Goal: Task Accomplishment & Management: Manage account settings

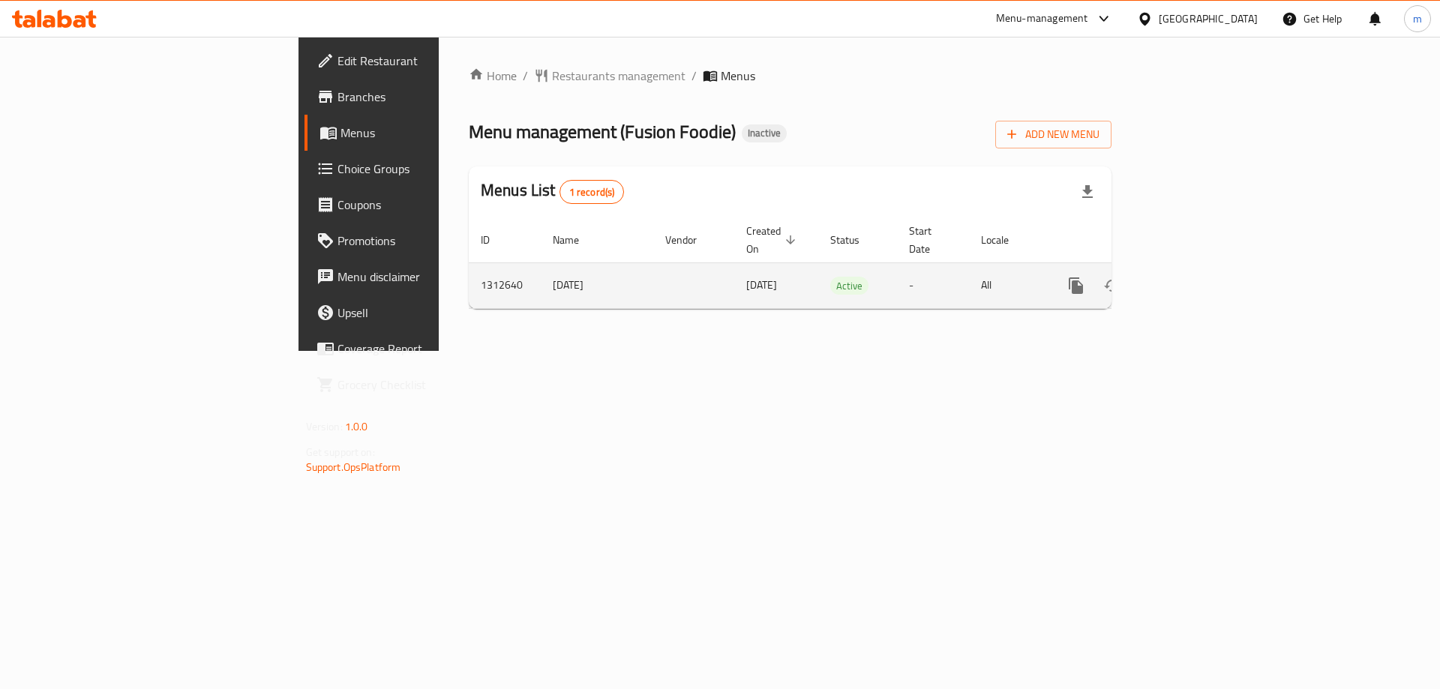
click at [1193, 277] on icon "enhanced table" at bounding box center [1184, 286] width 18 height 18
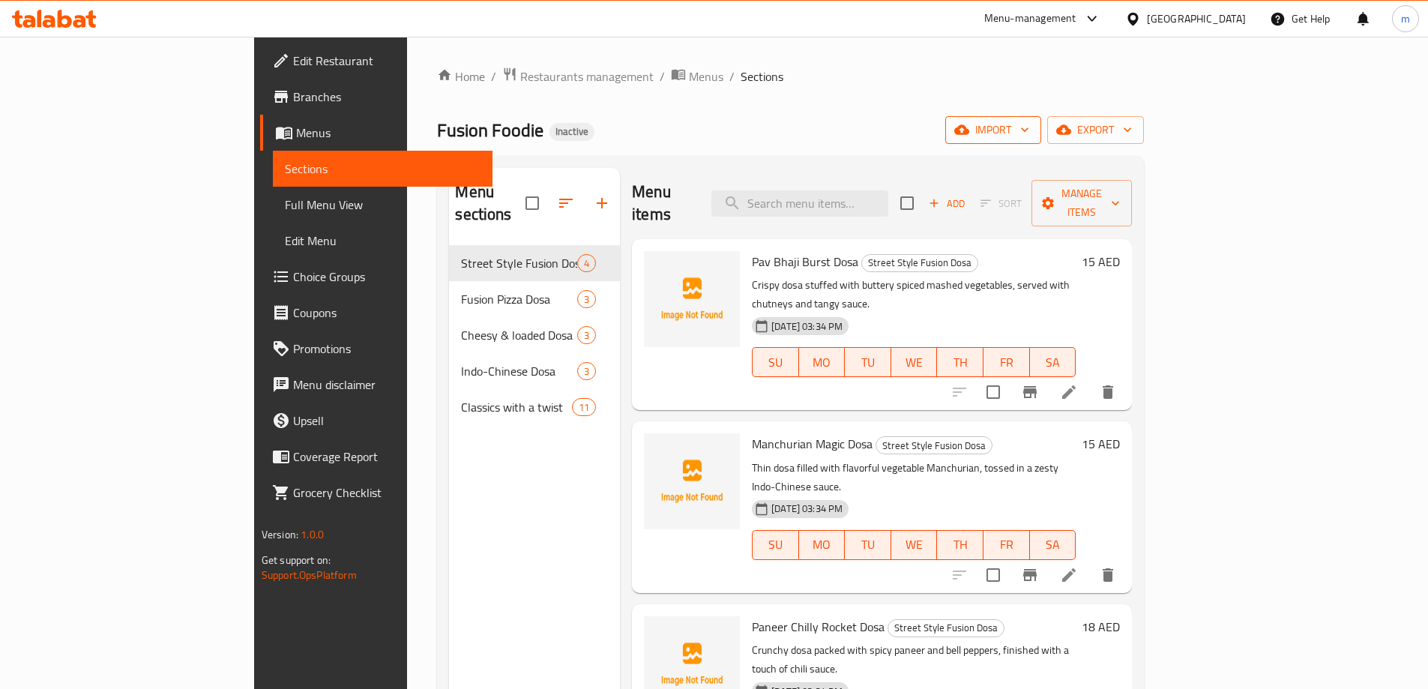
click at [1030, 130] on span "import" at bounding box center [994, 130] width 72 height 19
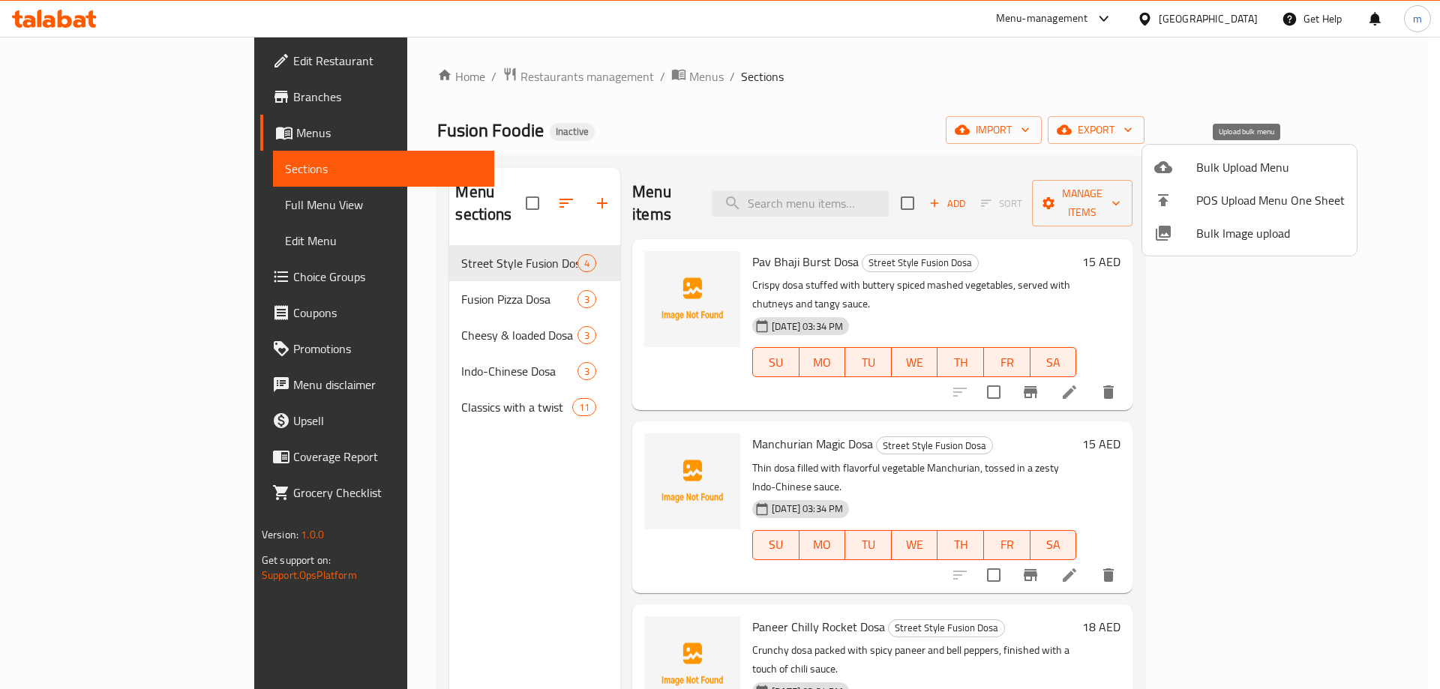
click at [1224, 163] on span "Bulk Upload Menu" at bounding box center [1270, 167] width 148 height 18
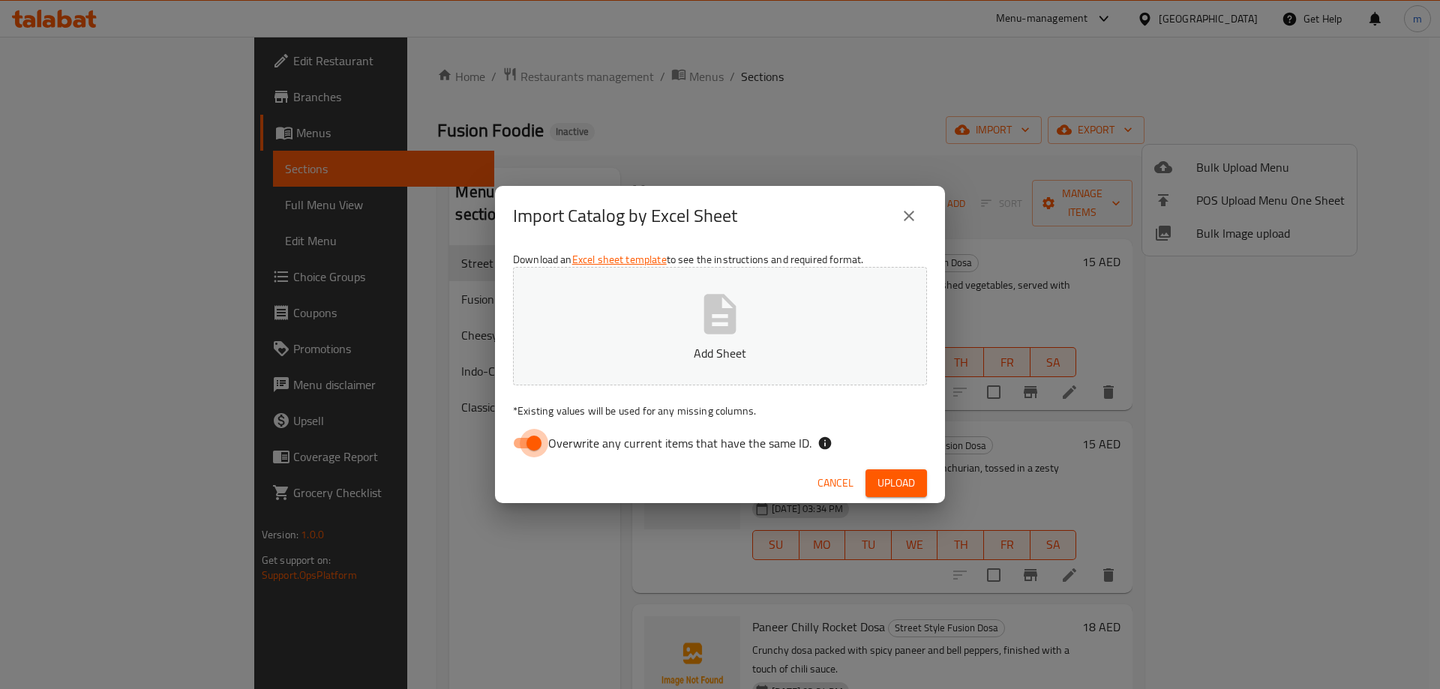
click at [517, 440] on input "Overwrite any current items that have the same ID." at bounding box center [533, 443] width 85 height 28
checkbox input "false"
click at [894, 475] on span "Upload" at bounding box center [895, 483] width 37 height 19
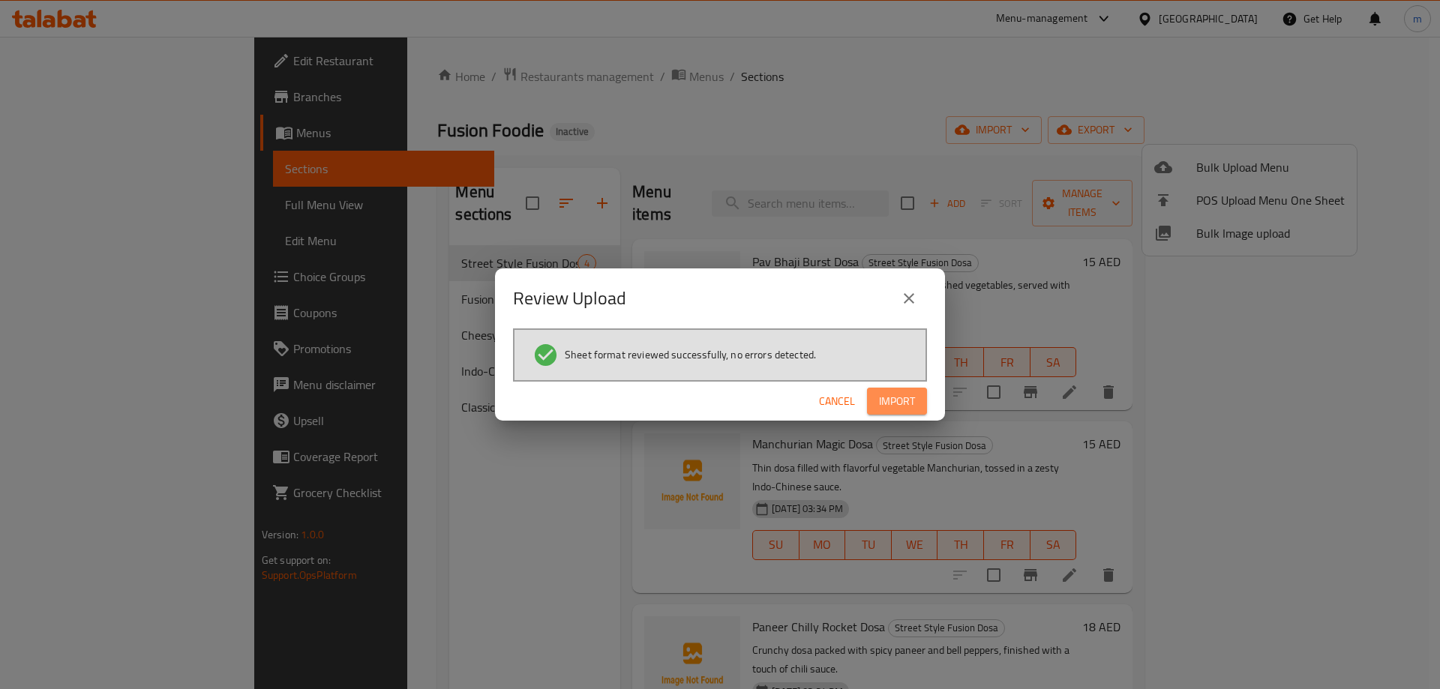
click at [892, 404] on span "Import" at bounding box center [897, 401] width 36 height 19
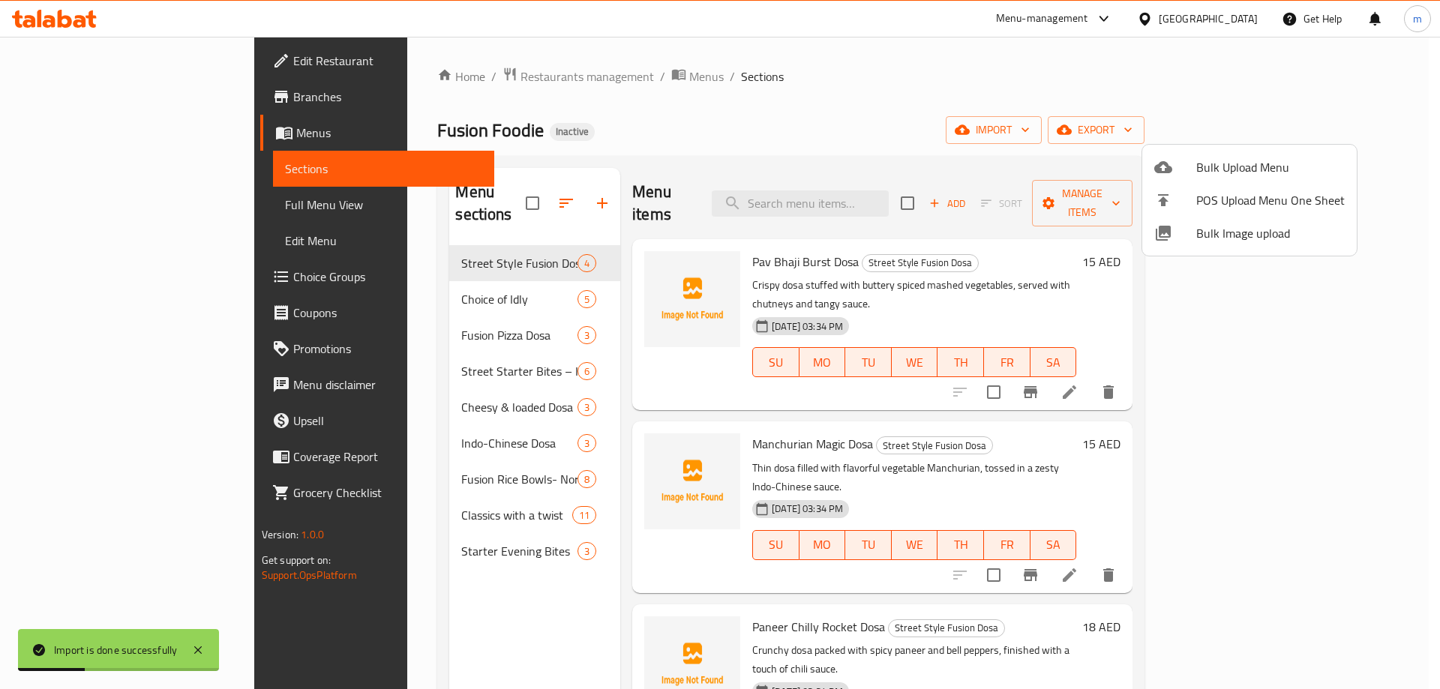
click at [507, 192] on div at bounding box center [720, 344] width 1440 height 689
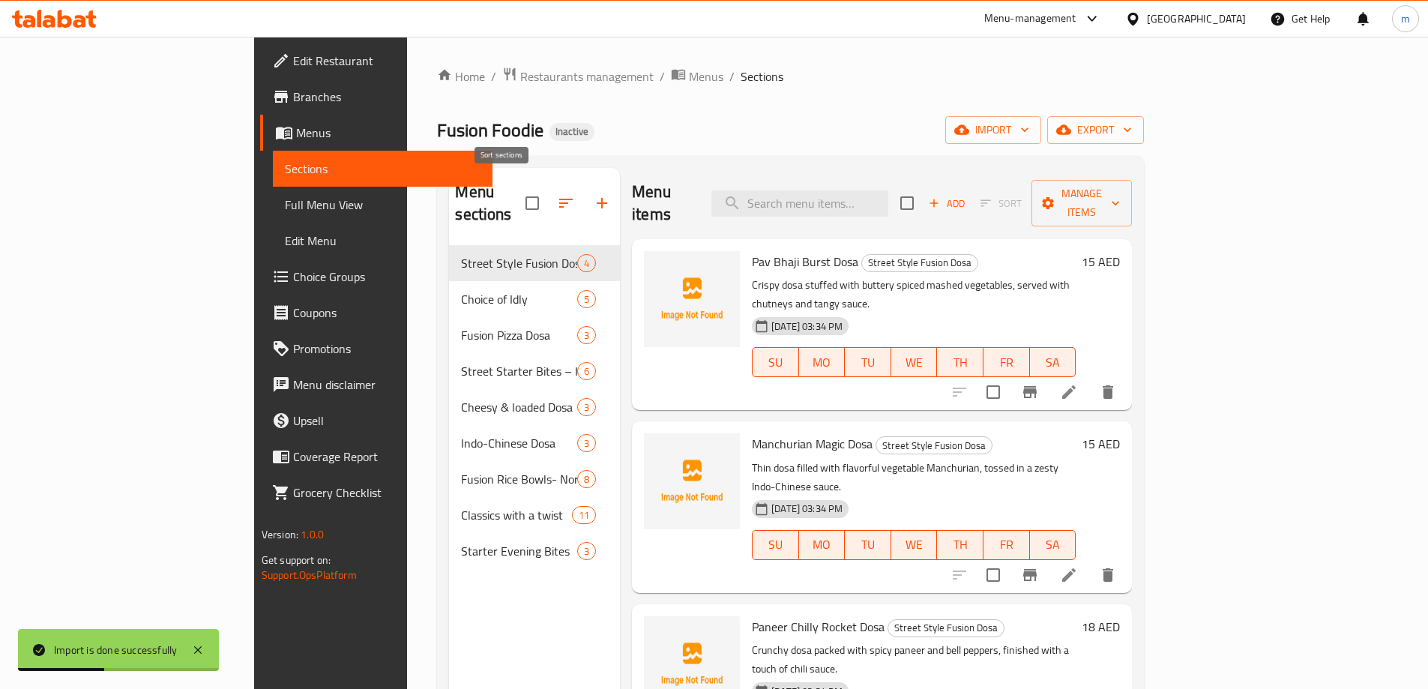
click at [557, 194] on icon "button" at bounding box center [566, 203] width 18 height 18
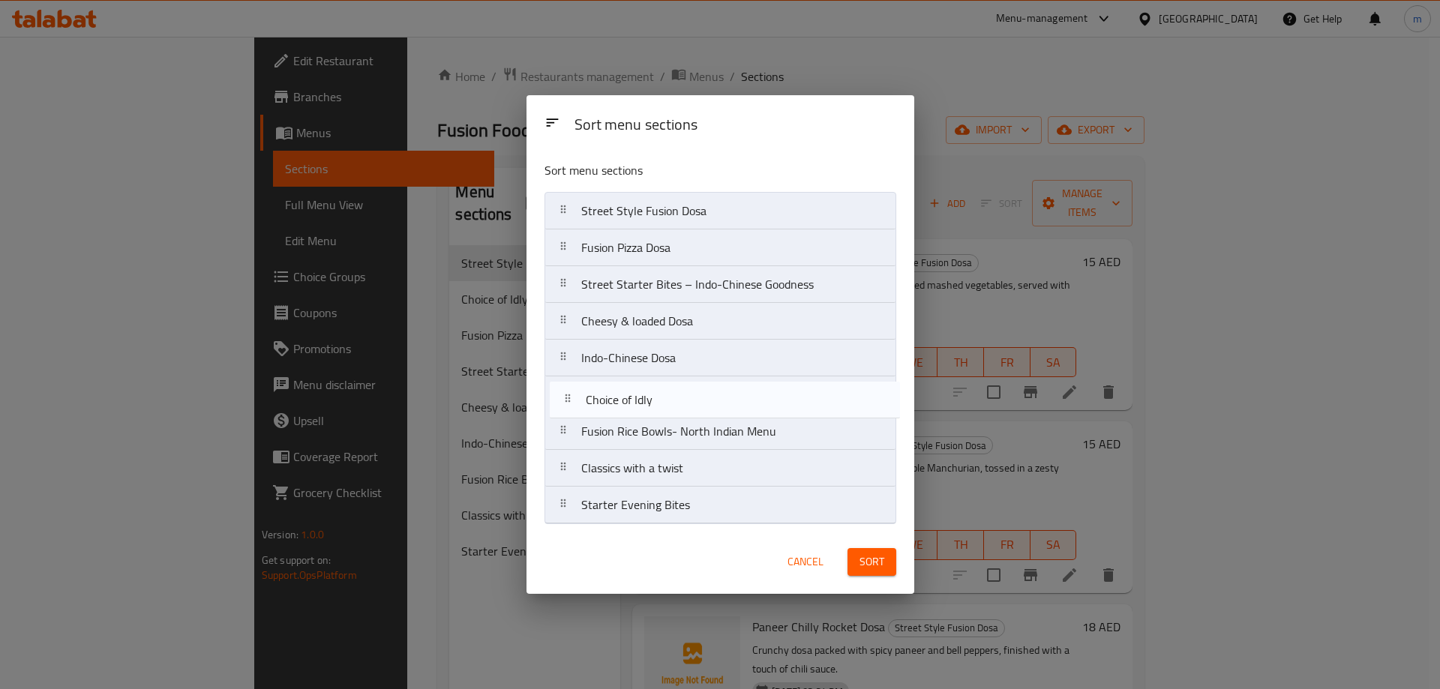
drag, startPoint x: 637, startPoint y: 259, endPoint x: 644, endPoint y: 415, distance: 156.1
click at [641, 416] on nav "Street Style Fusion Dosa Choice of Idly Fusion Pizza Dosa Street Starter Bites …" at bounding box center [720, 358] width 352 height 332
drag, startPoint x: 696, startPoint y: 475, endPoint x: 699, endPoint y: 397, distance: 77.3
click at [699, 397] on nav "Street Style Fusion Dosa Fusion Pizza Dosa Street Starter Bites – Indo-Chinese …" at bounding box center [720, 358] width 352 height 332
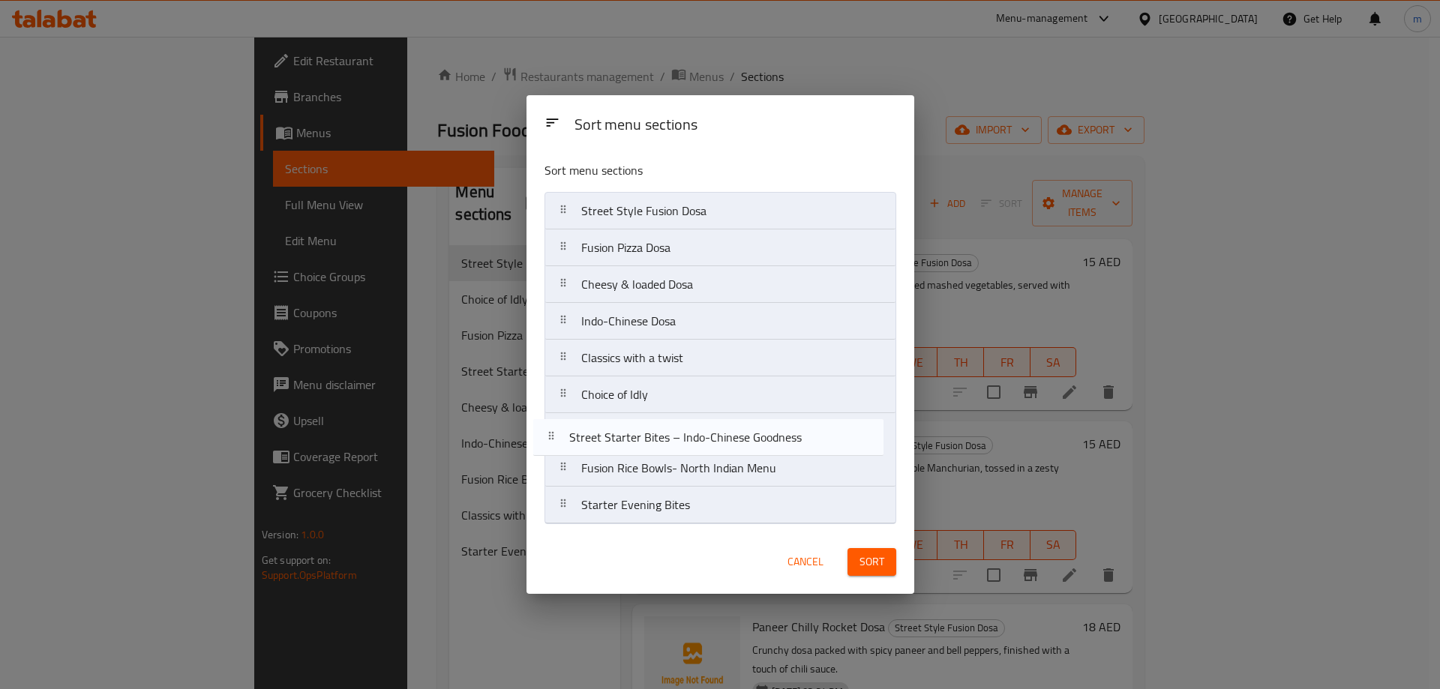
drag, startPoint x: 691, startPoint y: 292, endPoint x: 682, endPoint y: 451, distance: 158.5
click at [682, 451] on nav "Street Style Fusion Dosa Fusion Pizza Dosa Street Starter Bites – Indo-Chinese …" at bounding box center [720, 358] width 352 height 332
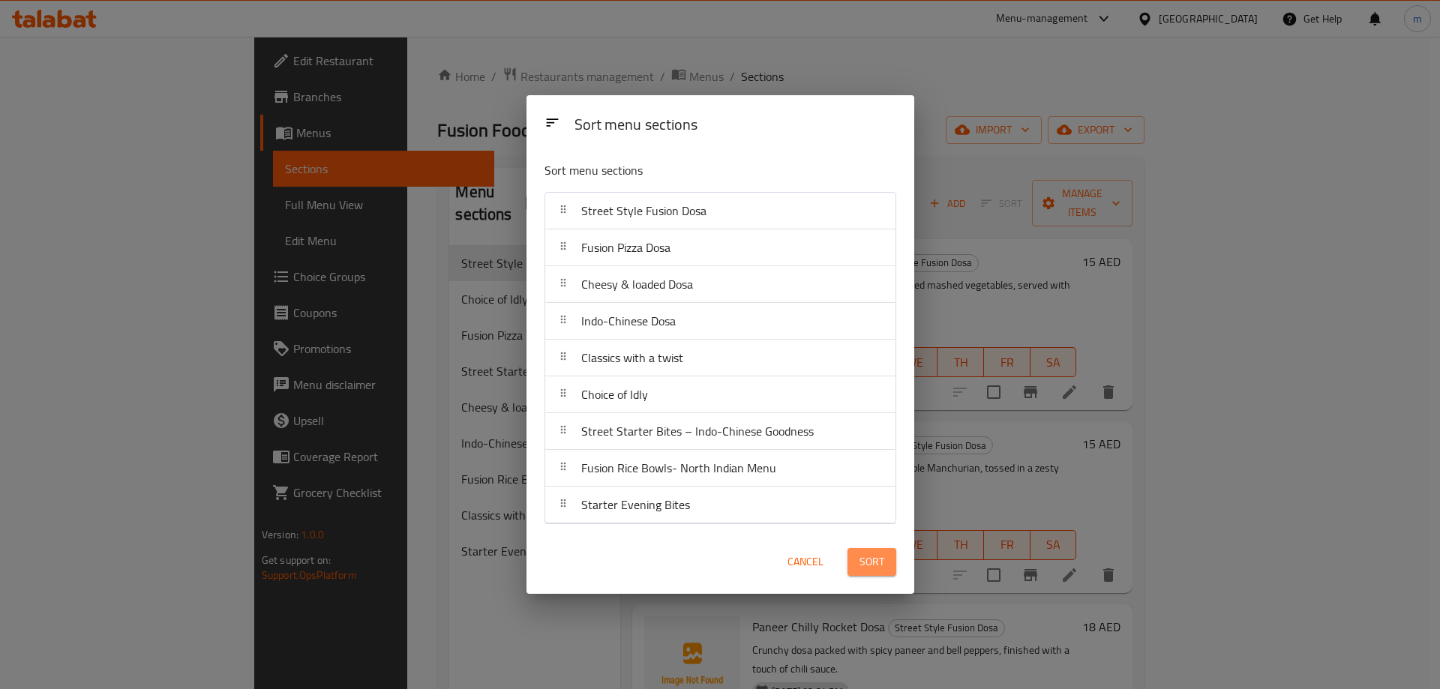
click at [887, 560] on button "Sort" at bounding box center [871, 562] width 49 height 28
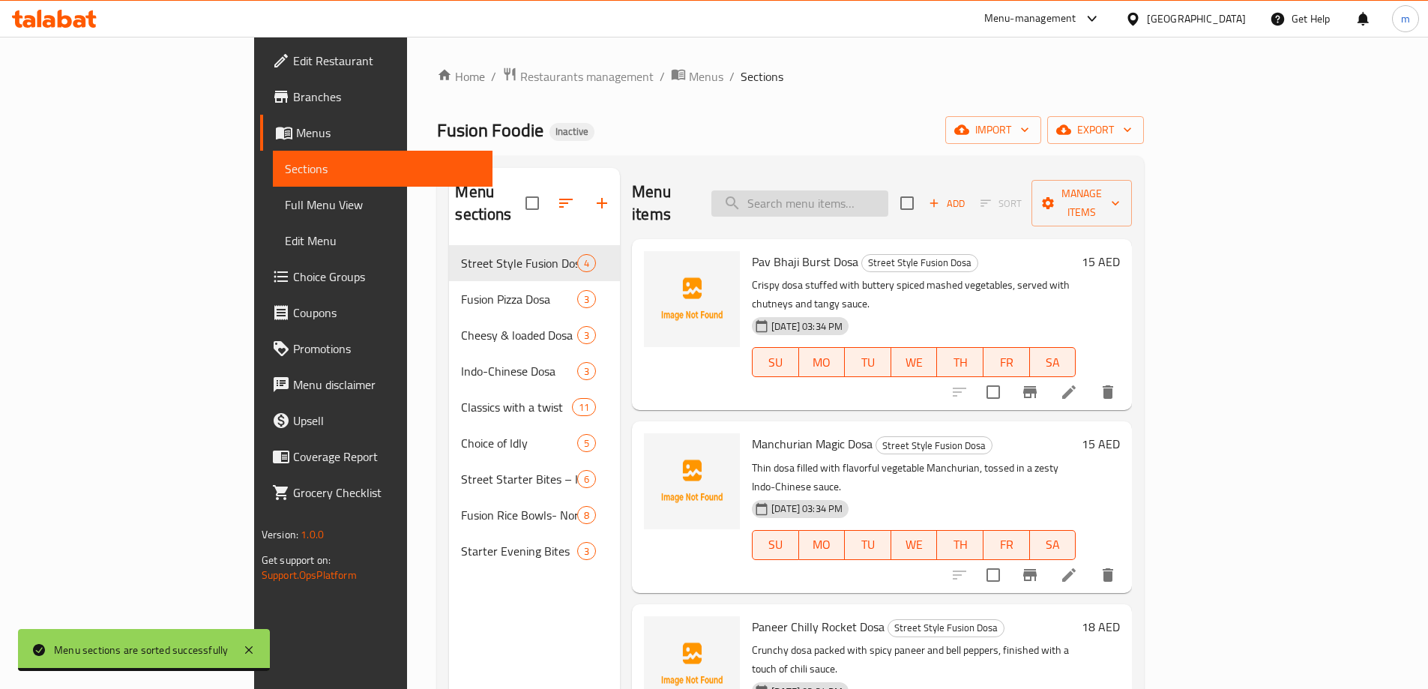
click at [889, 190] on input "search" at bounding box center [800, 203] width 177 height 26
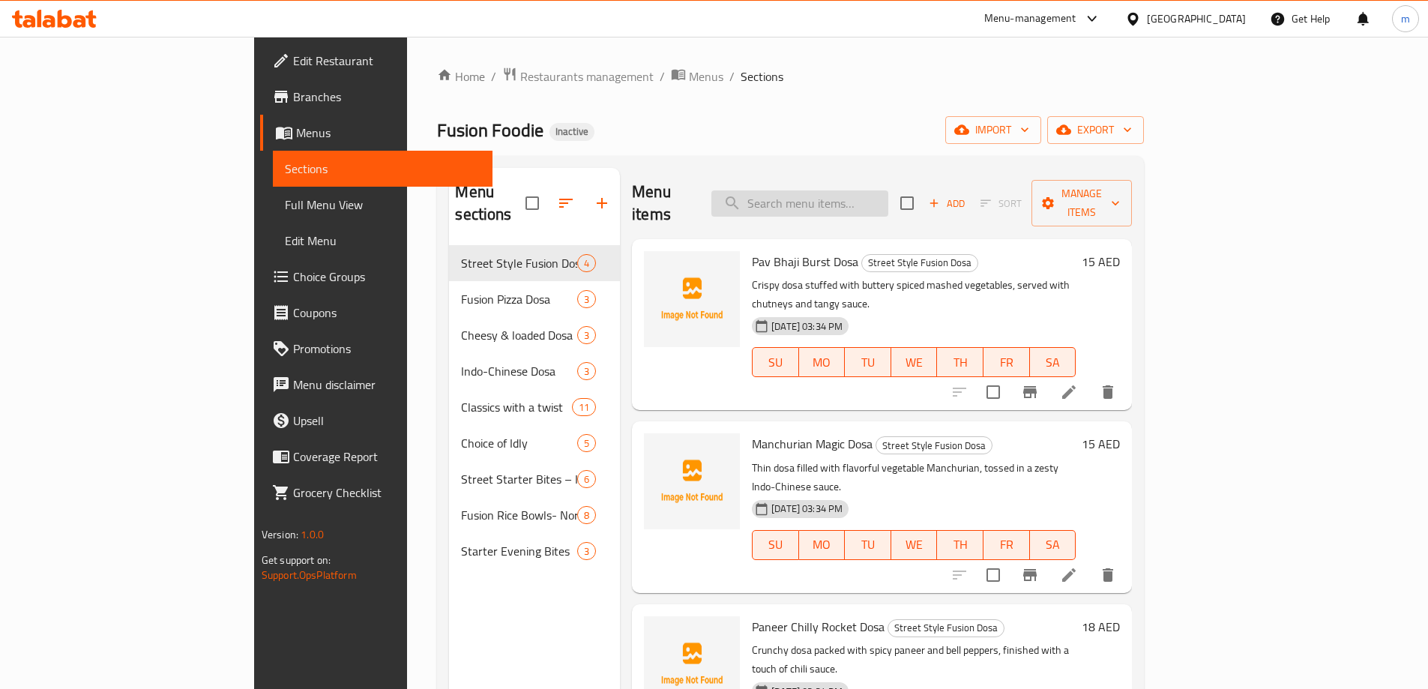
paste input "Choice of Idly - Healthy Varities"
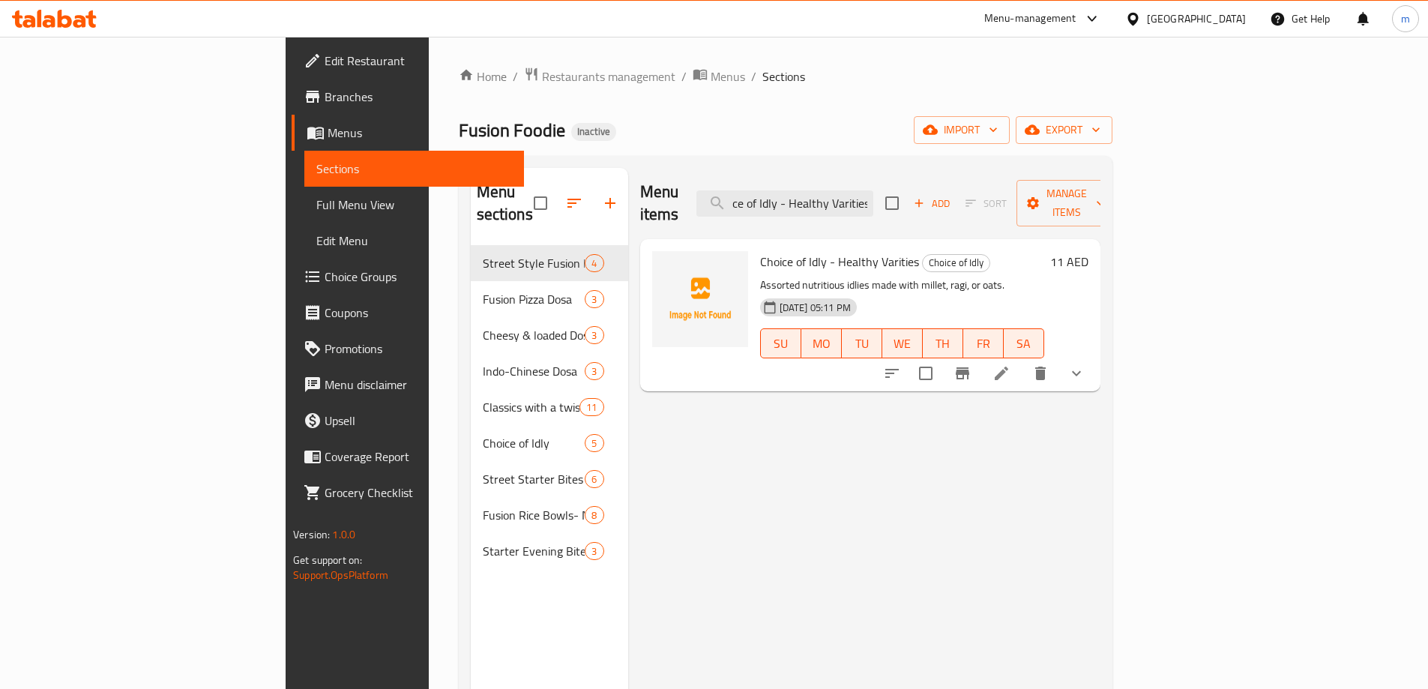
type input "Choice of Idly - Healthy Varities"
click at [1023, 361] on li at bounding box center [1002, 373] width 42 height 27
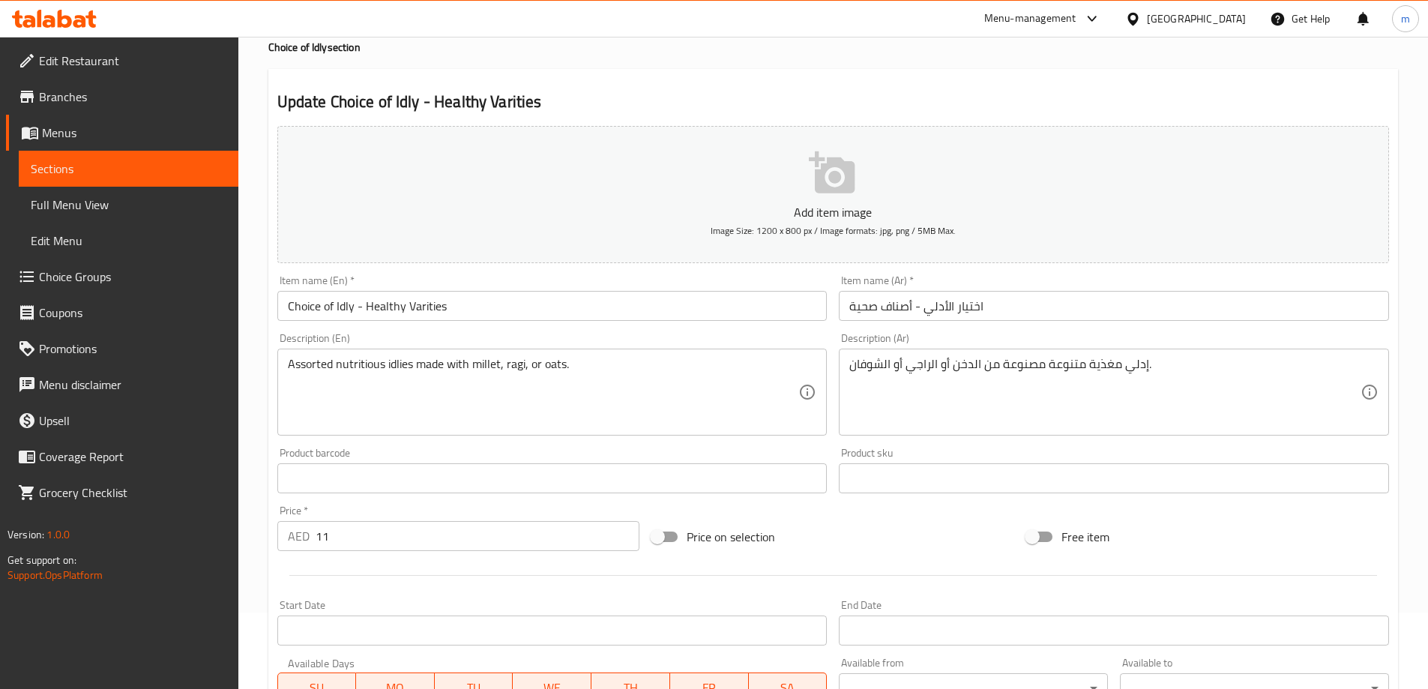
scroll to position [225, 0]
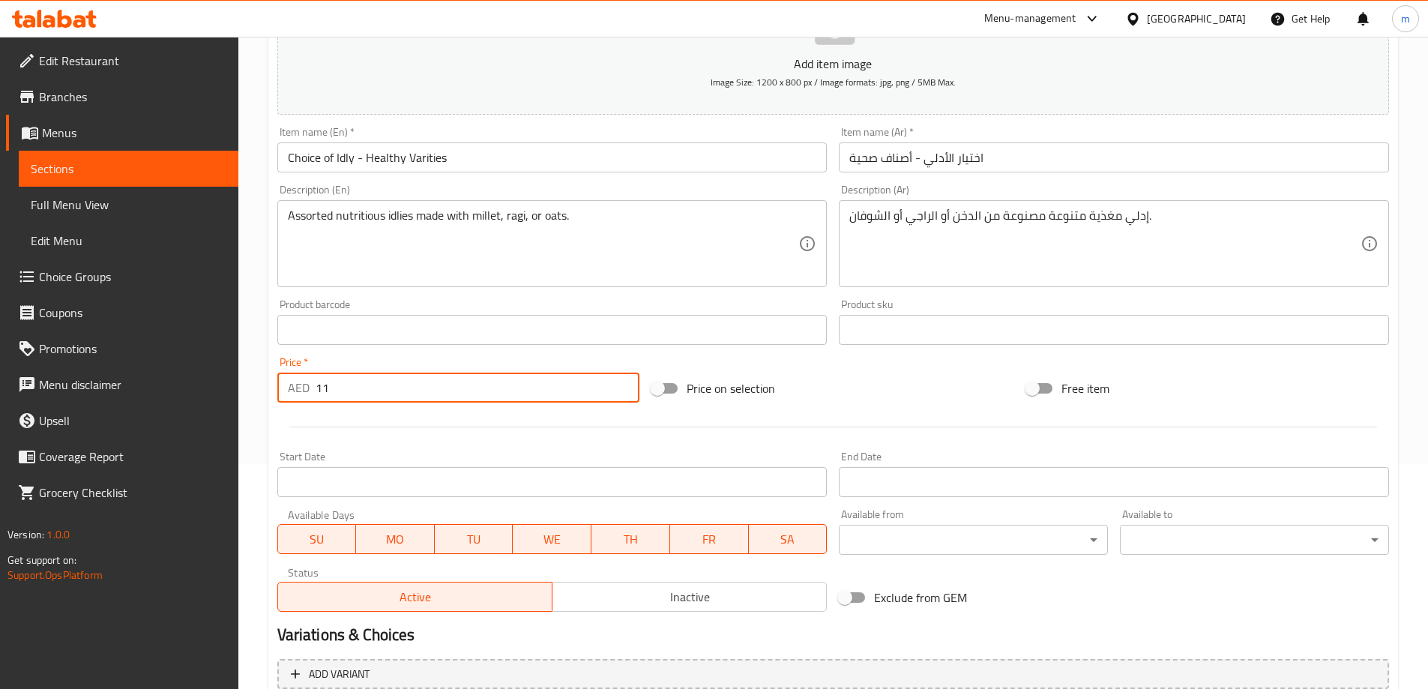
drag, startPoint x: 325, startPoint y: 382, endPoint x: 306, endPoint y: 388, distance: 20.4
click at [306, 388] on div "AED 11 Price *" at bounding box center [458, 388] width 363 height 30
type input "0"
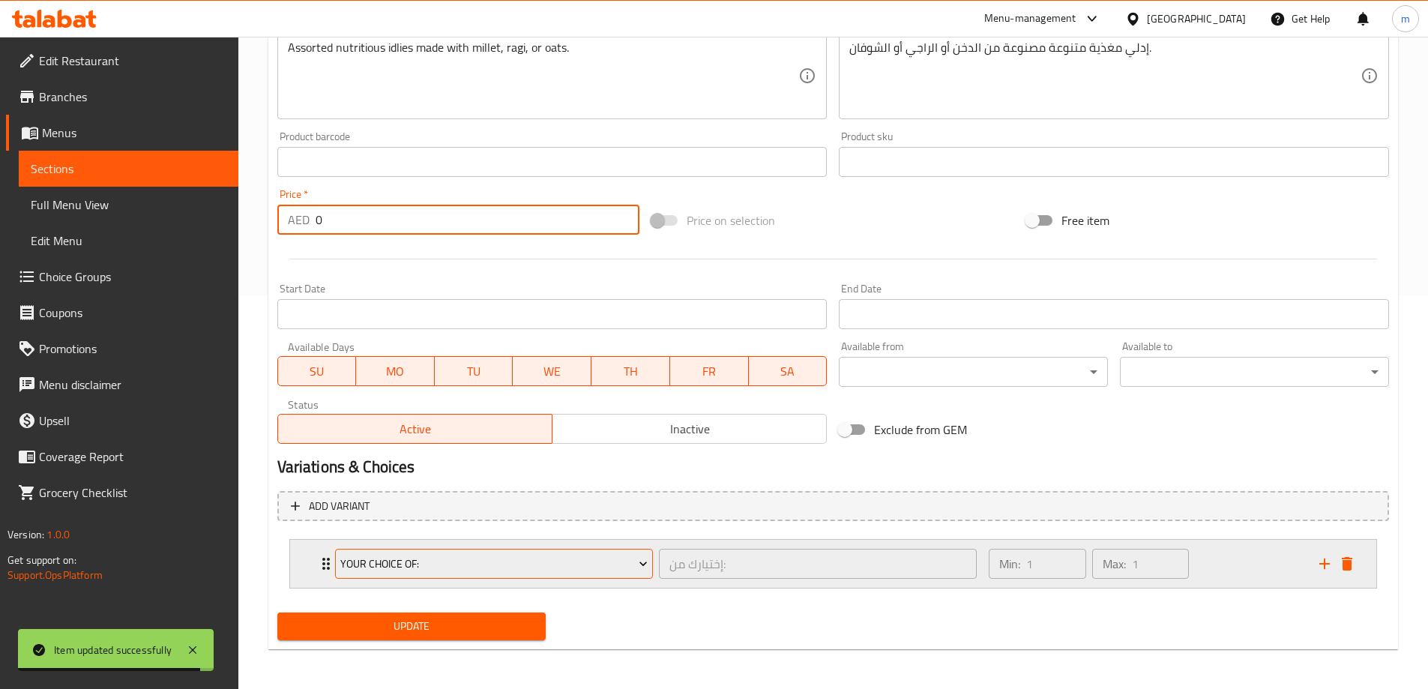
scroll to position [395, 0]
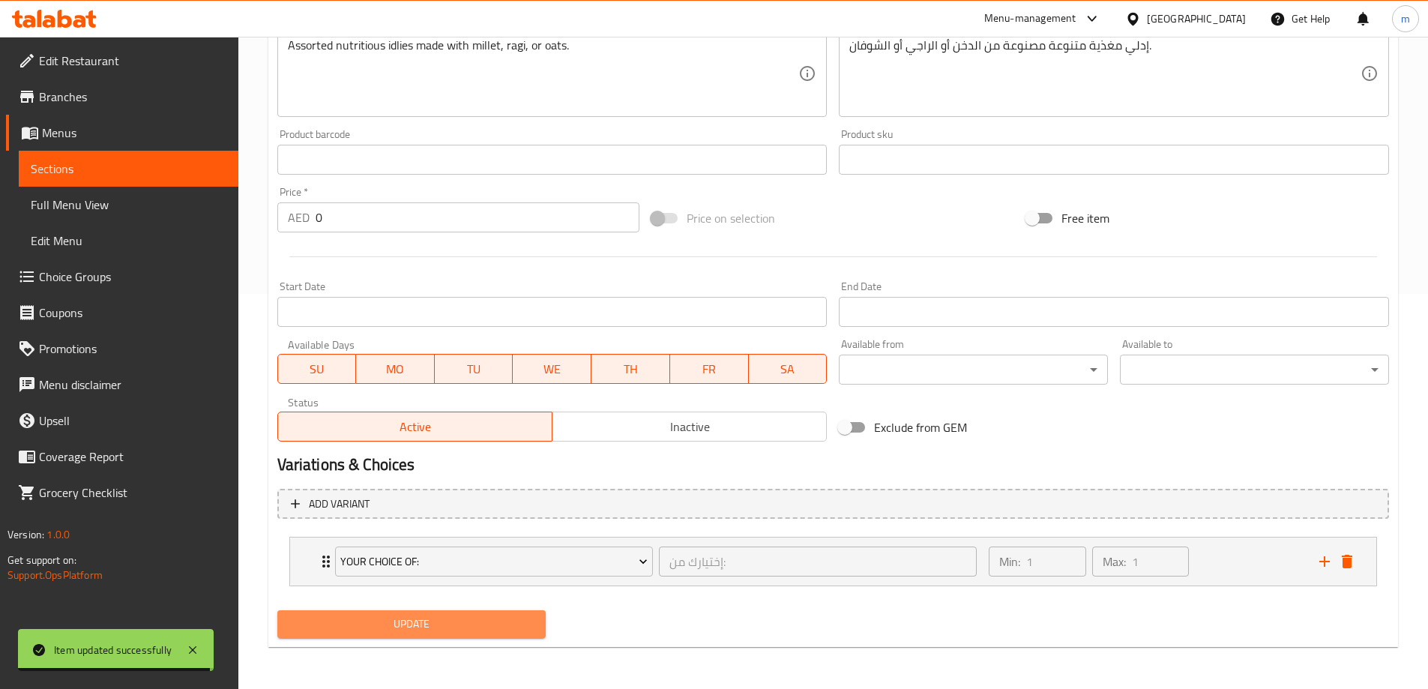
click at [505, 613] on button "Update" at bounding box center [411, 624] width 269 height 28
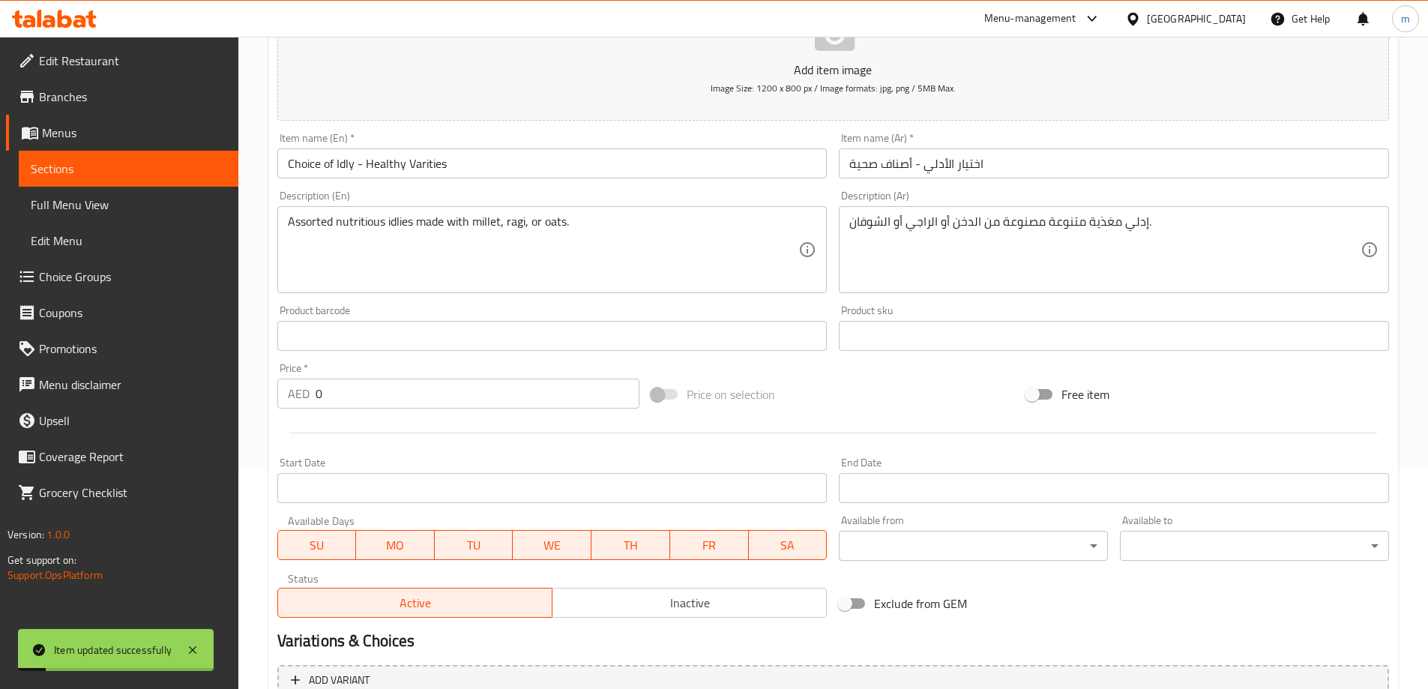
scroll to position [0, 0]
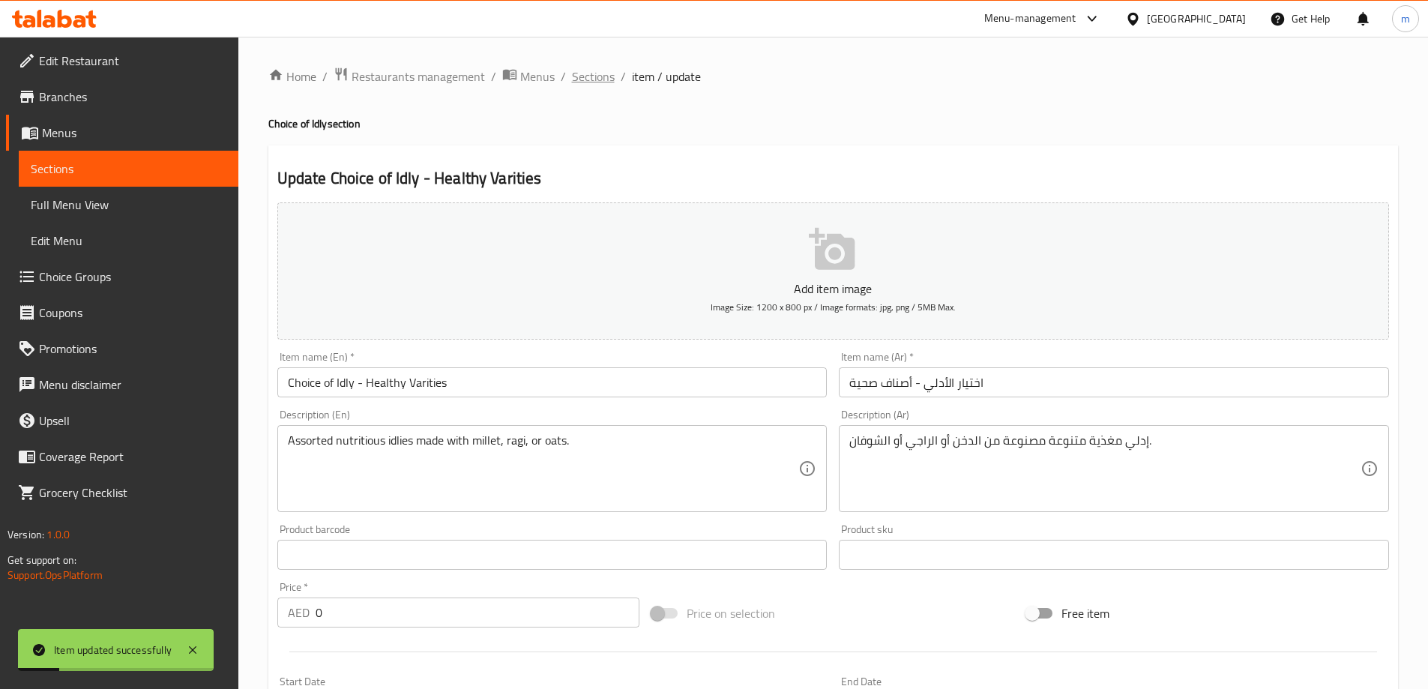
click at [611, 78] on span "Sections" at bounding box center [593, 76] width 43 height 18
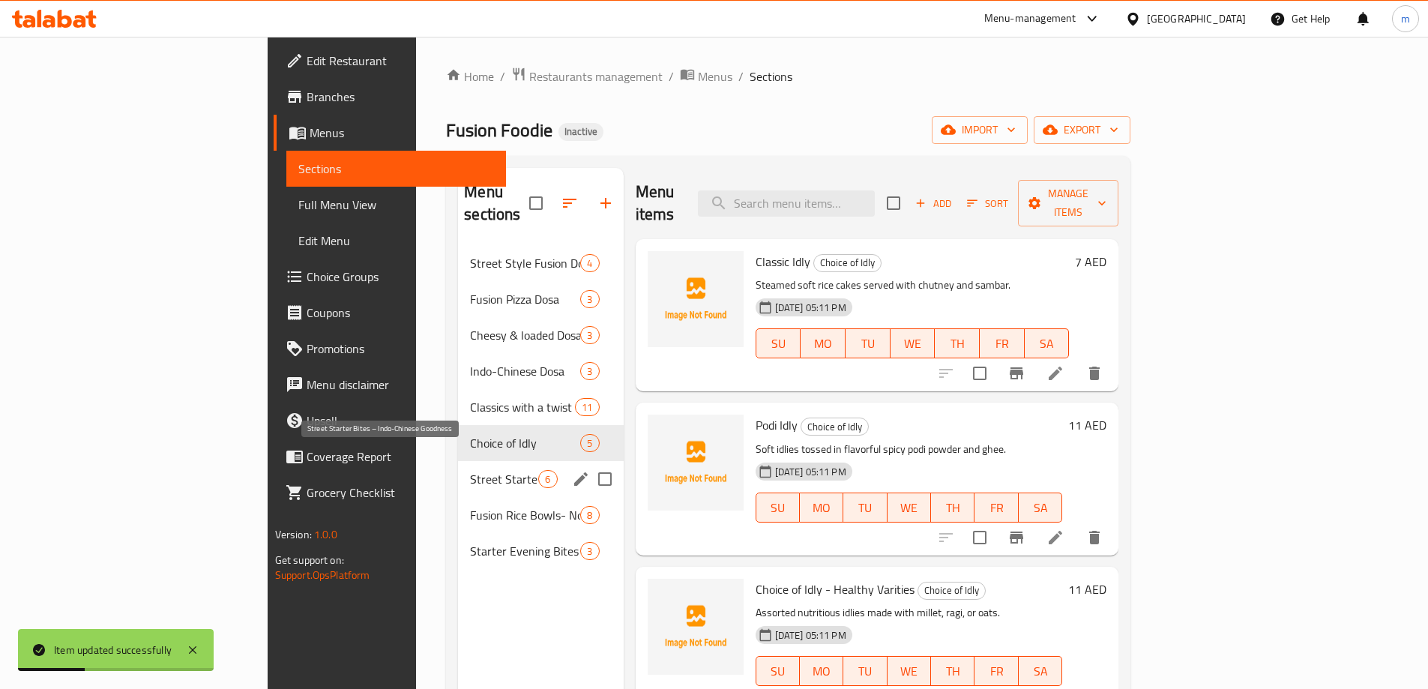
drag, startPoint x: 385, startPoint y: 455, endPoint x: 553, endPoint y: 451, distance: 168.8
click at [470, 470] on span "Street Starter Bites – Indo-Chinese Goodness" at bounding box center [504, 479] width 68 height 18
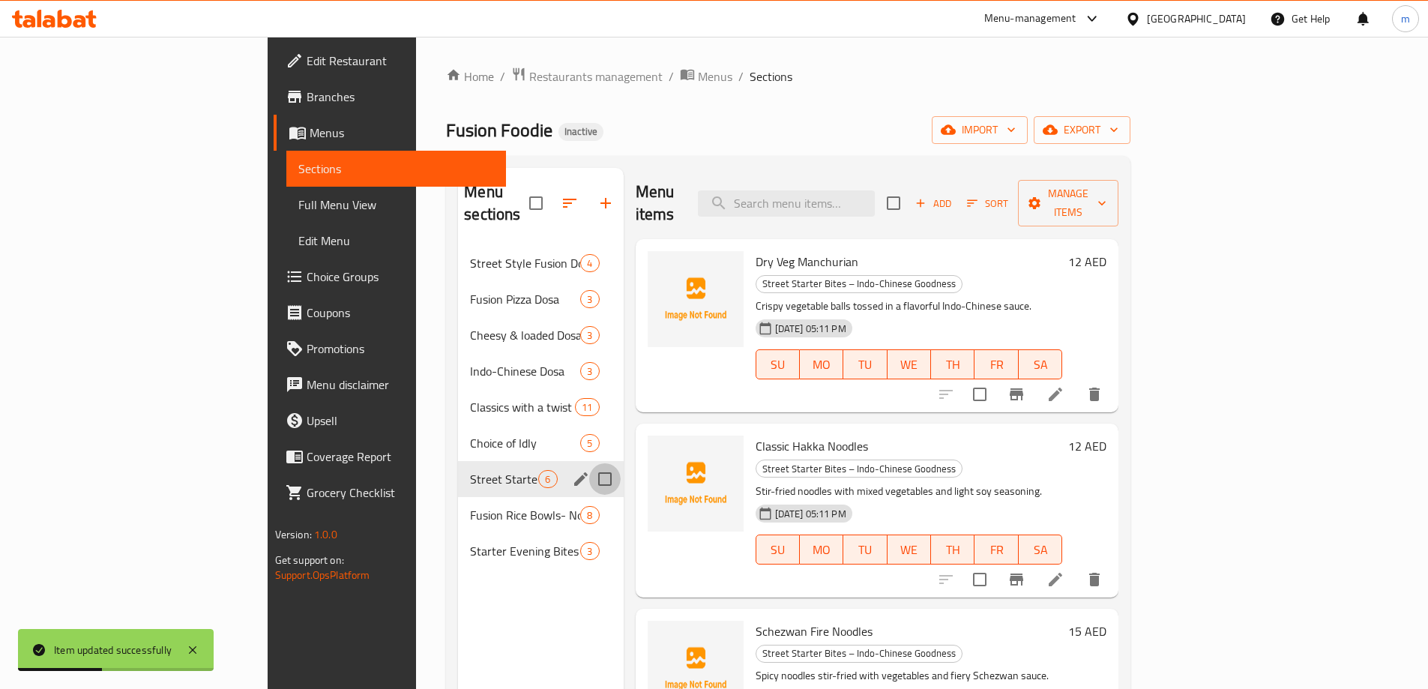
click at [589, 463] on input "Menu sections" at bounding box center [604, 478] width 31 height 31
checkbox input "true"
click at [574, 472] on icon "edit" at bounding box center [580, 478] width 13 height 13
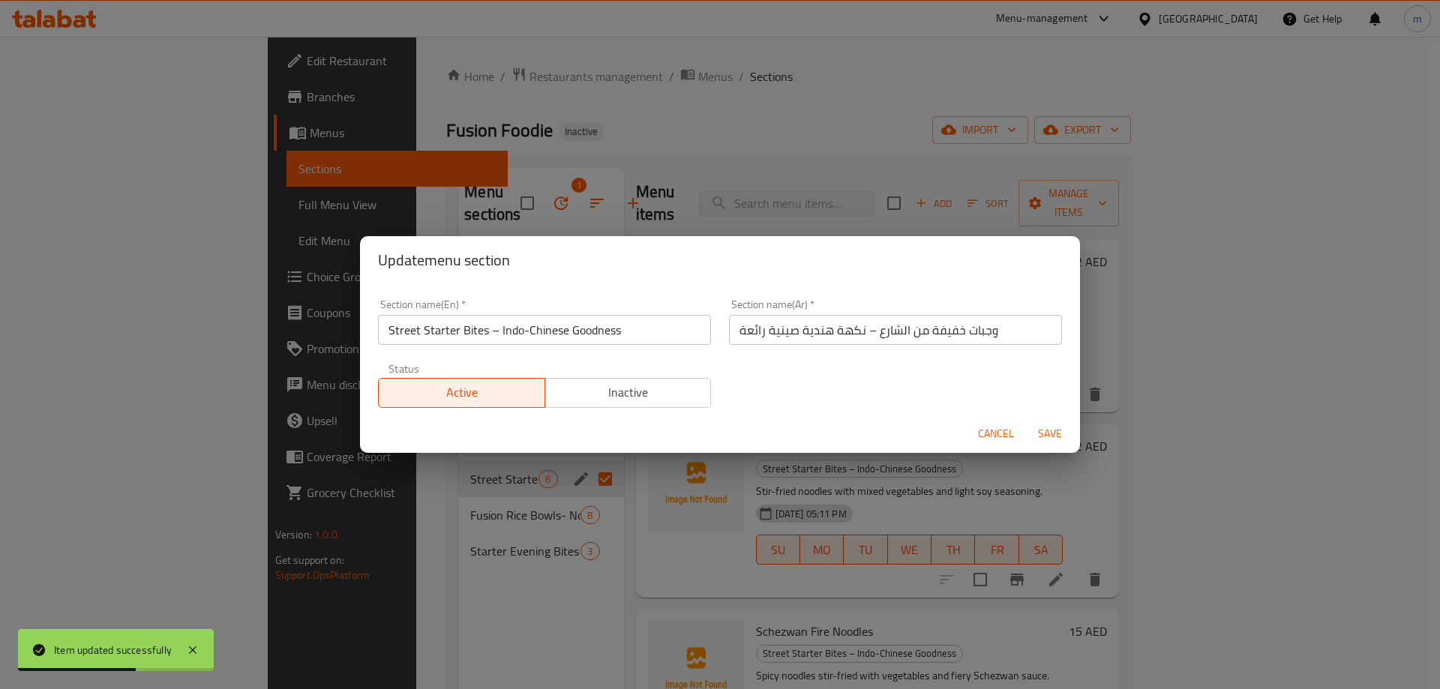
click at [844, 333] on input "وجبات خفيفة من الشارع – نكهة هندية صينية رائعة" at bounding box center [895, 330] width 333 height 30
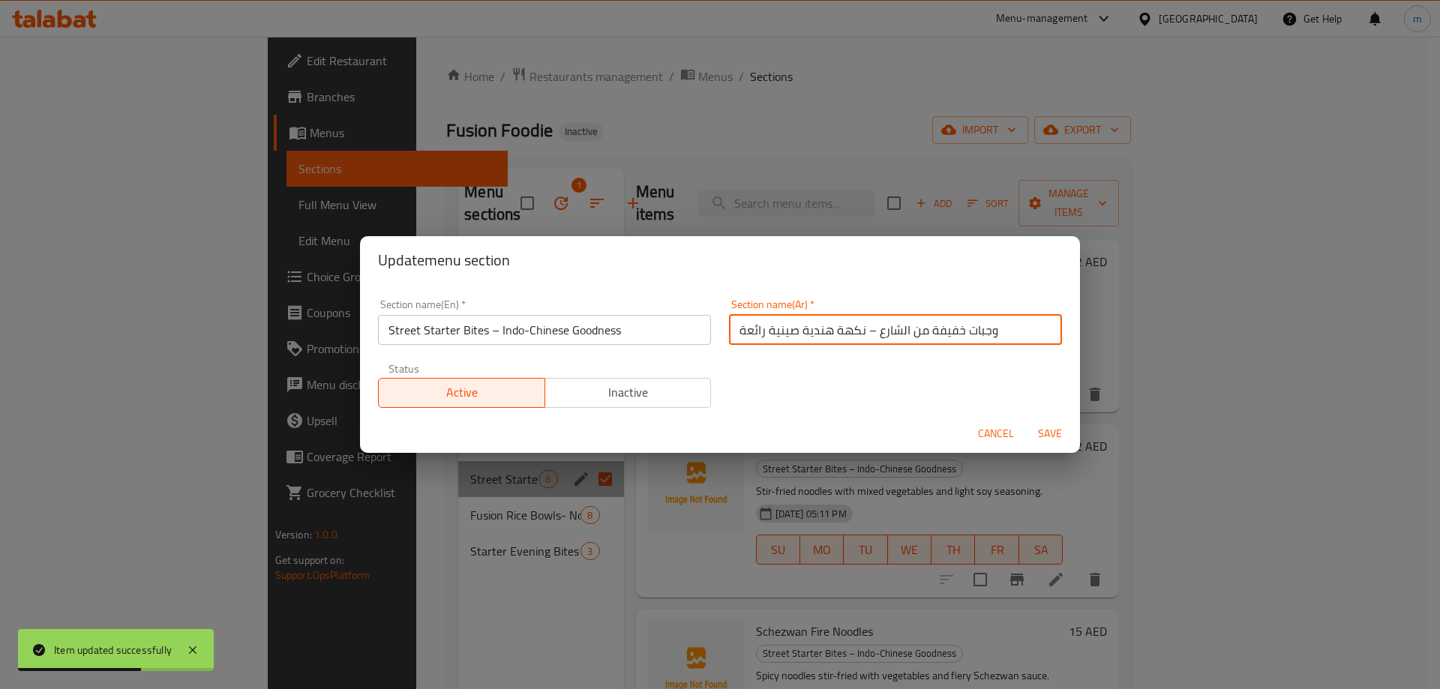
click at [844, 333] on input "وجبات خفيفة من الشارع – نكهة هندية صينية رائعة" at bounding box center [895, 330] width 333 height 30
type input "وجبات خفيفة من الشارع – هندية صينية رائعة"
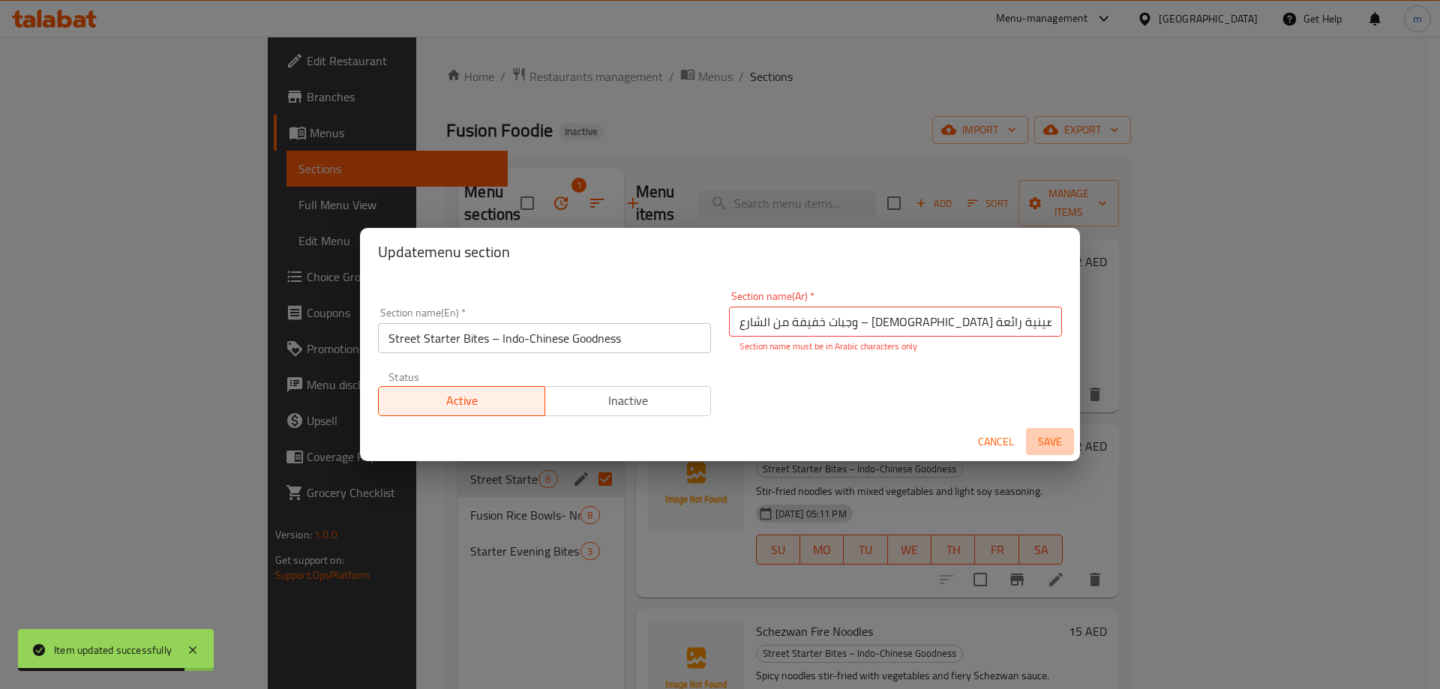
click at [1046, 437] on span "Save" at bounding box center [1050, 442] width 36 height 19
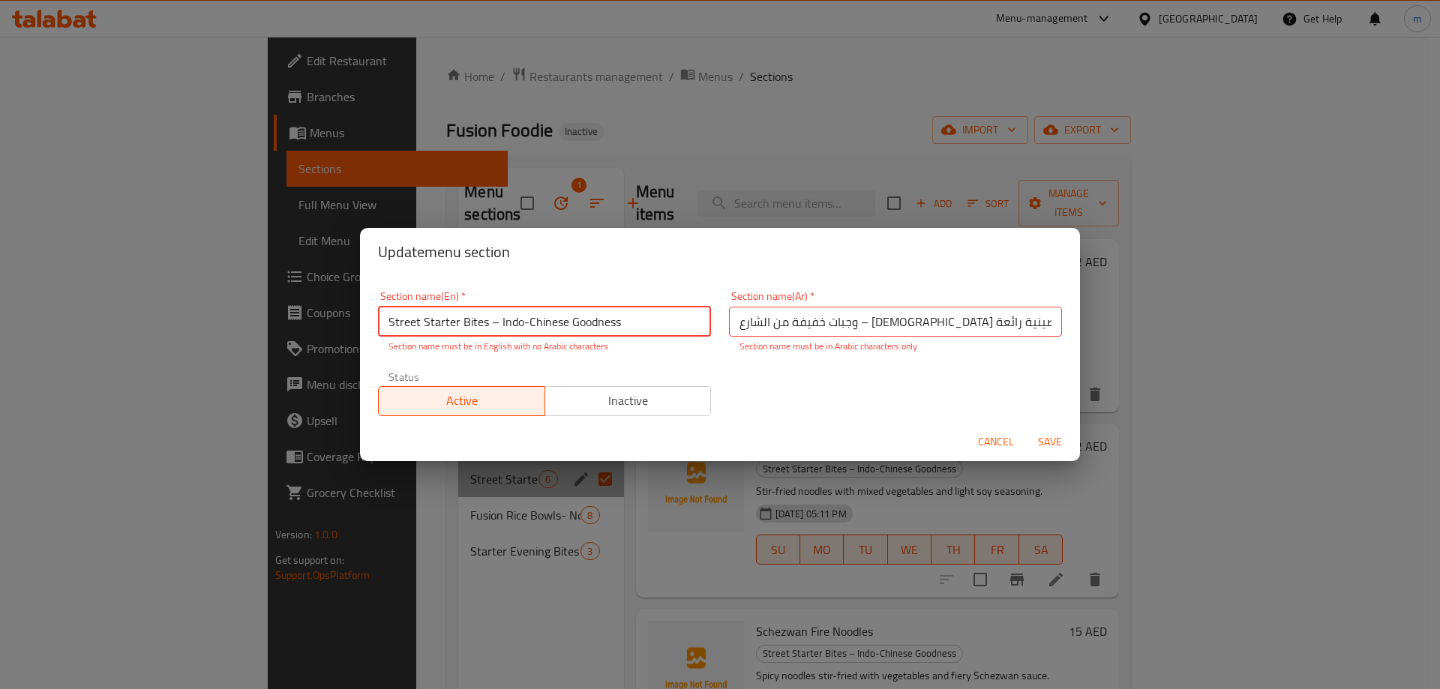
click at [488, 324] on input "Street Starter Bites – Indo-Chinese Goodness" at bounding box center [544, 322] width 333 height 30
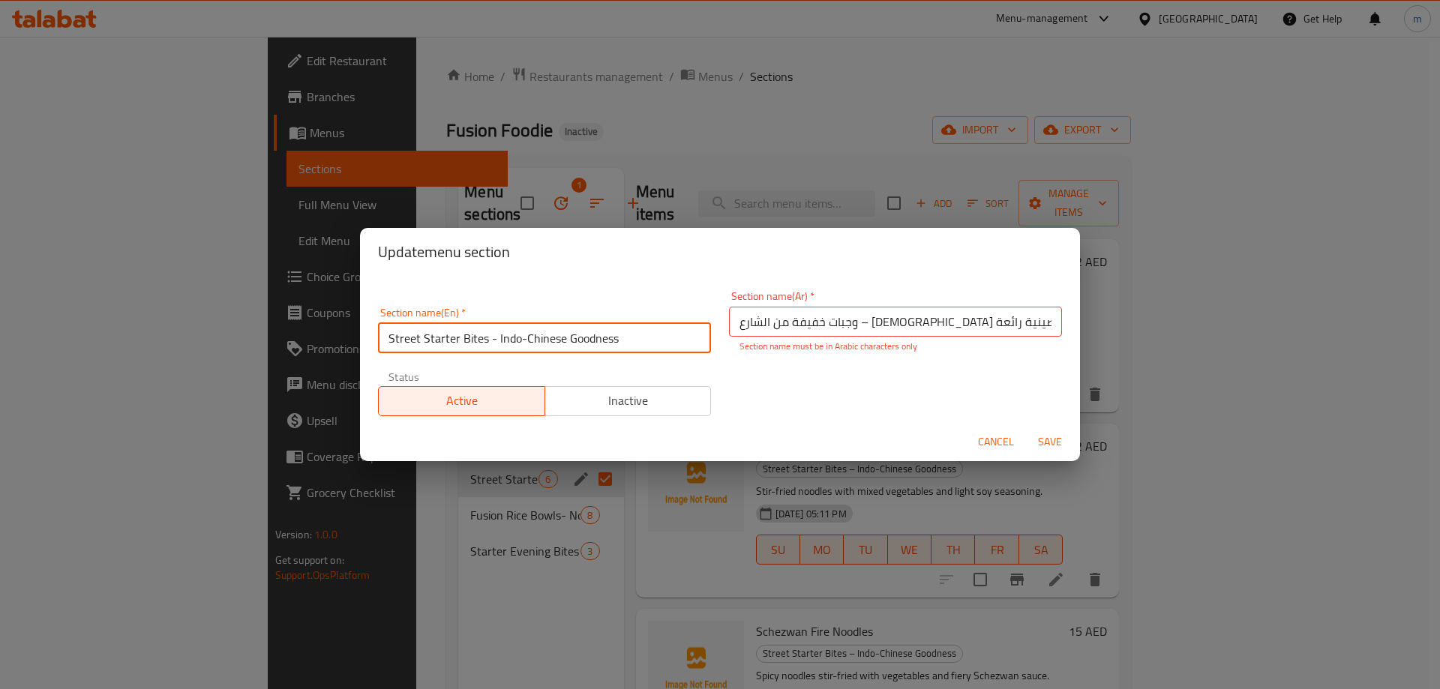
type input "Street Starter Bites - Indo-Chinese Goodness"
click at [1054, 446] on span "Save" at bounding box center [1050, 442] width 36 height 19
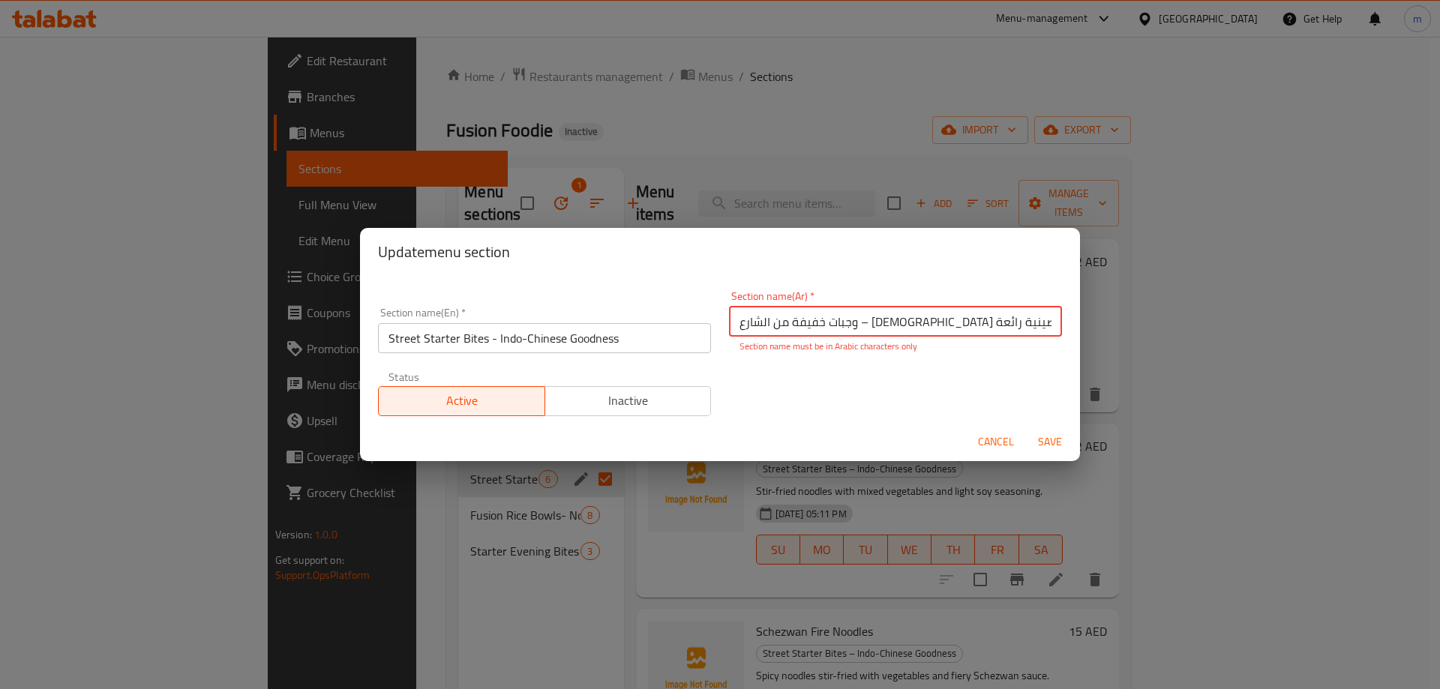
click at [1051, 442] on span "Save" at bounding box center [1050, 442] width 36 height 19
click at [833, 326] on input "وجبات خفيفة من الشارع – هندية صينية رائعة" at bounding box center [895, 322] width 333 height 30
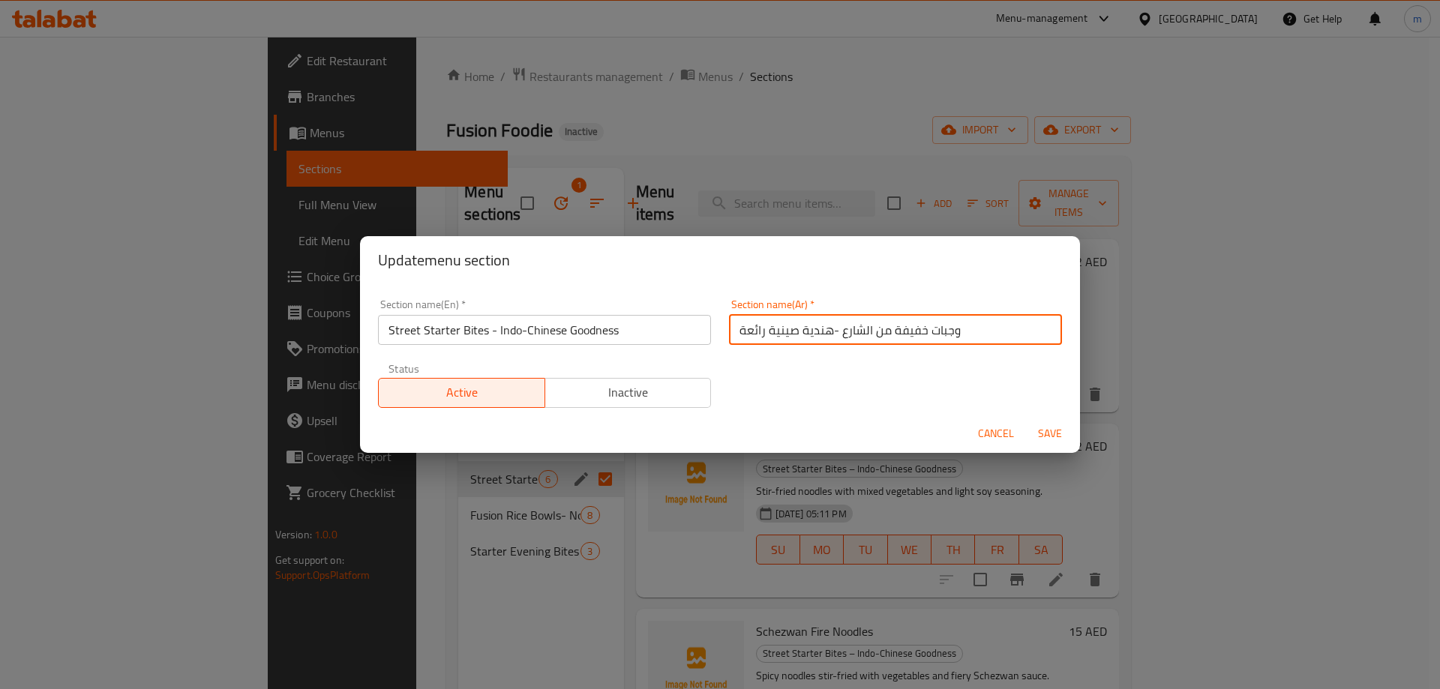
type input "وجبات خفيفة من الشارع -هندية صينية رائعة"
click at [1026, 420] on button "Save" at bounding box center [1050, 434] width 48 height 28
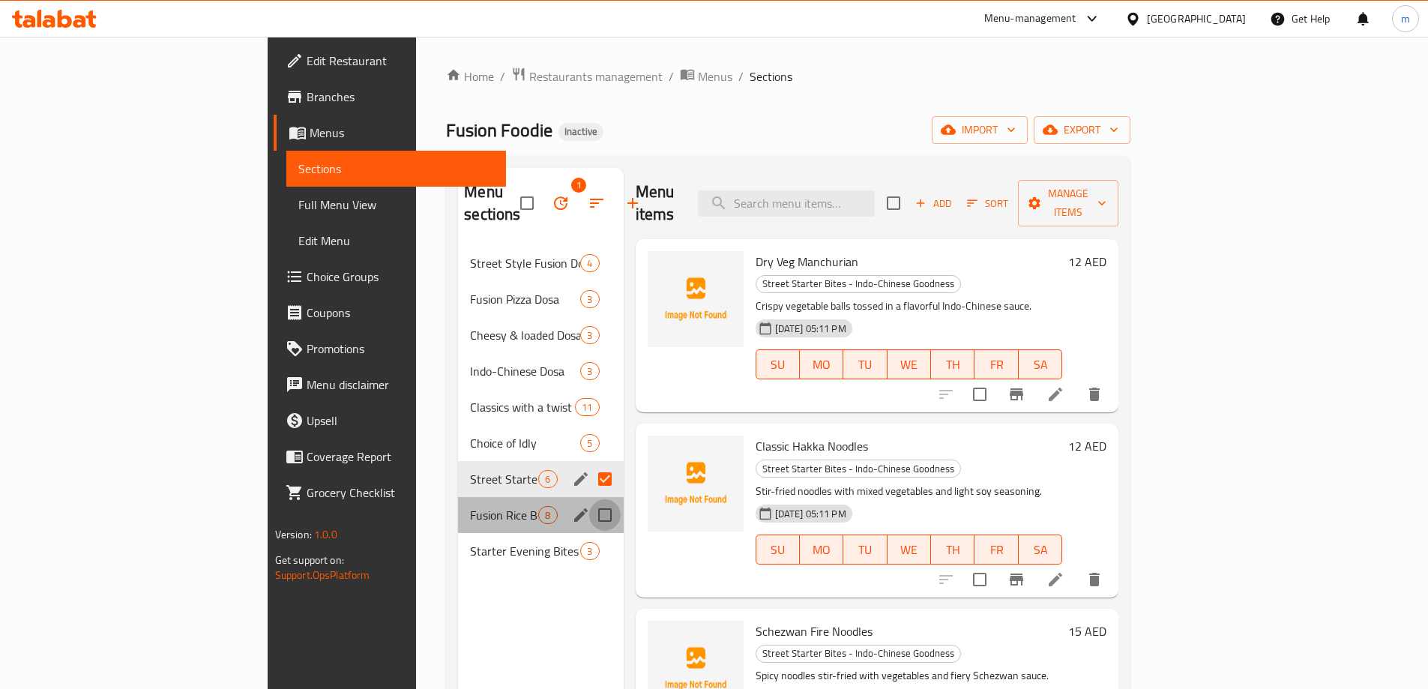
click at [589, 499] on input "Menu sections" at bounding box center [604, 514] width 31 height 31
checkbox input "true"
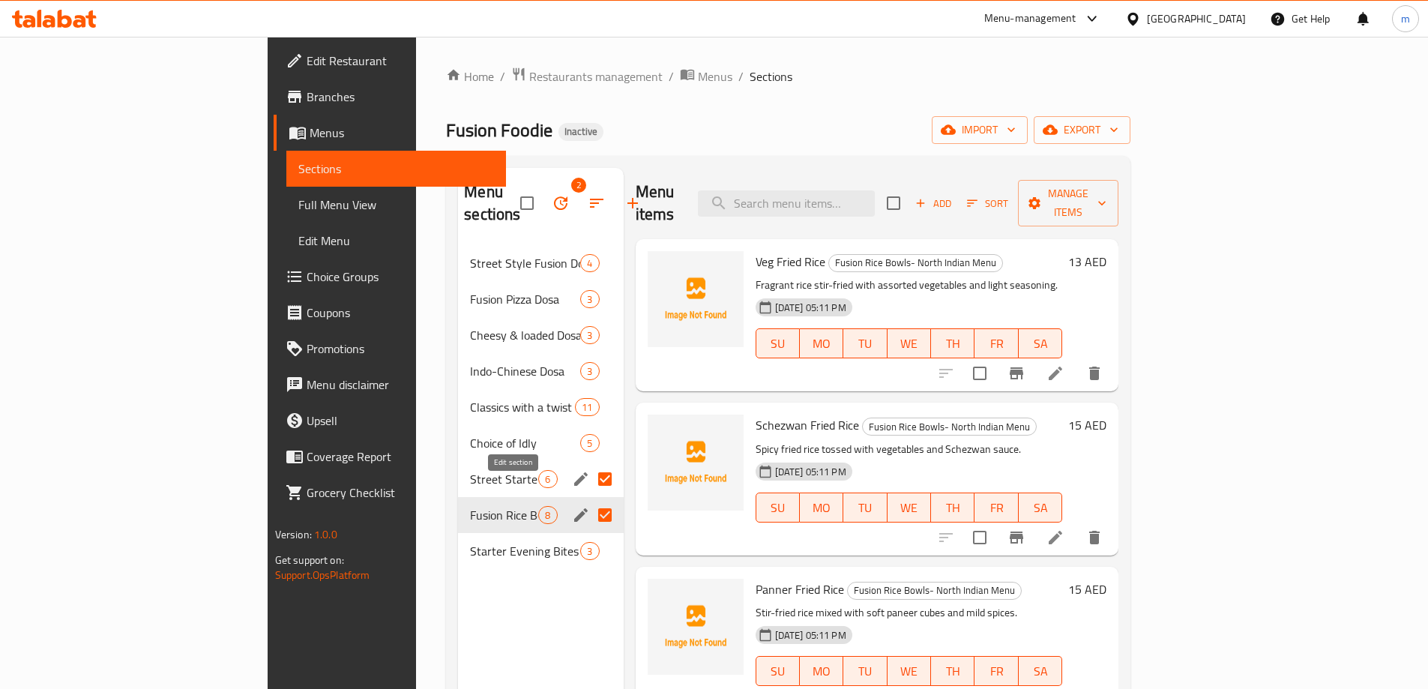
click at [572, 506] on icon "edit" at bounding box center [581, 515] width 18 height 18
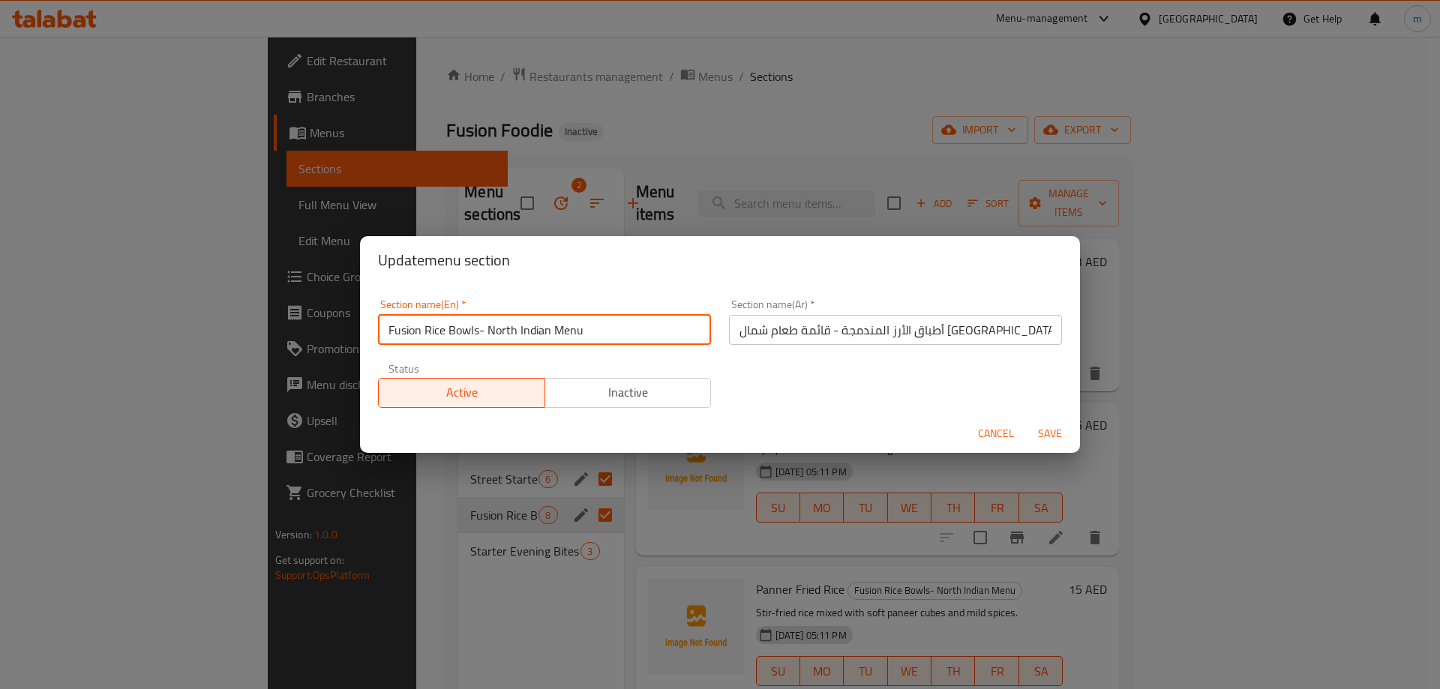
drag, startPoint x: 479, startPoint y: 337, endPoint x: 382, endPoint y: 333, distance: 96.8
click at [382, 333] on input "Fusion Rice Bowls- North Indian Menu" at bounding box center [544, 330] width 333 height 30
paste input "coated in"
type input "Fusion Rice Bowls- North Indian Menu"
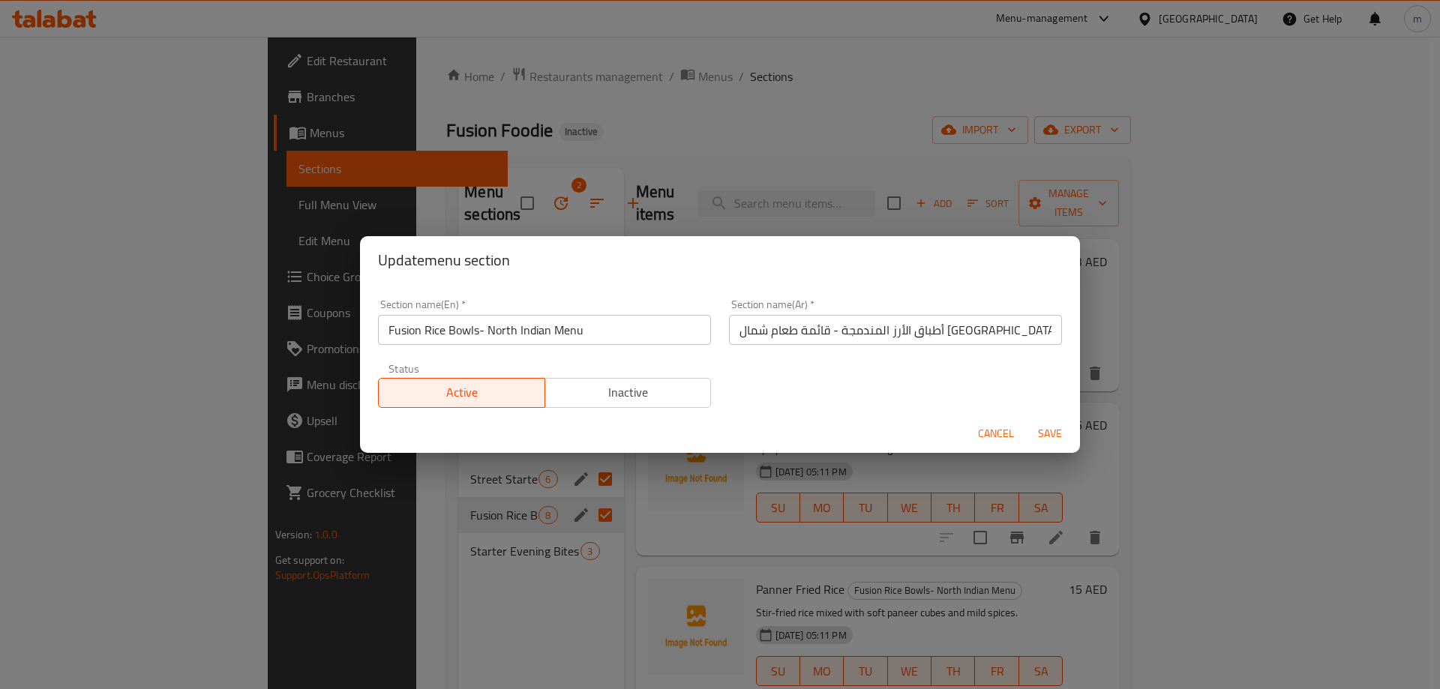
click at [956, 328] on input "أطباق الأرز المندمجة - قائمة طعام شمال الهند" at bounding box center [895, 330] width 333 height 30
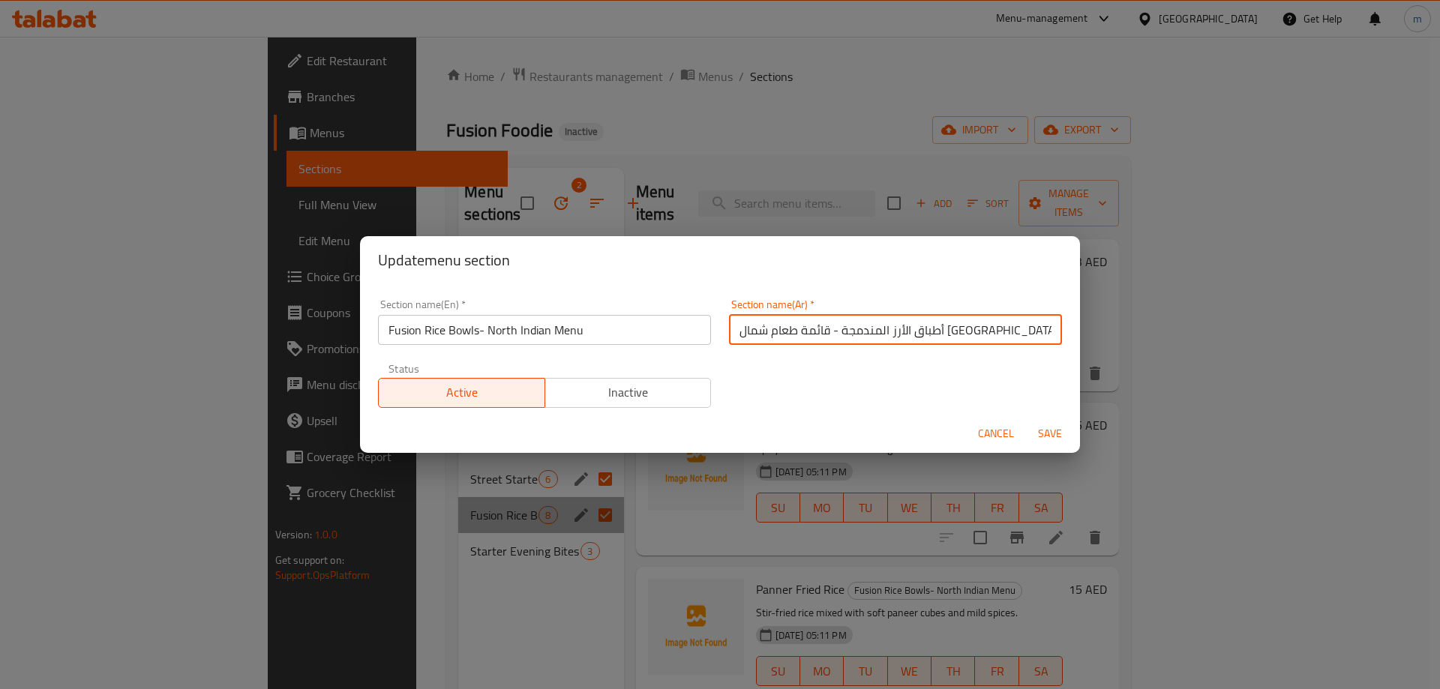
click at [957, 328] on input "أطباق الأرز المندمجة - قائمة طعام شمال الهند" at bounding box center [895, 330] width 333 height 30
click at [958, 328] on input "أطباق الأرز المندمجة - قائمة طعام شمال الهند" at bounding box center [895, 330] width 333 height 30
click at [958, 331] on input "أطباق الأرز المندمجة - قائمة طعام شمال الهند" at bounding box center [895, 330] width 333 height 30
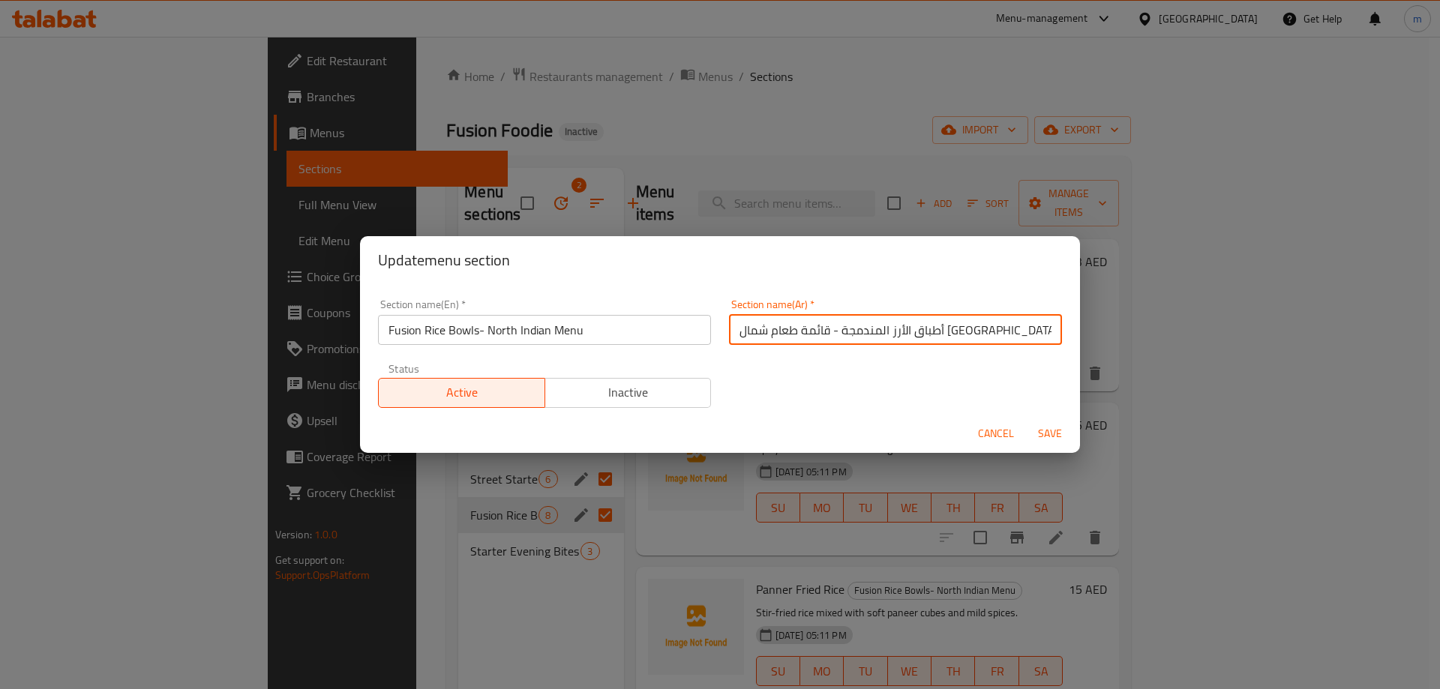
paste input "اط"
type input "جاط الأرز المندمجة - قائمة طعام شمال الهند"
click at [1056, 439] on span "Save" at bounding box center [1050, 433] width 36 height 19
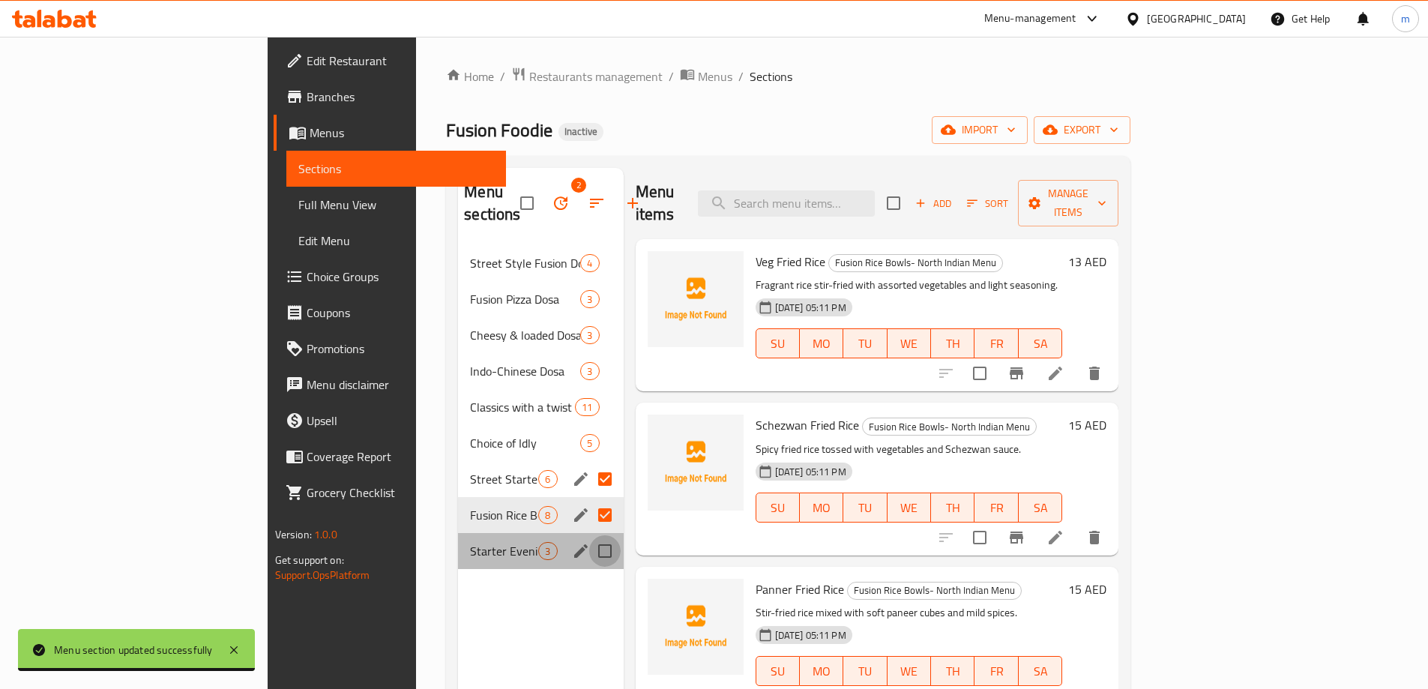
click at [589, 538] on input "Menu sections" at bounding box center [604, 550] width 31 height 31
checkbox input "true"
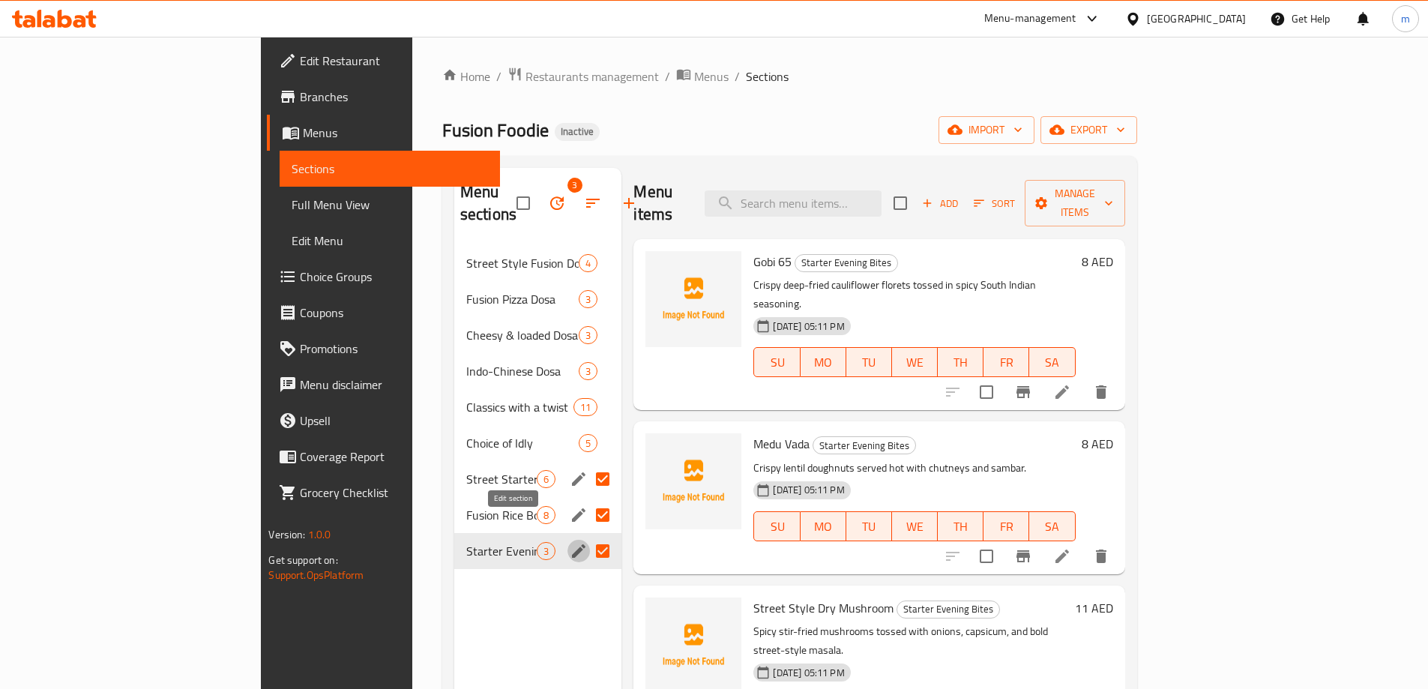
click at [570, 542] on icon "edit" at bounding box center [579, 551] width 18 height 18
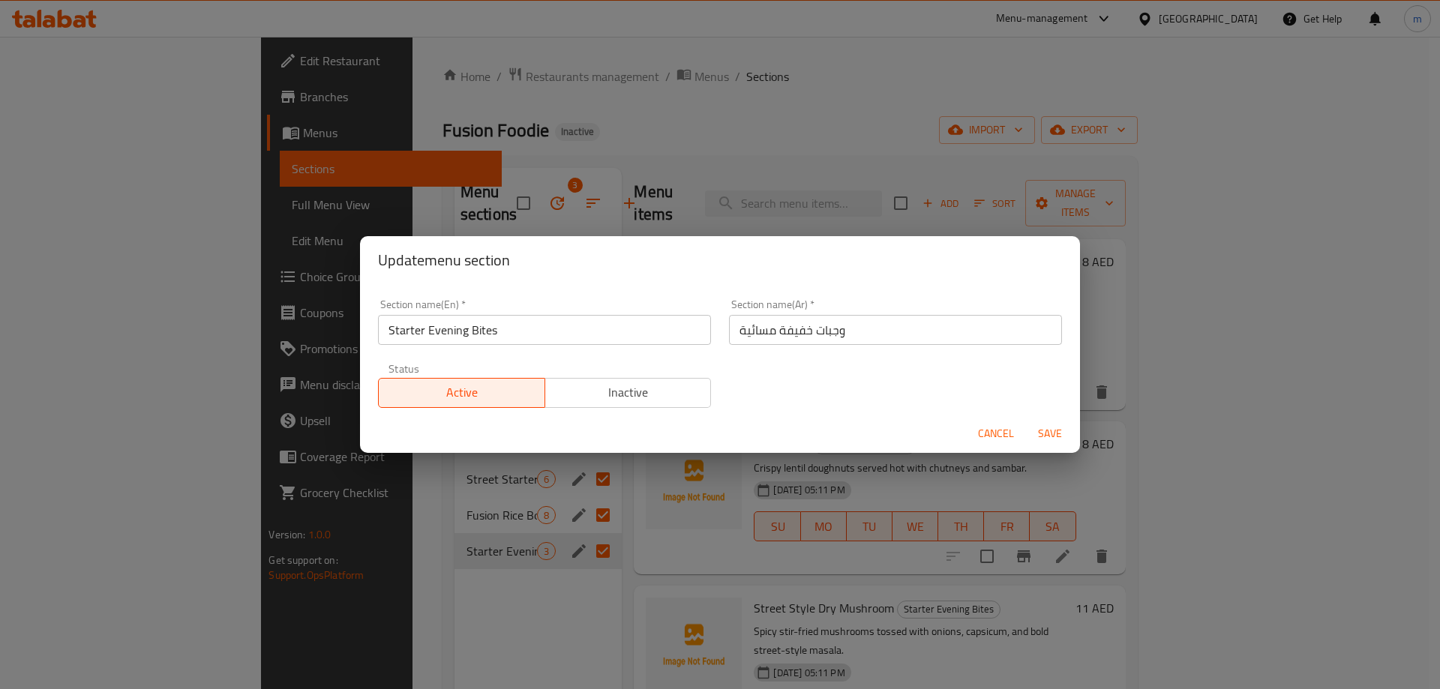
click at [755, 338] on input "وجبات خفيفة مسائية" at bounding box center [895, 330] width 333 height 30
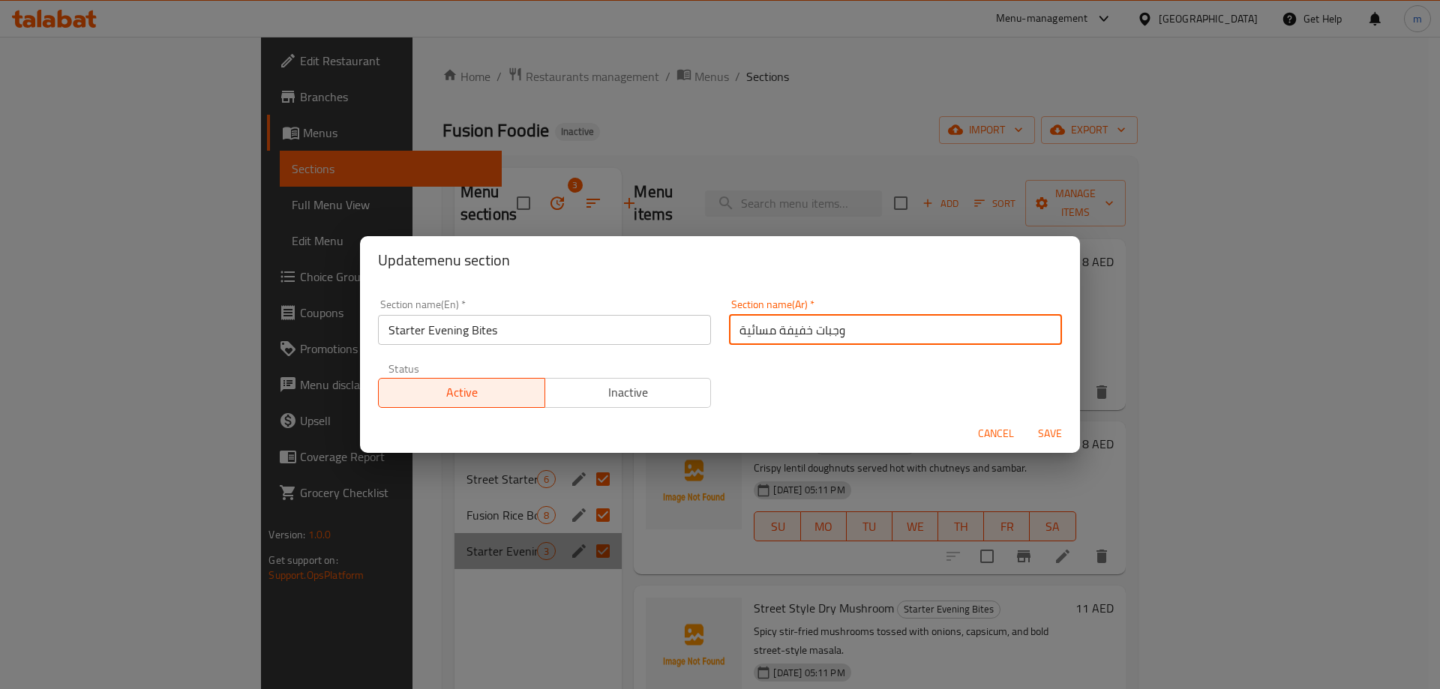
click at [755, 338] on input "وجبات خفيفة مسائية" at bounding box center [895, 330] width 333 height 30
click at [786, 331] on input "وجبات خفيفة مسائية" at bounding box center [895, 330] width 333 height 30
click at [775, 331] on input "وجبات خفيفة مسائية" at bounding box center [895, 330] width 333 height 30
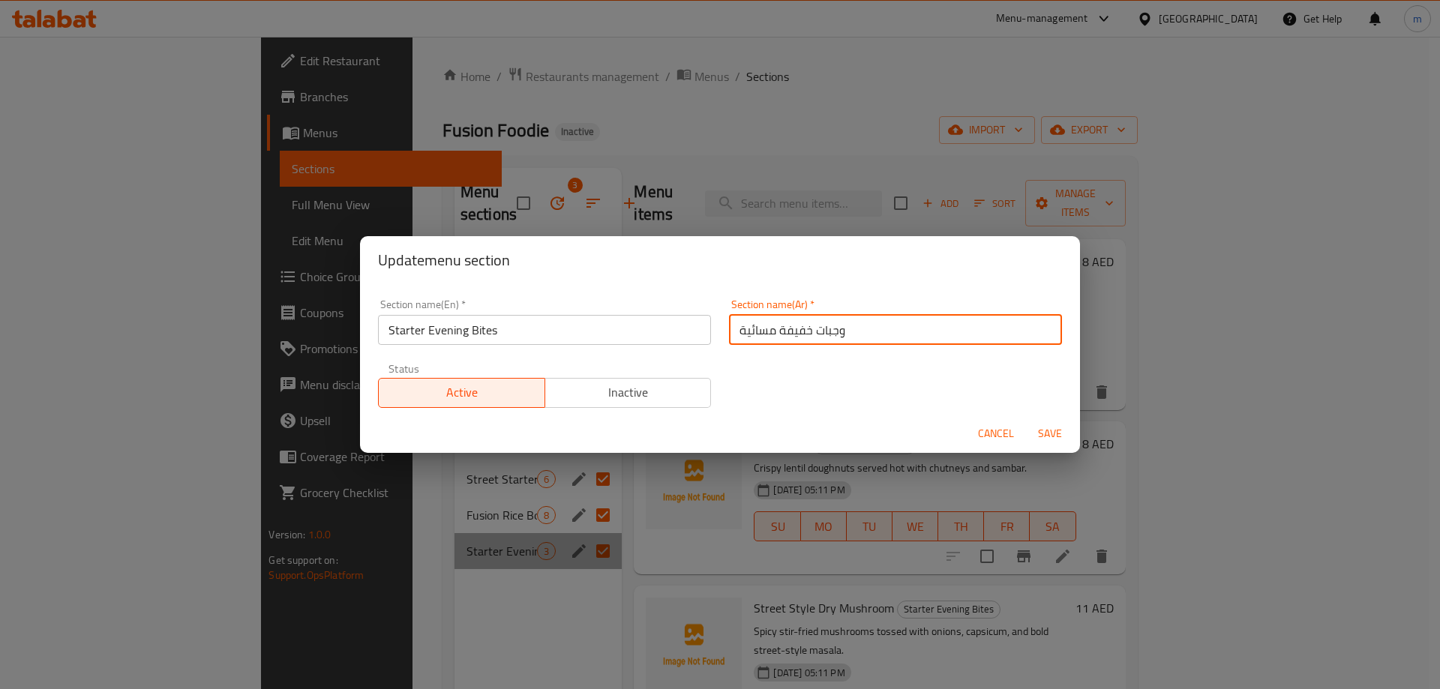
drag, startPoint x: 775, startPoint y: 331, endPoint x: 863, endPoint y: 337, distance: 88.7
click at [863, 337] on input "وجبات خفيفة مسائية" at bounding box center [895, 330] width 333 height 30
click at [1040, 328] on input "مسائية" at bounding box center [895, 330] width 333 height 30
type input "بايتس مقبلات مسائية"
click at [1062, 433] on span "Save" at bounding box center [1050, 433] width 36 height 19
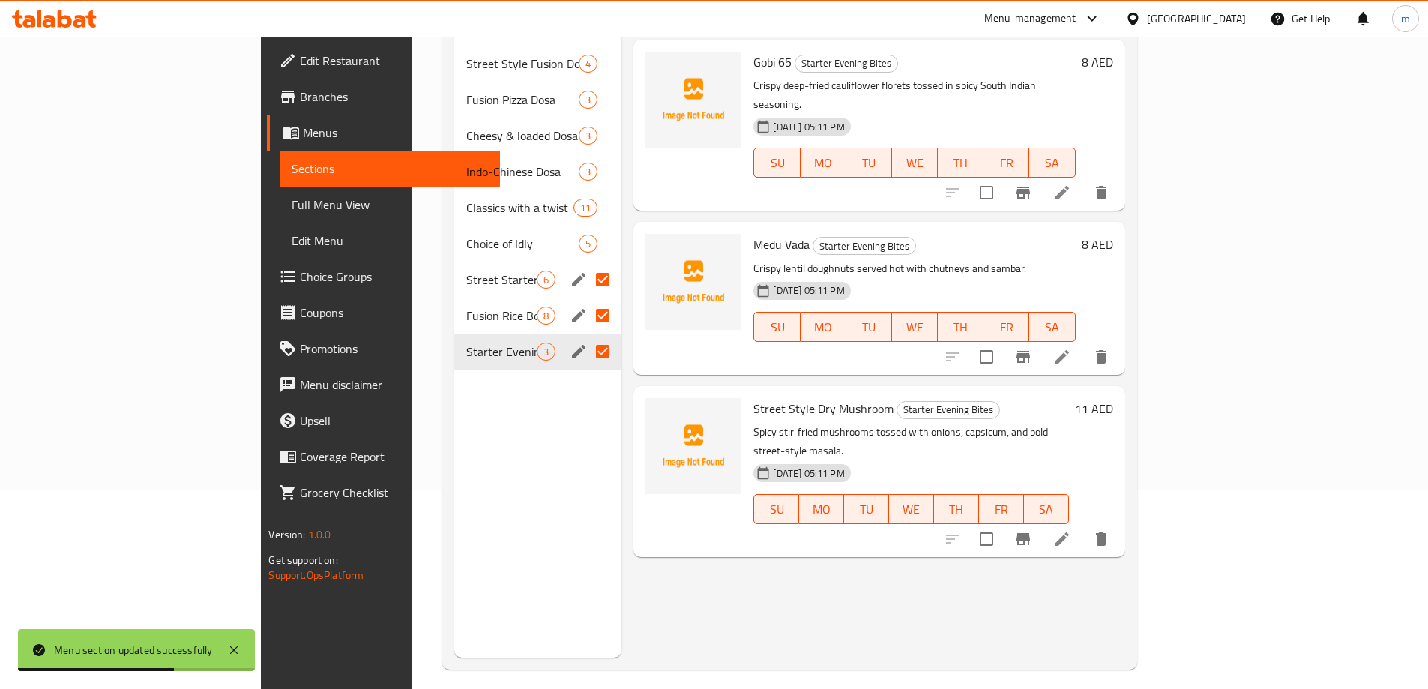
scroll to position [210, 0]
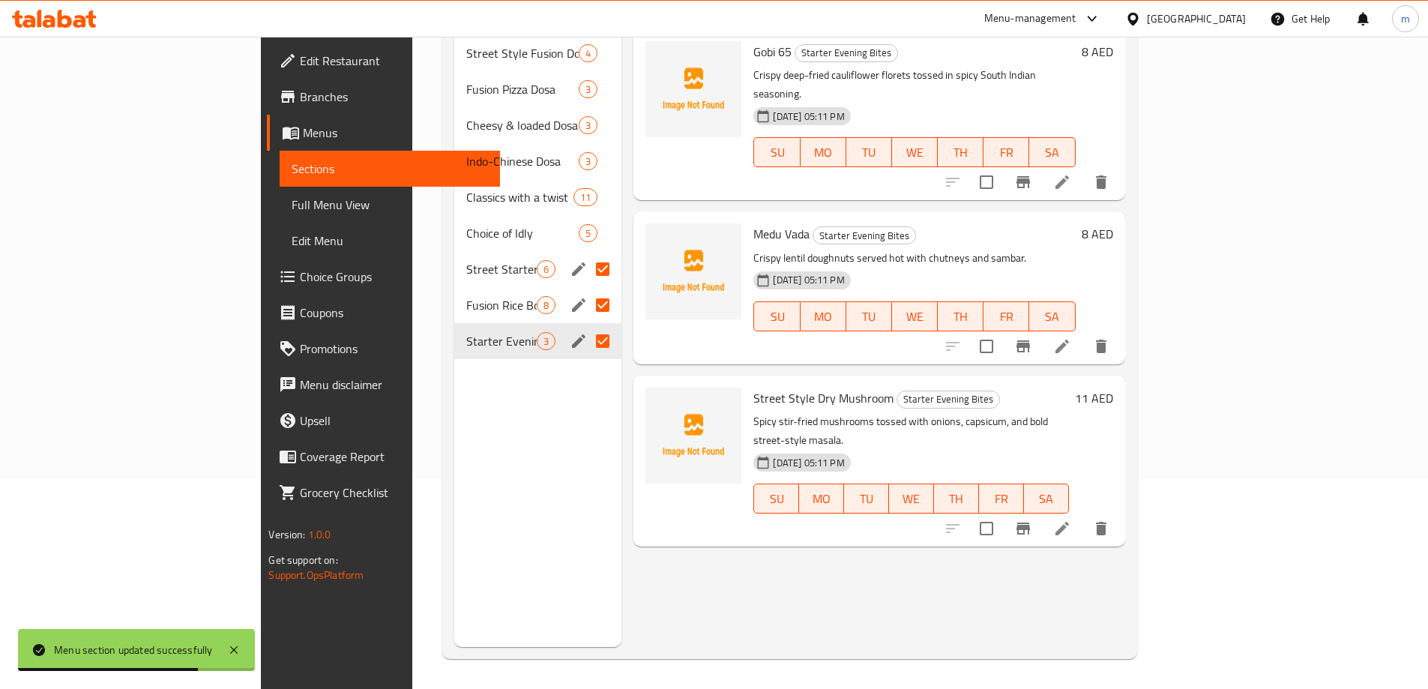
click at [1119, 328] on div at bounding box center [1027, 346] width 184 height 36
click at [1069, 340] on icon at bounding box center [1062, 346] width 13 height 13
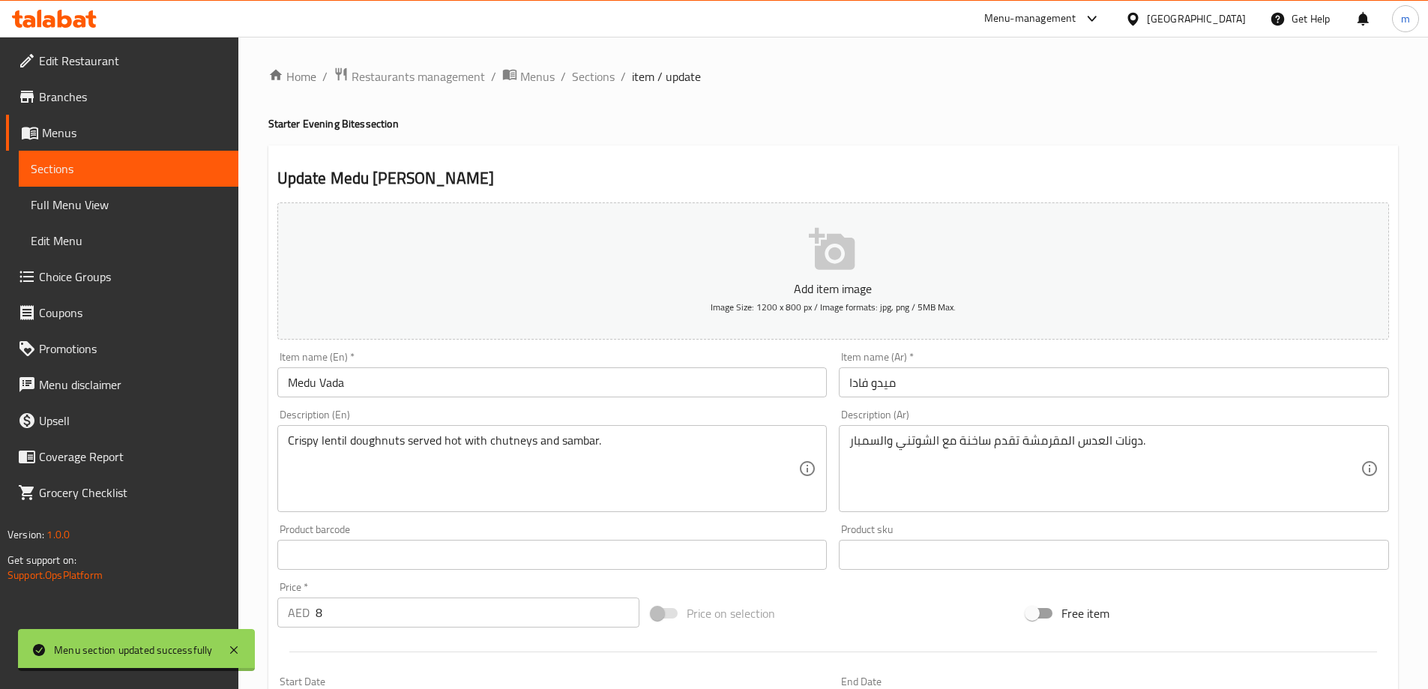
click at [520, 393] on input "Medu Vada" at bounding box center [552, 382] width 550 height 30
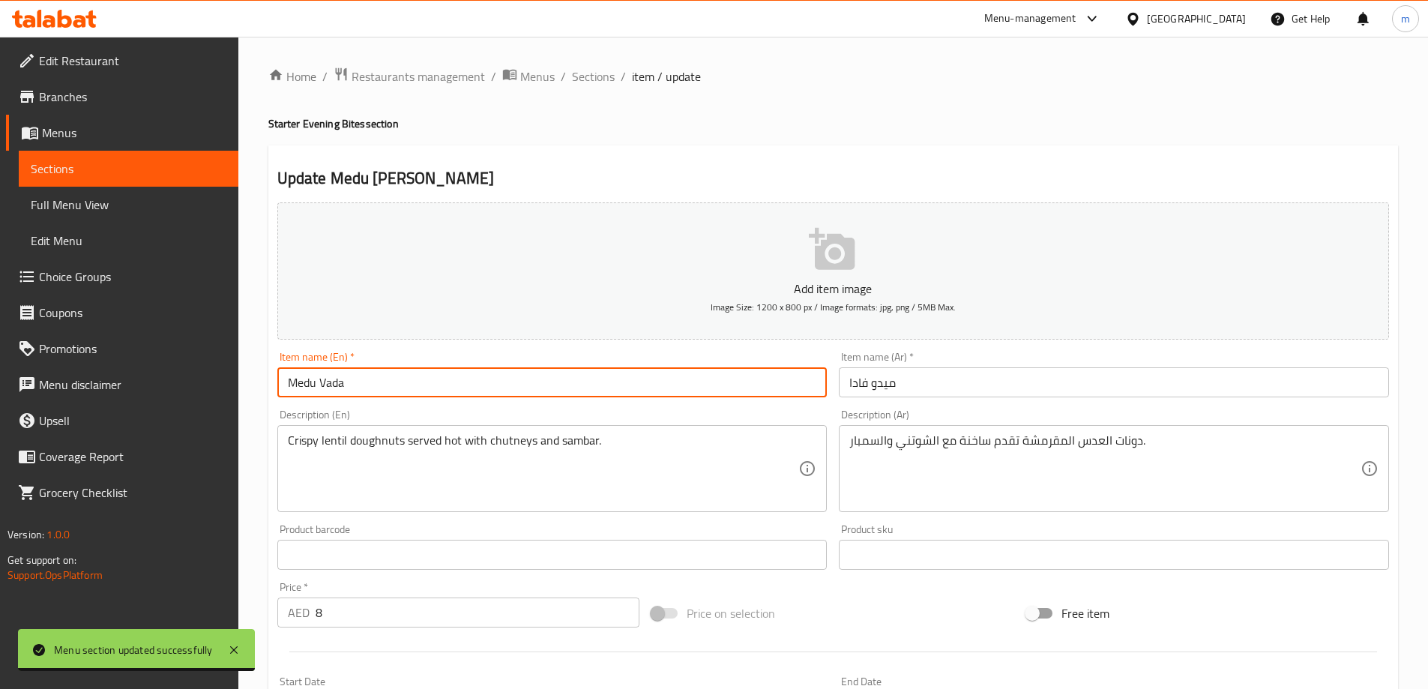
paste input "- plate served with chutney & sambar"
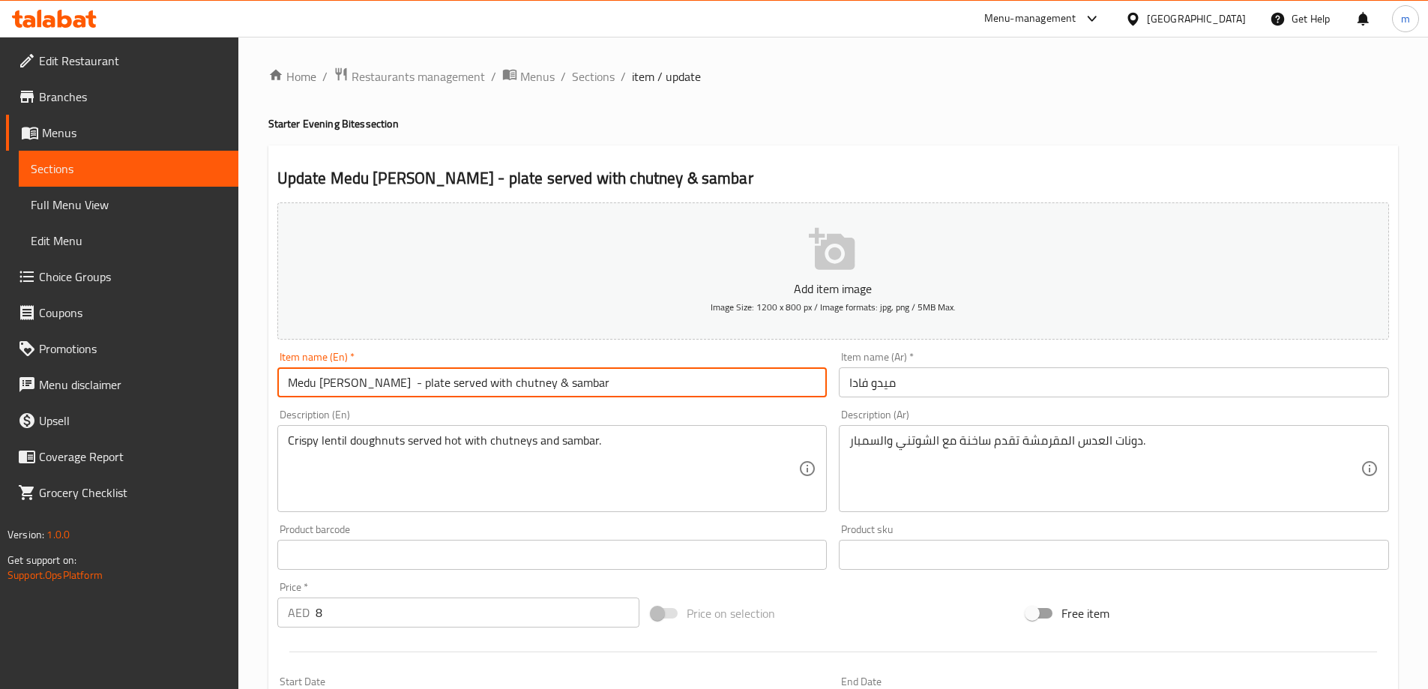
click at [490, 383] on input "Medu Vada - plate served with chutney & sambar" at bounding box center [552, 382] width 550 height 30
click at [350, 388] on input "Medu Vada - plate served with chutney and sambar" at bounding box center [552, 382] width 550 height 30
type input "Medu [PERSON_NAME] plate served with chutney and sambar"
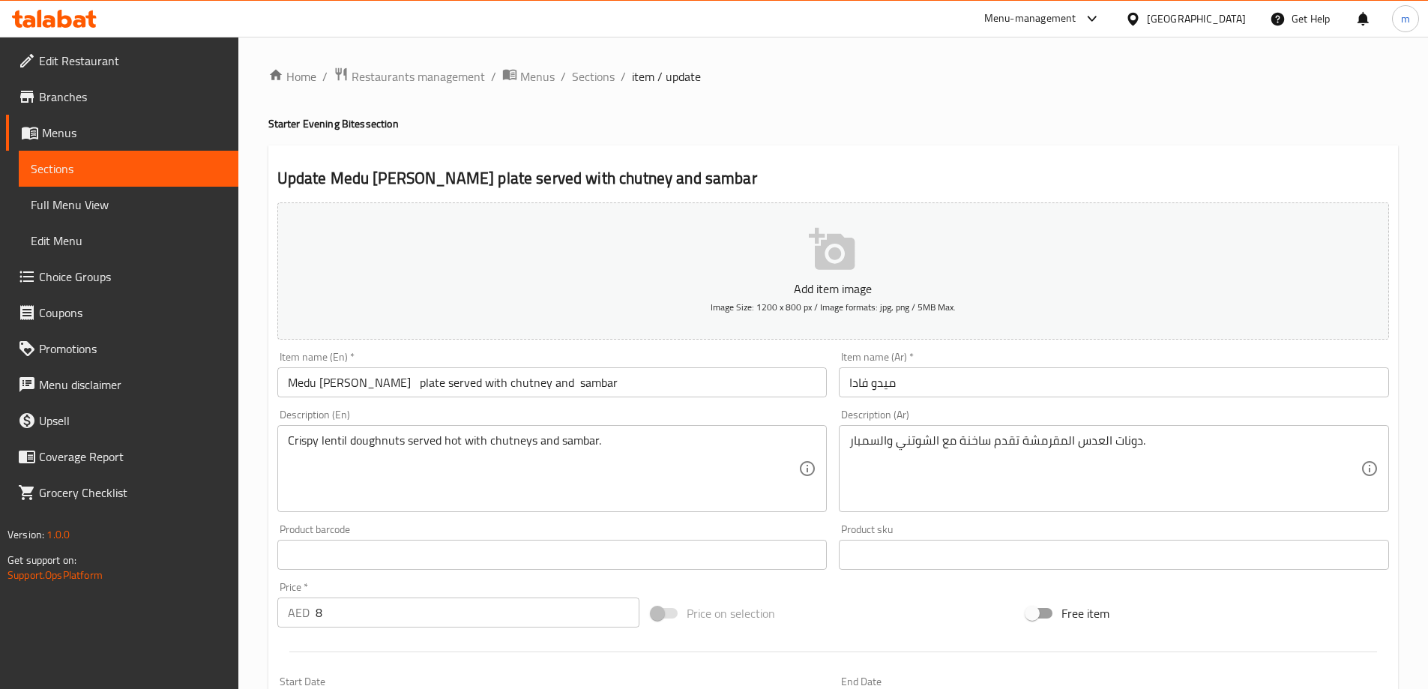
click at [1022, 390] on input "ميدو فادا" at bounding box center [1114, 382] width 550 height 30
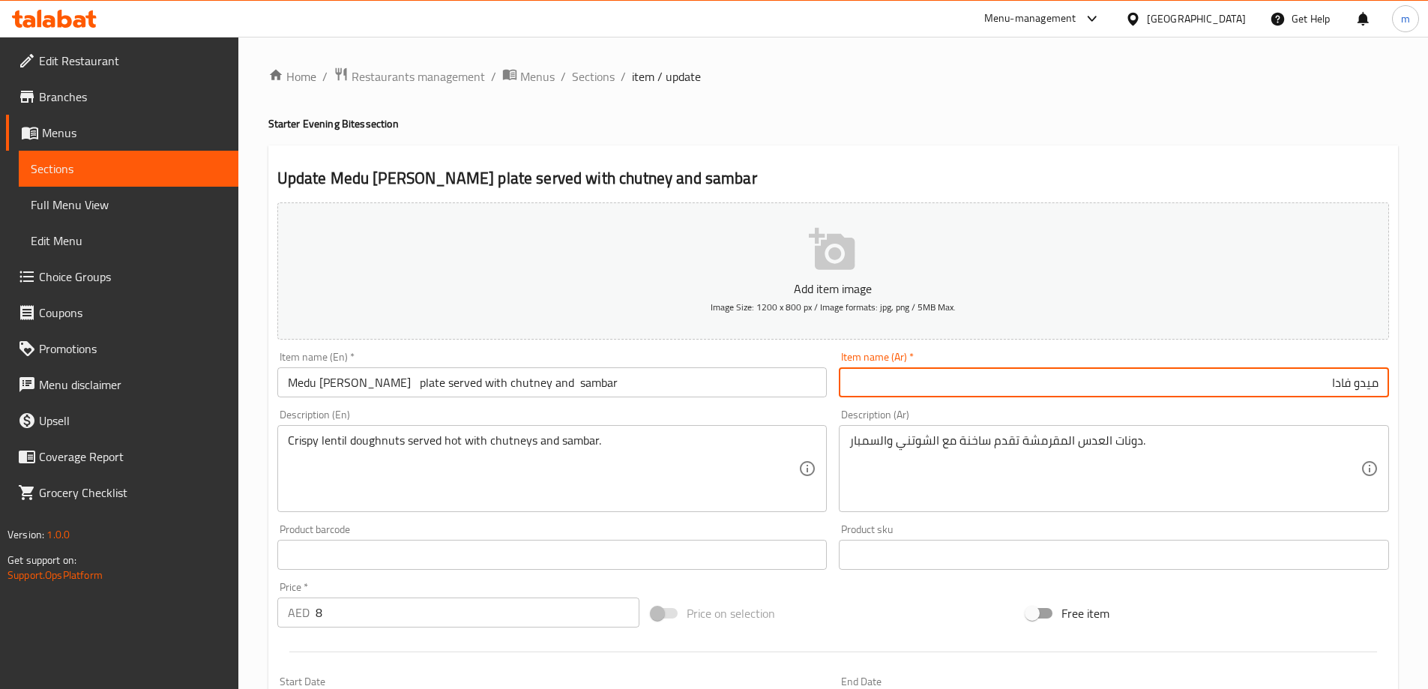
click at [1282, 391] on input "ميدو فادا" at bounding box center [1114, 382] width 550 height 30
paste input "- طبق يقدم مع صلصة تشاتني وسامبار"
click at [1330, 385] on input "ميدو فادا - طبق يقدم مع صلصة تشاتني وسامبار" at bounding box center [1114, 382] width 550 height 30
click at [1207, 391] on input "ميدو فادا طبق يقدم مع صلصة تشاتني وسامبار" at bounding box center [1114, 382] width 550 height 30
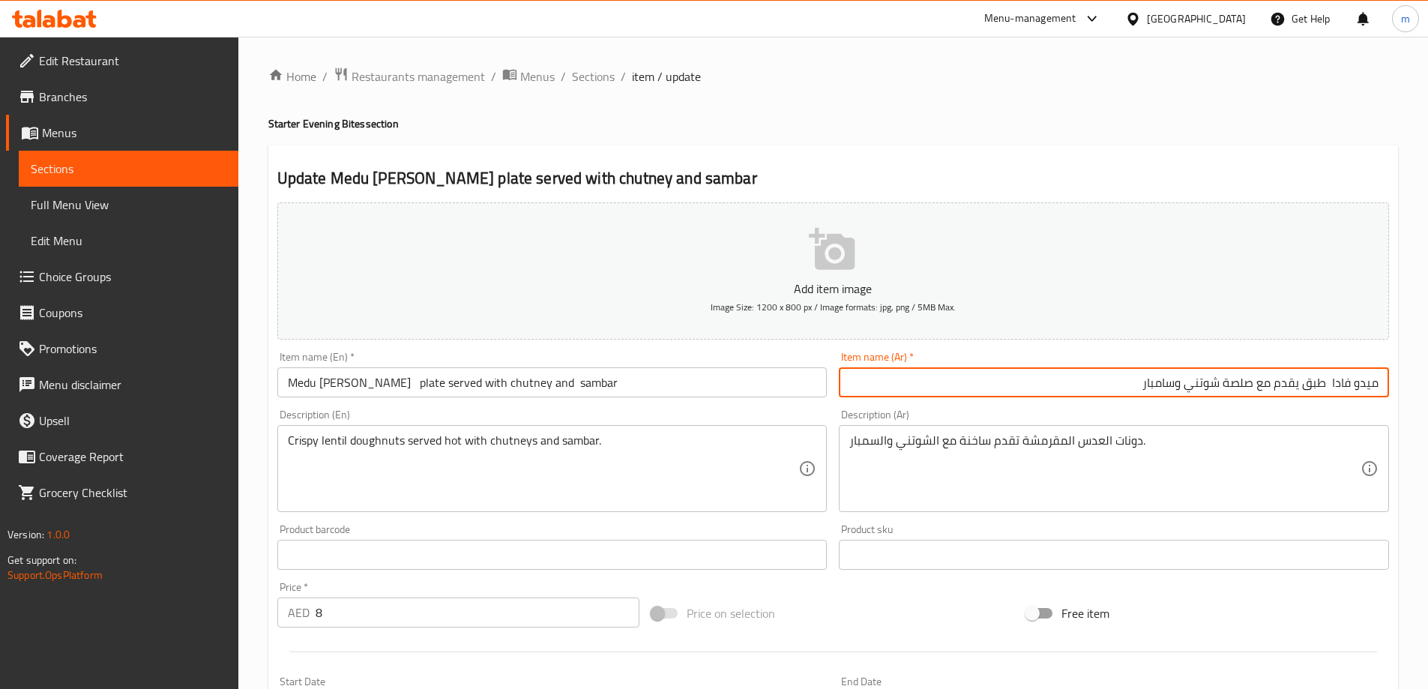
type input "ميدو فادا طبق يقدم مع صلصة شوتني وسامبار"
click at [598, 80] on span "Sections" at bounding box center [593, 76] width 43 height 18
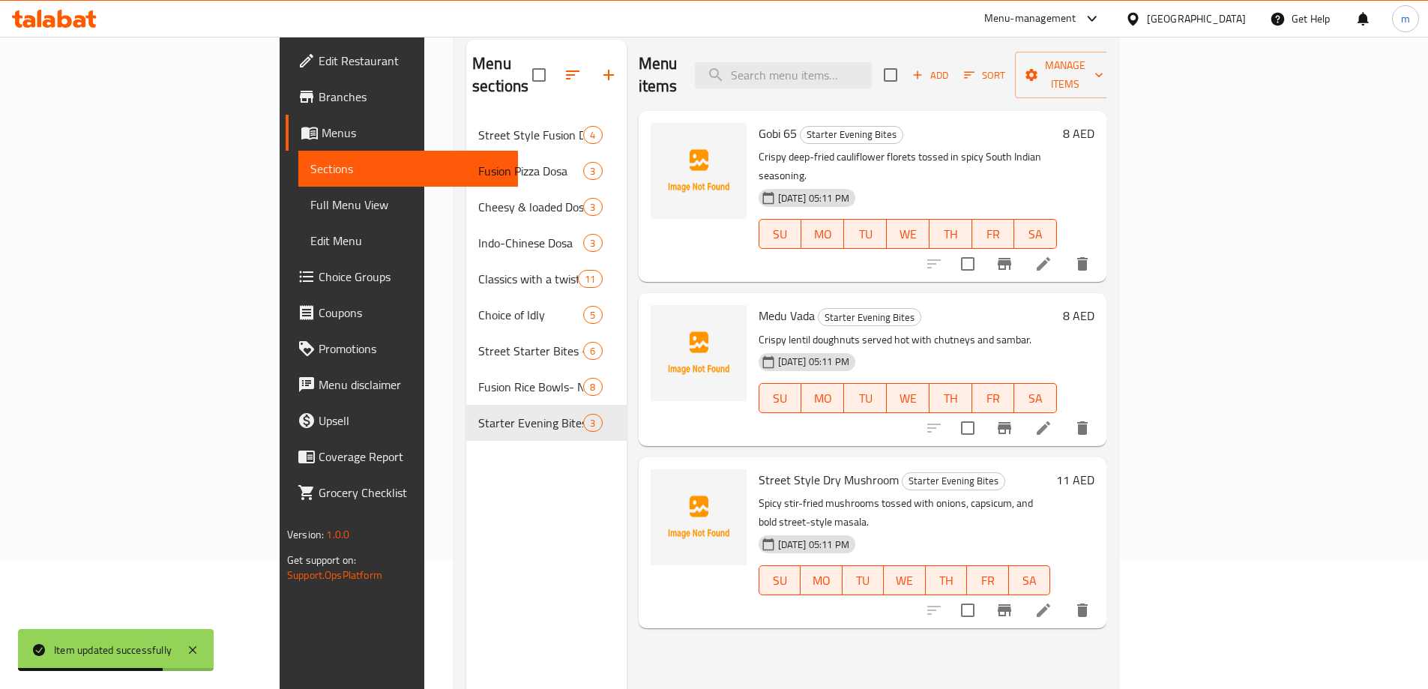
scroll to position [210, 0]
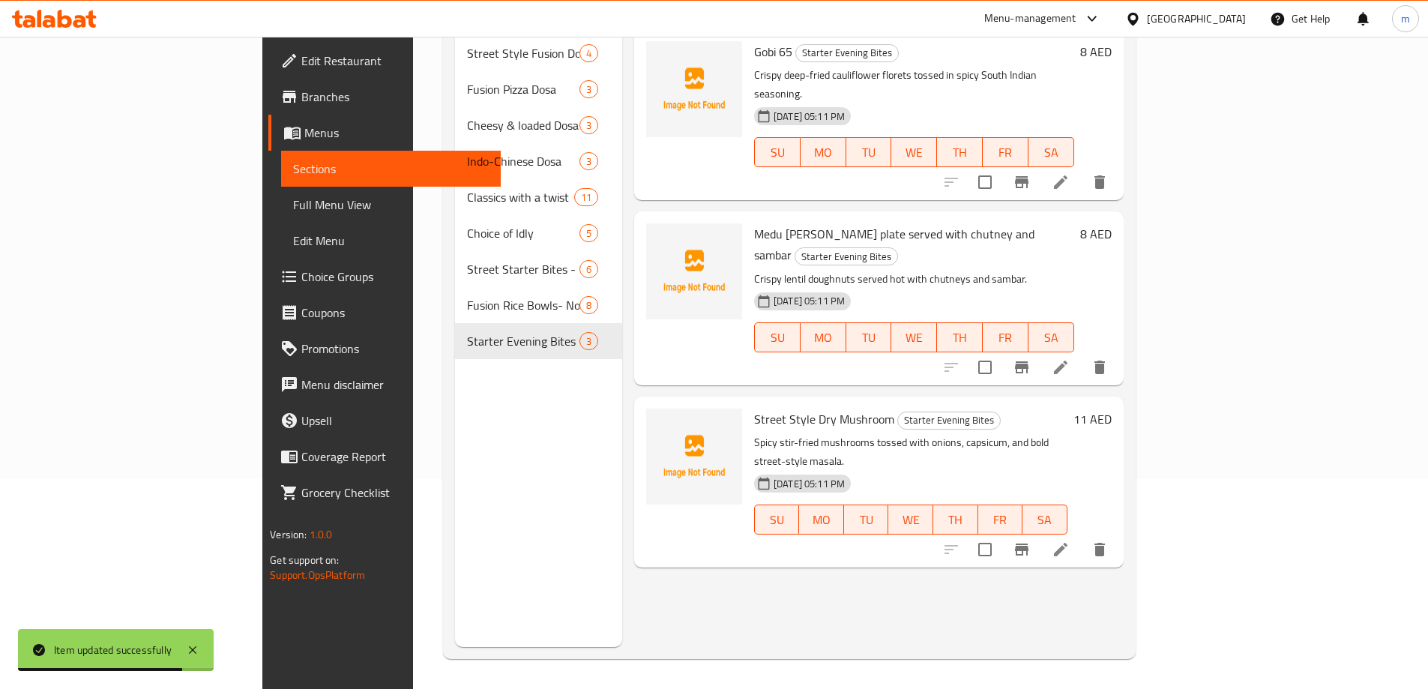
click at [1070, 541] on icon at bounding box center [1061, 550] width 18 height 18
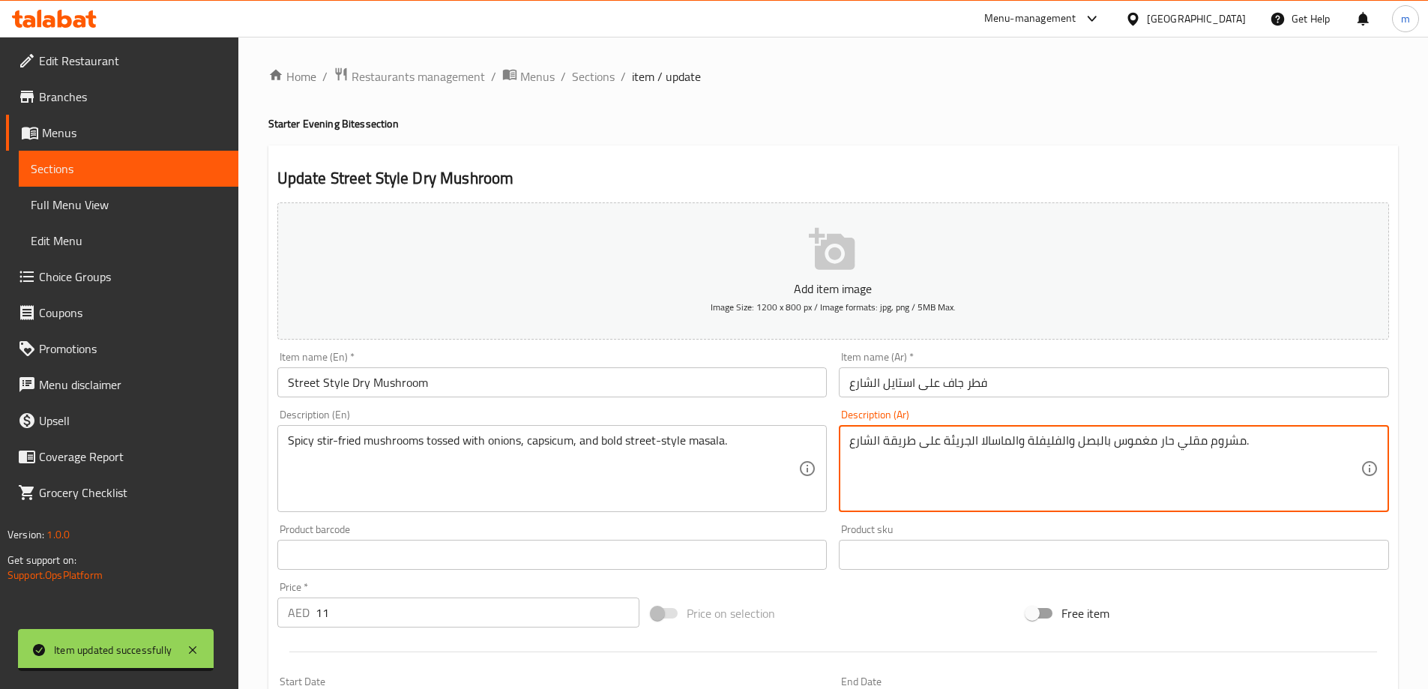
click at [1224, 449] on textarea "مشروم مقلي حار مغموس بالبصل والفليفلة والماسالا الجريئة على طريقة الشارع." at bounding box center [1105, 468] width 511 height 71
click at [986, 384] on input "فطر جاف على استايل الشارع" at bounding box center [1114, 382] width 550 height 30
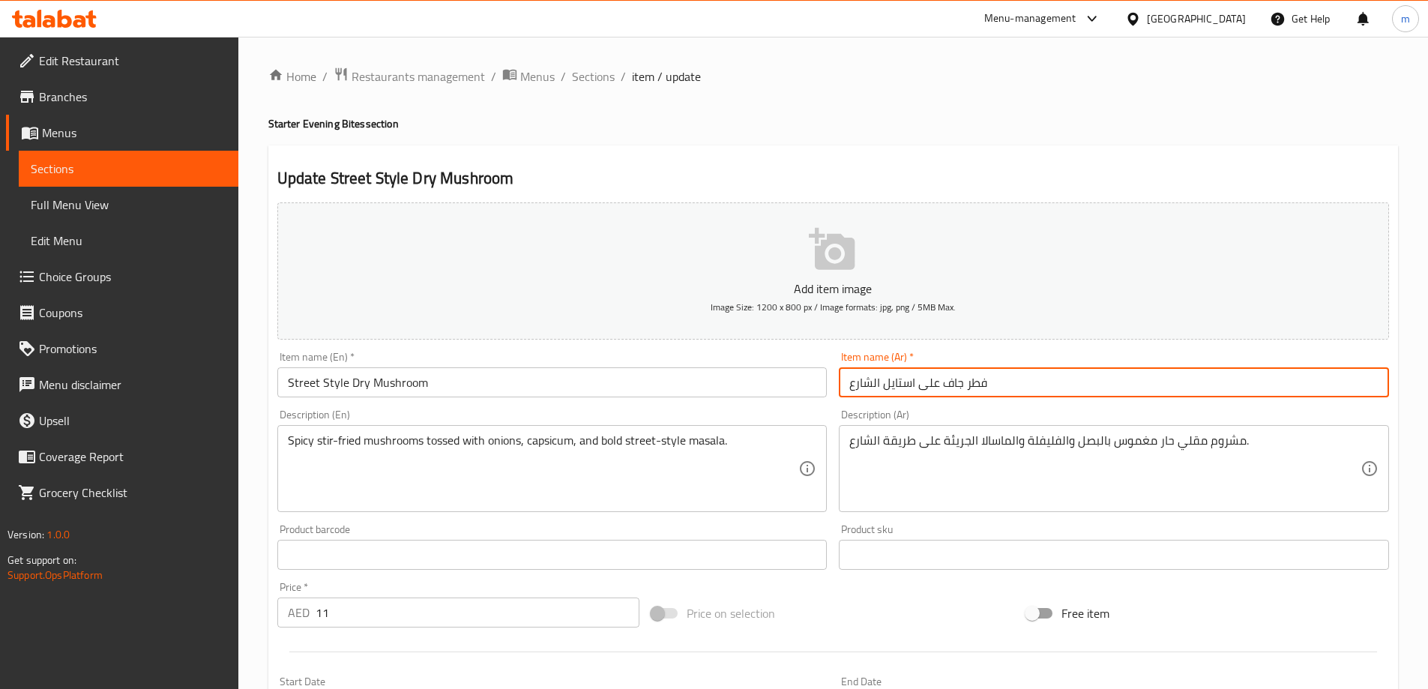
click at [986, 384] on input "فطر جاف على استايل الشارع" at bounding box center [1114, 382] width 550 height 30
click at [982, 385] on input "فطر جاف على استايل الشارع" at bounding box center [1114, 382] width 550 height 30
paste input "شروم"
type input "مشروم جاف على استايل الشارع"
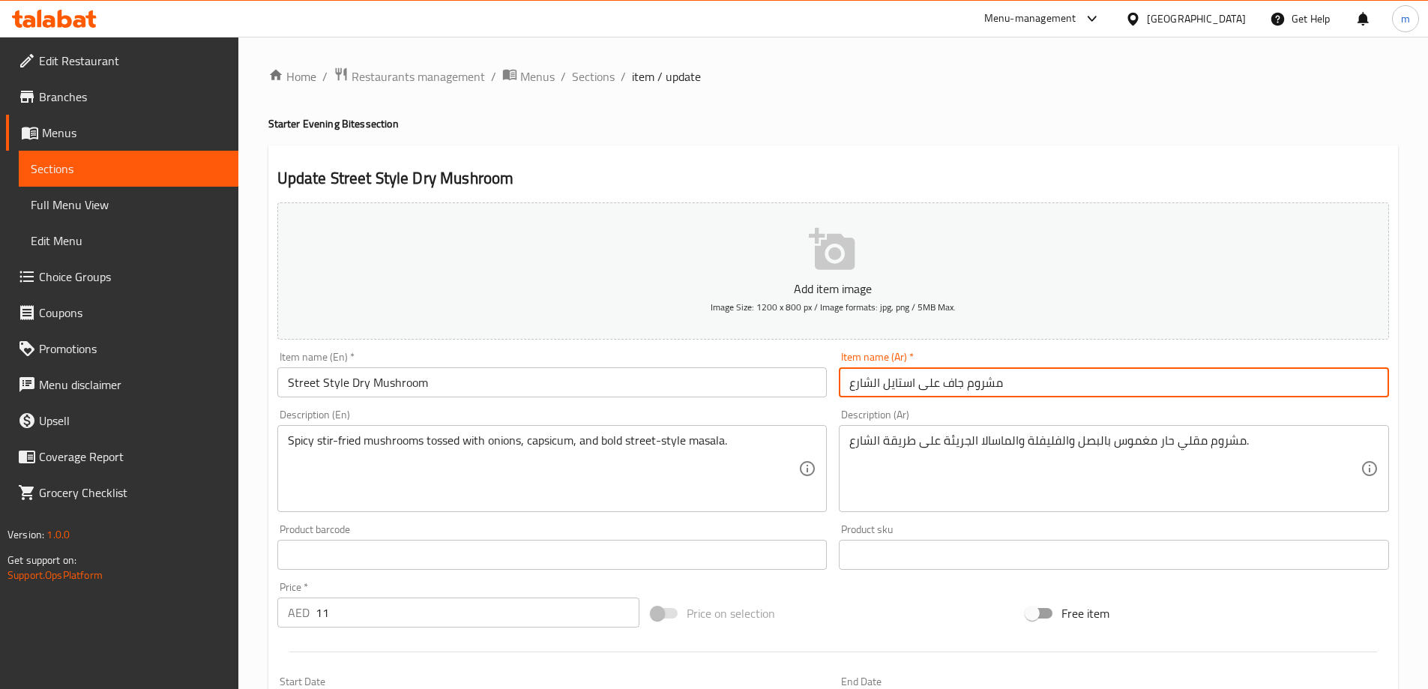
click at [601, 75] on span "Sections" at bounding box center [593, 76] width 43 height 18
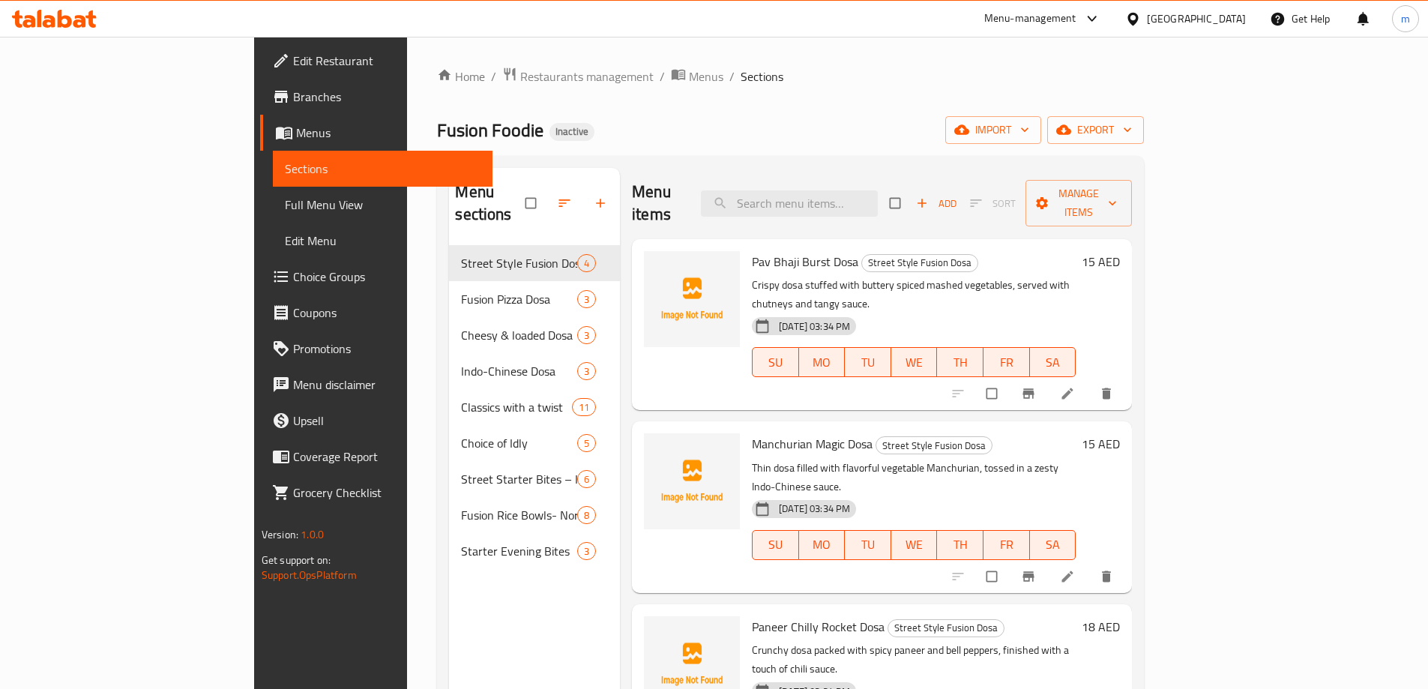
click at [285, 207] on span "Full Menu View" at bounding box center [383, 205] width 196 height 18
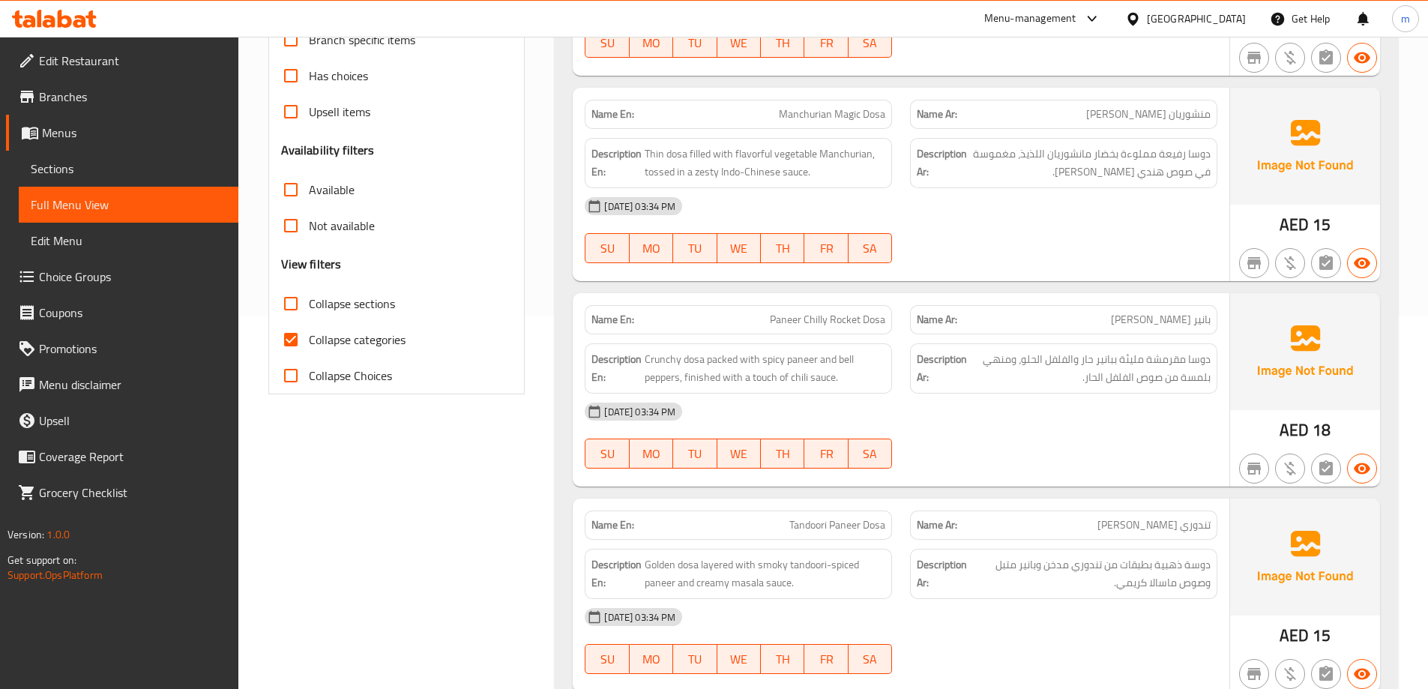
scroll to position [375, 0]
click at [370, 308] on span "Collapse sections" at bounding box center [352, 302] width 86 height 18
click at [309, 308] on input "Collapse sections" at bounding box center [291, 302] width 36 height 36
checkbox input "true"
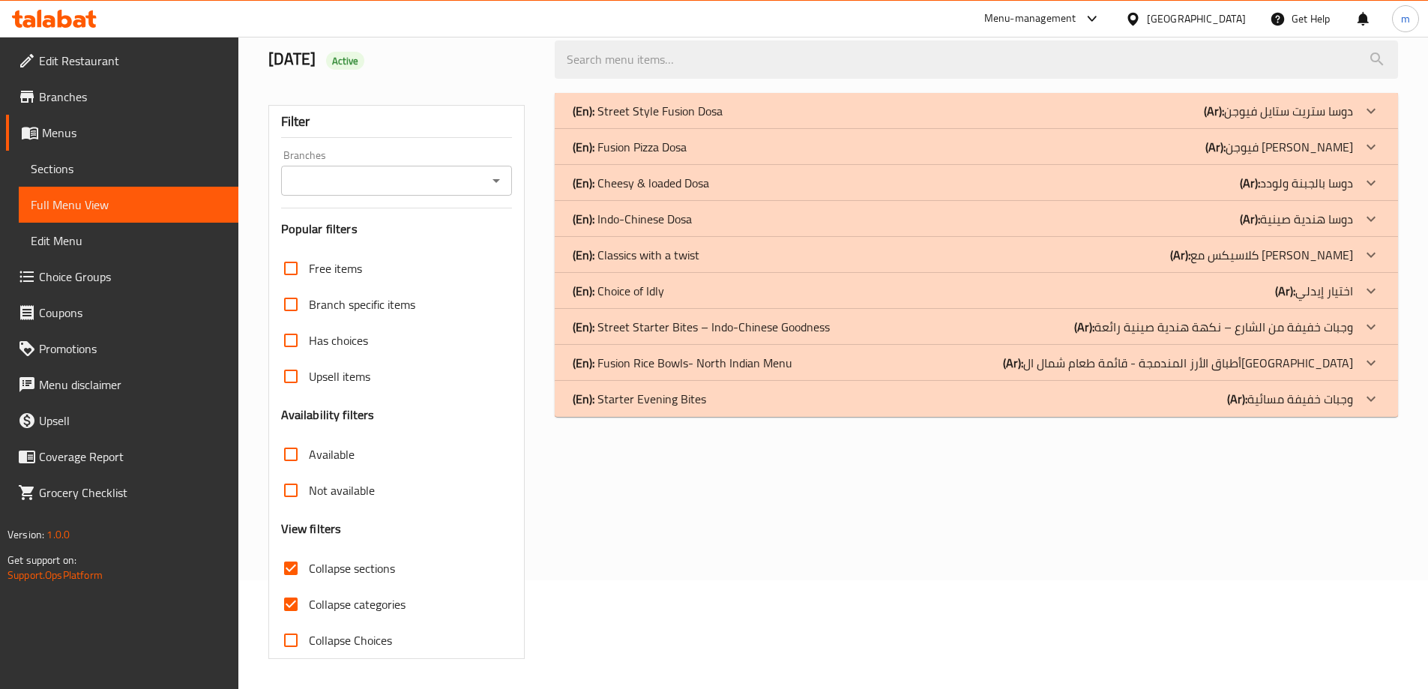
click at [388, 331] on div "Free items Branch specific items Has choices Upsell items Availability filters …" at bounding box center [397, 454] width 232 height 408
click at [1214, 302] on div "(En): Choice of Idly (Ar): اختيار إيدلي" at bounding box center [977, 291] width 844 height 36
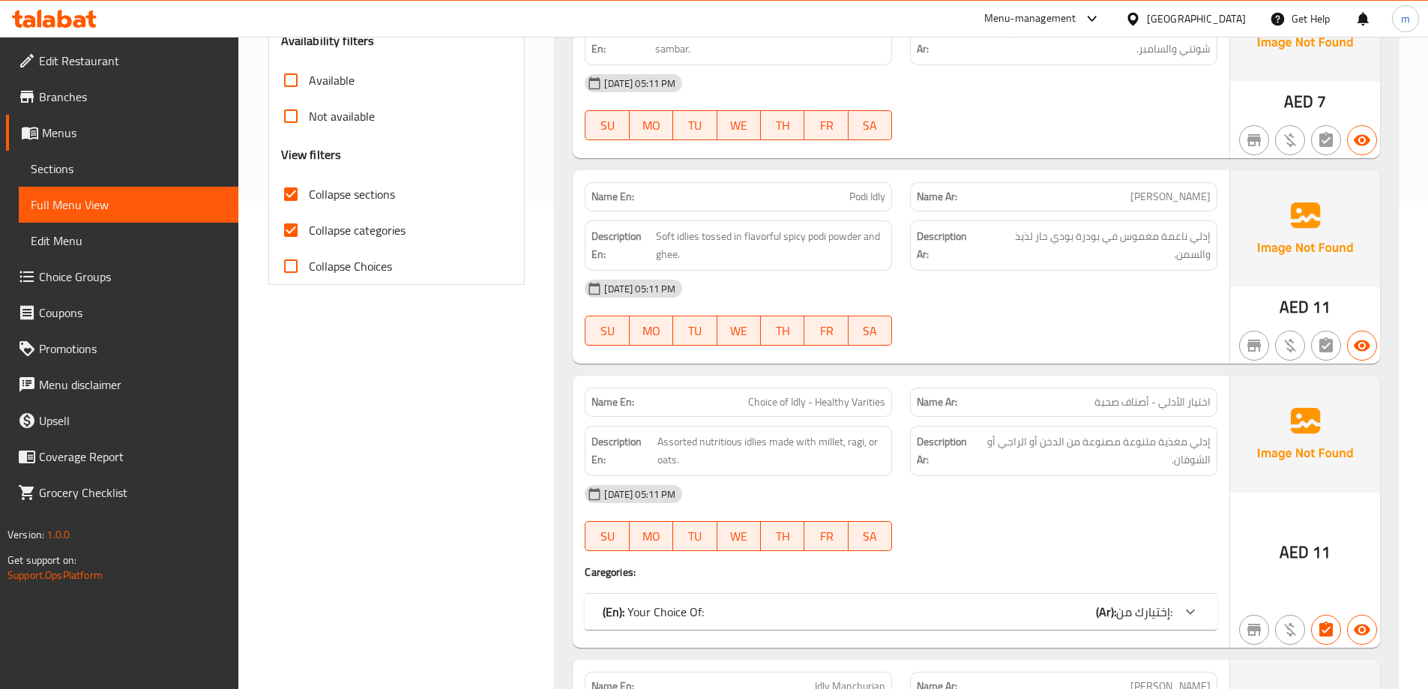
scroll to position [484, 0]
click at [1080, 615] on div "(En): Your Choice Of: (Ar): إختيارك من:" at bounding box center [888, 611] width 570 height 18
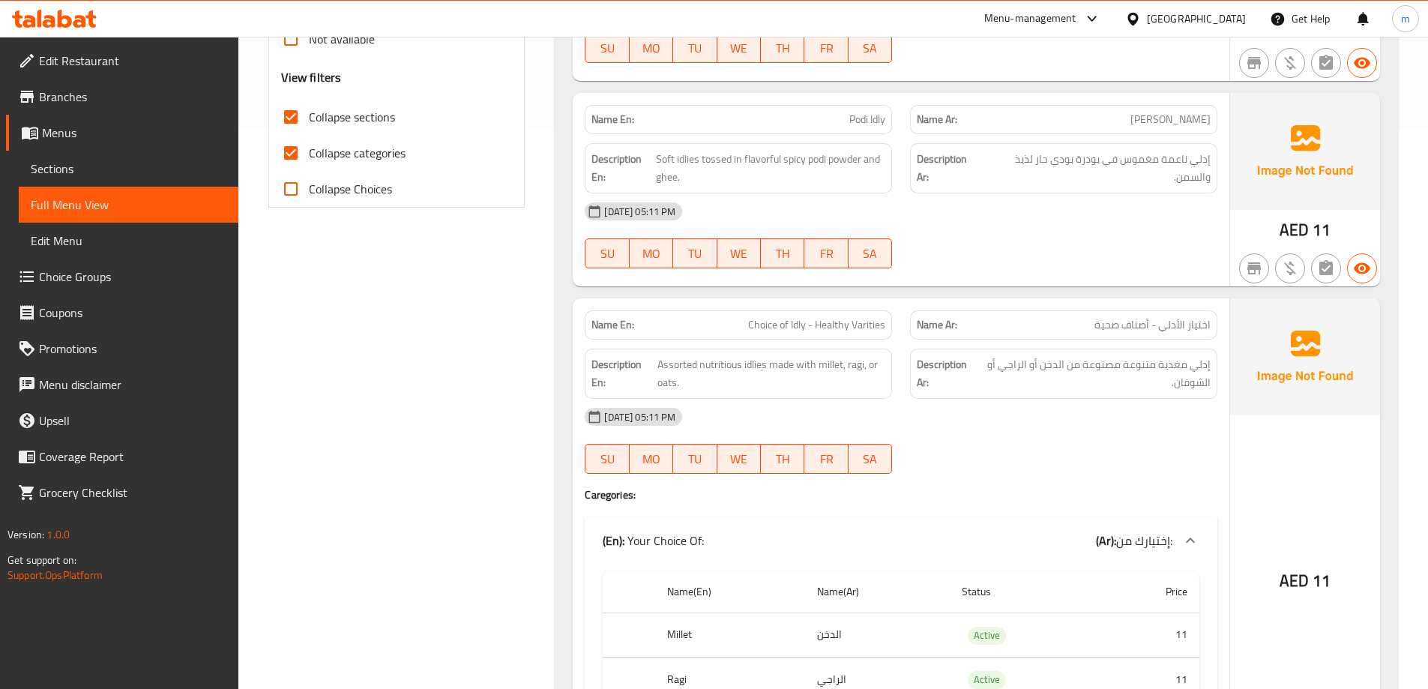
scroll to position [709, 0]
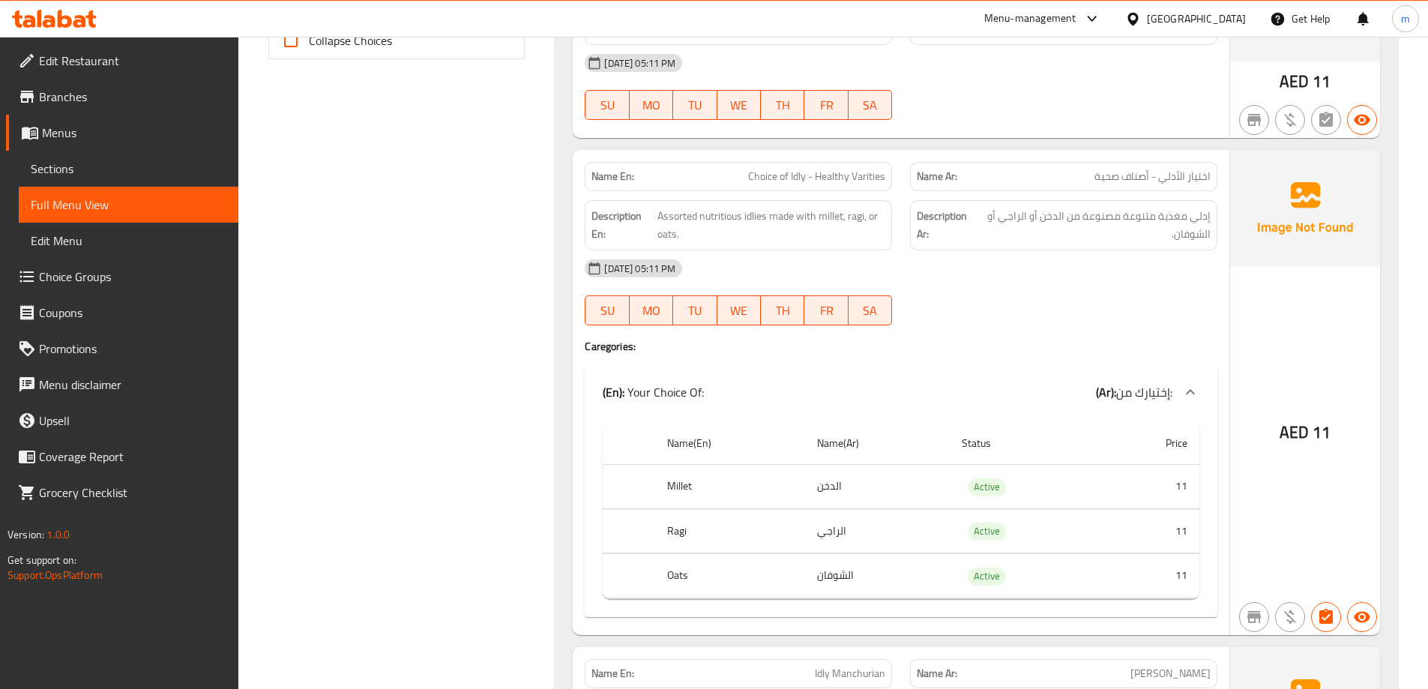
click at [826, 170] on span "Choice of Idly - Healthy Varities" at bounding box center [816, 177] width 137 height 16
copy span "Choice of Idly - Healthy Varities"
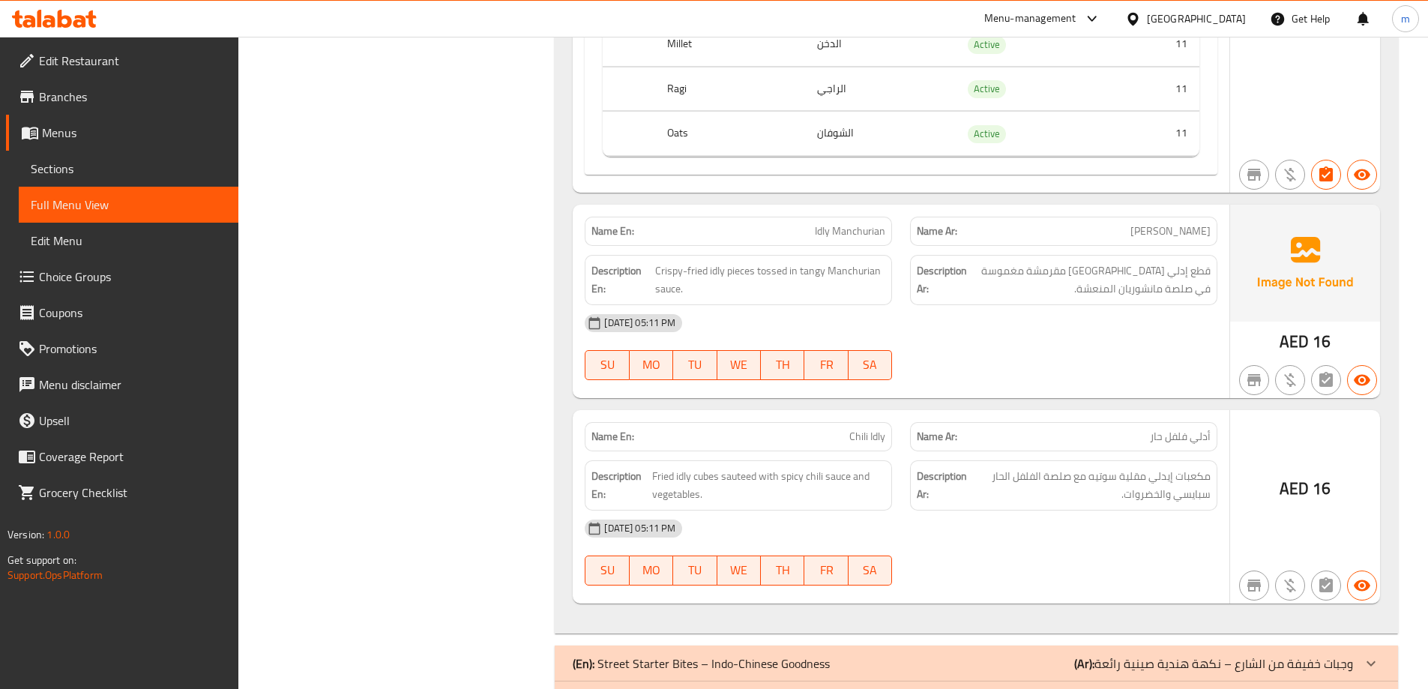
scroll to position [1233, 0]
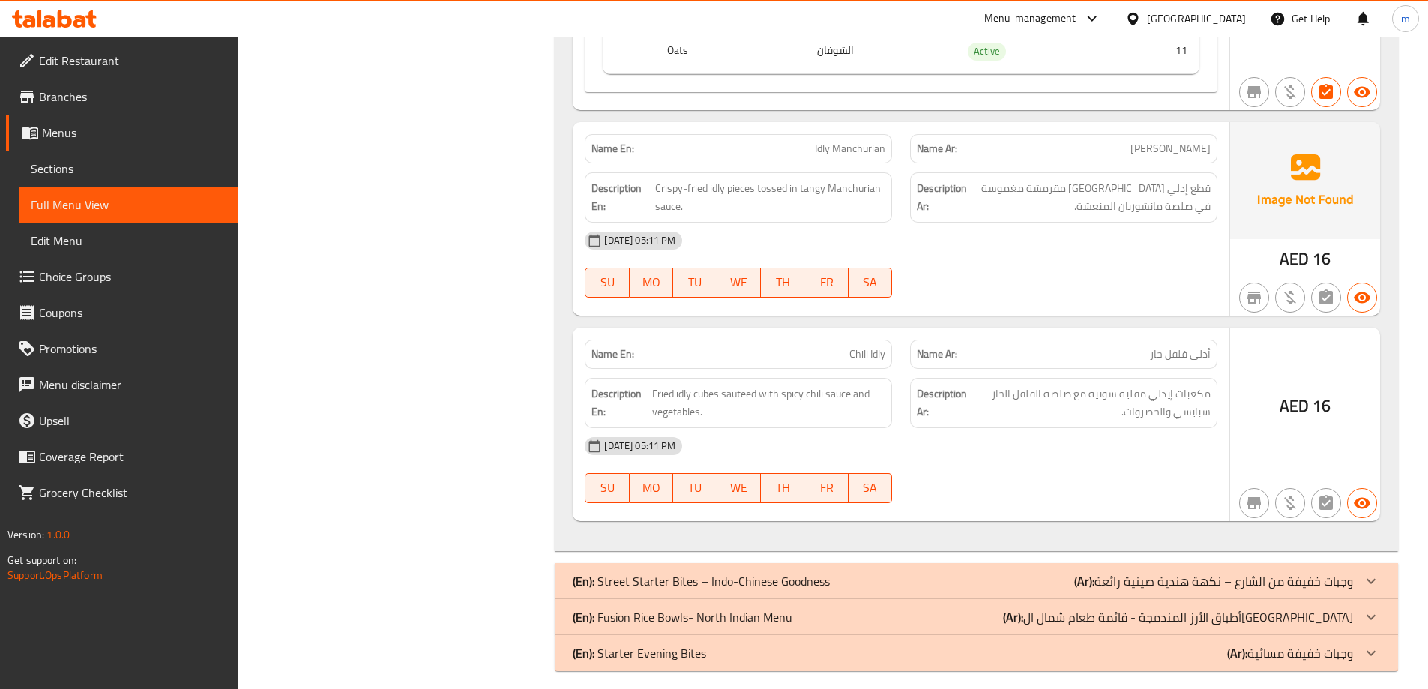
click at [1077, 574] on div "(En): Street Starter Bites – Indo-Chinese Goodness (Ar): وجبات خفيفة من الشارع …" at bounding box center [963, 581] width 781 height 18
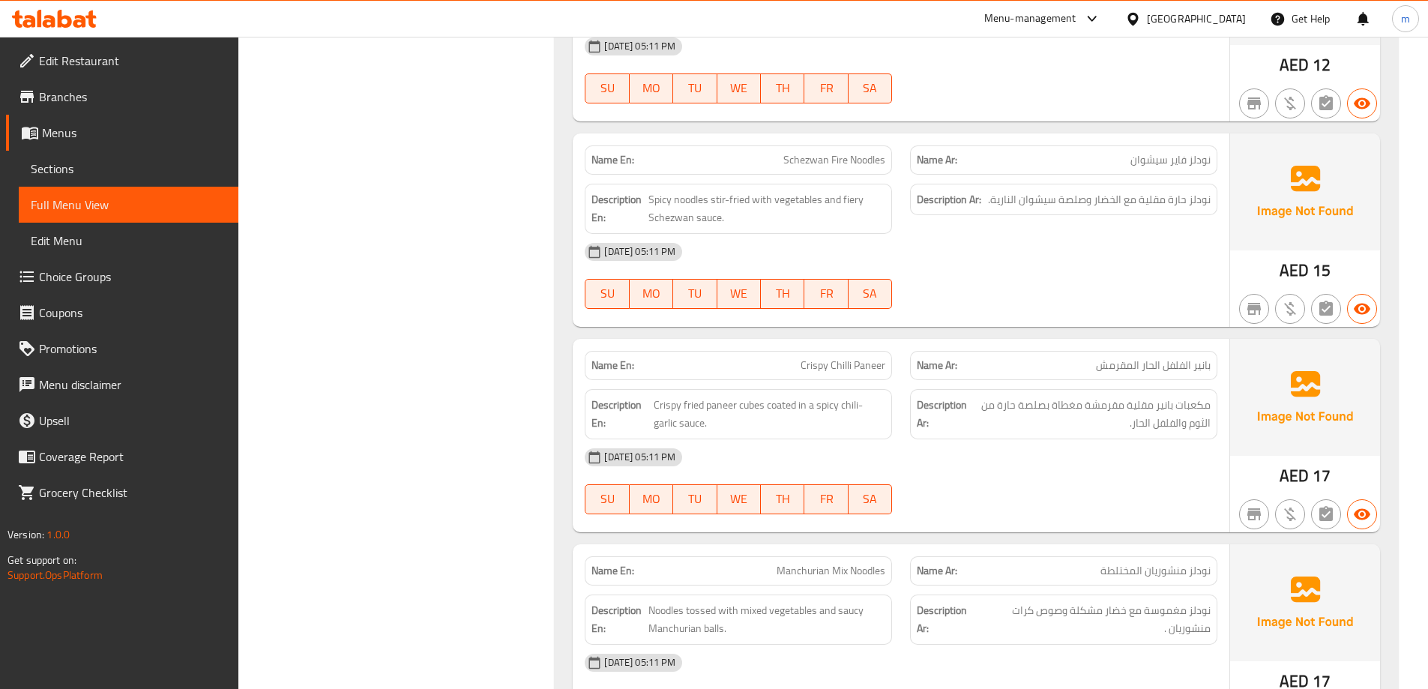
scroll to position [2133, 0]
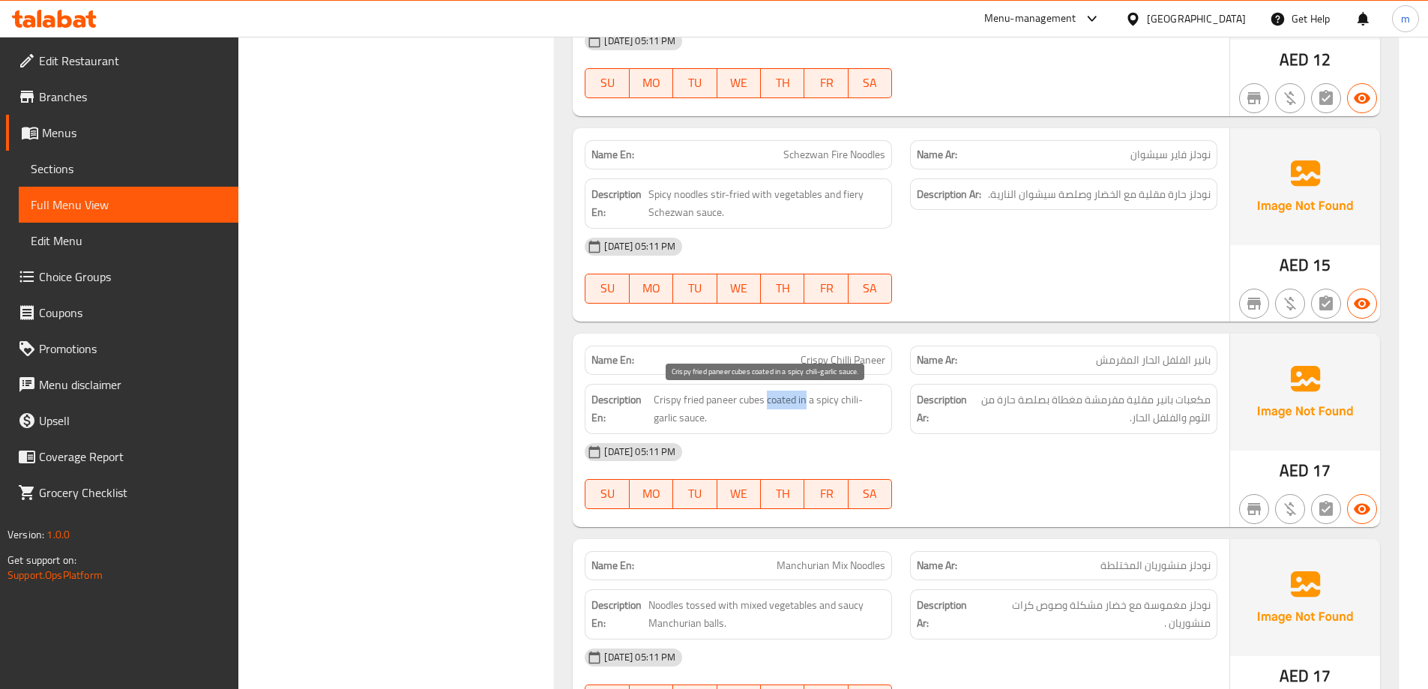
drag, startPoint x: 767, startPoint y: 402, endPoint x: 805, endPoint y: 403, distance: 37.5
click at [805, 403] on span "Crispy fried paneer cubes coated in a spicy chili-garlic sauce." at bounding box center [770, 409] width 232 height 37
copy span "coated in"
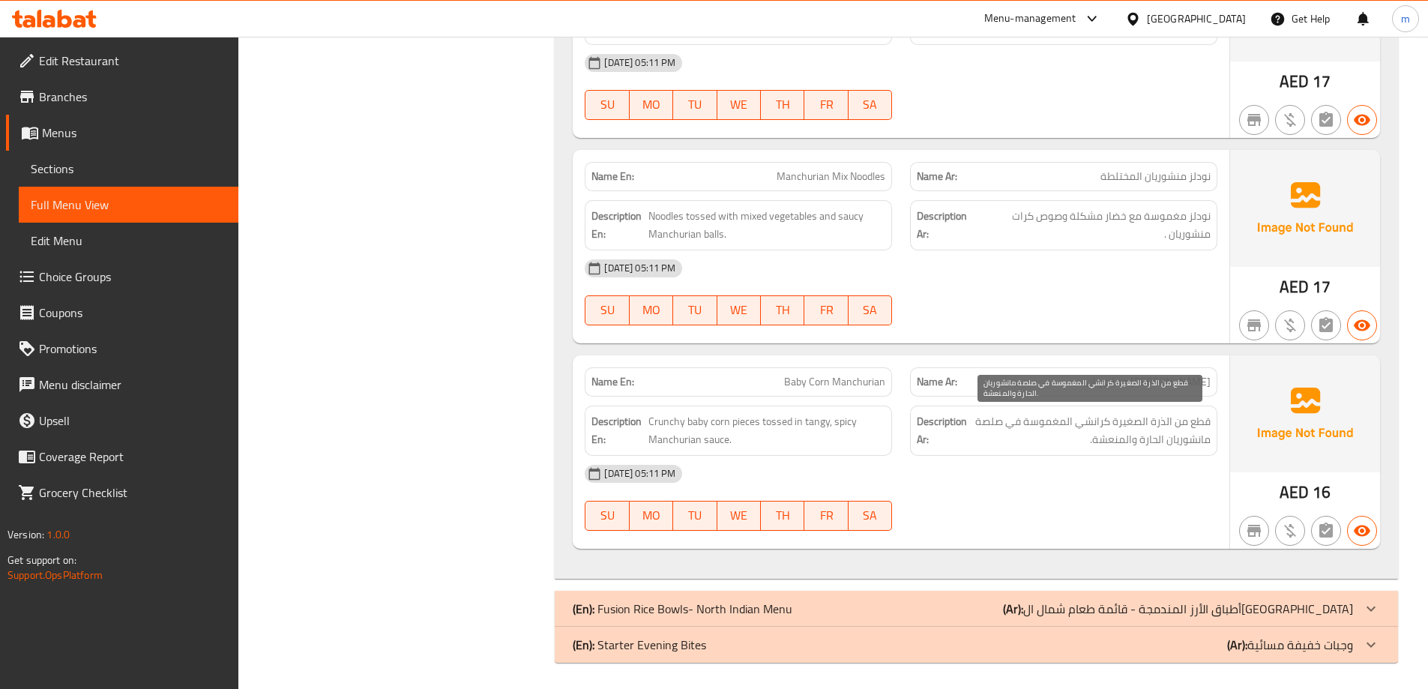
scroll to position [2526, 0]
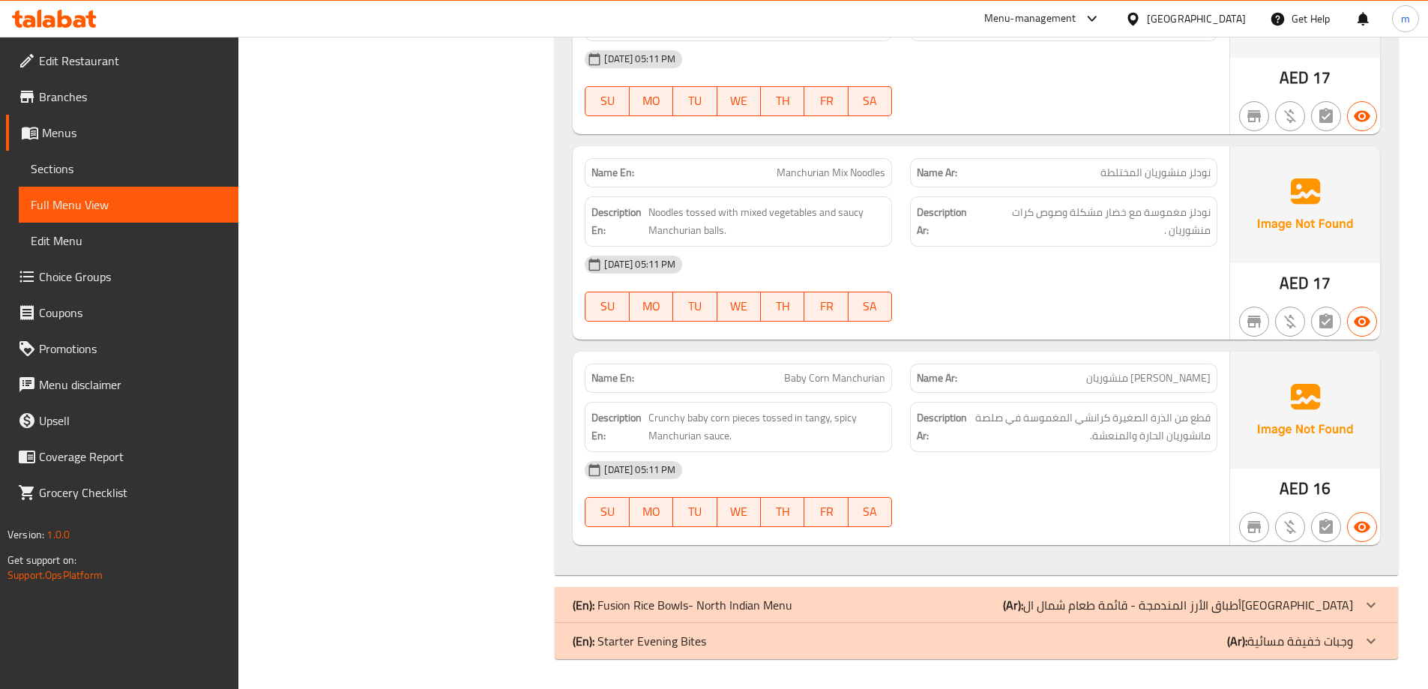
click at [1170, 607] on p "(Ar): أطباق الأرز المندمجة - قائمة طعام شمال الهند" at bounding box center [1178, 605] width 350 height 18
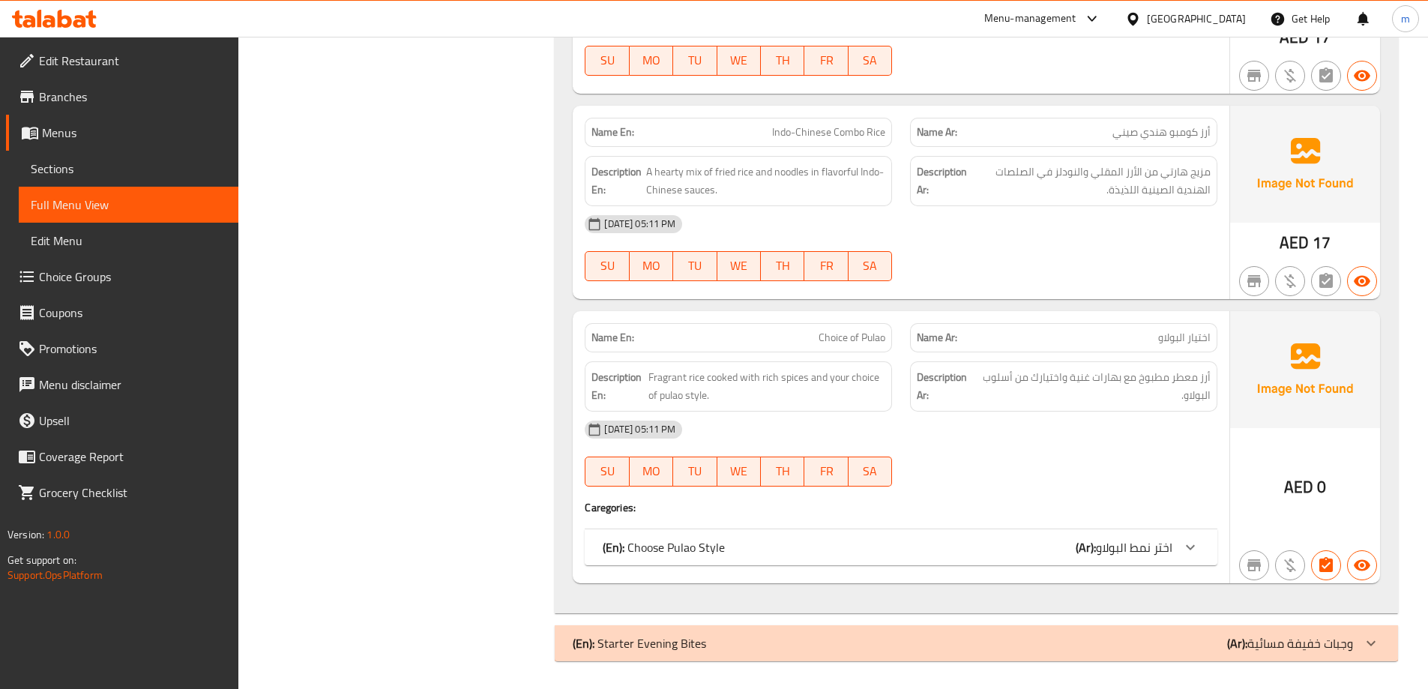
scroll to position [4296, 0]
click at [1022, 559] on div "(En): Choose Pulao Style (Ar): اختر نمط البولاو" at bounding box center [901, 545] width 633 height 36
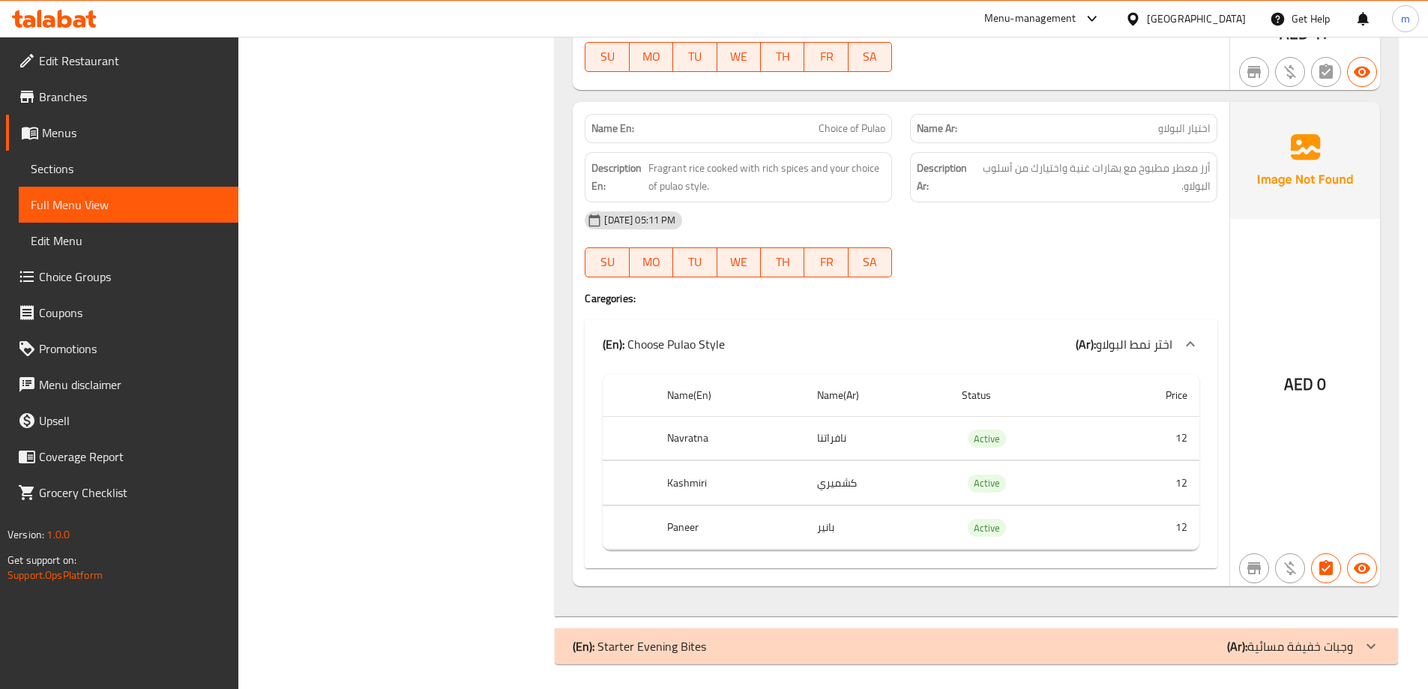
scroll to position [4509, 0]
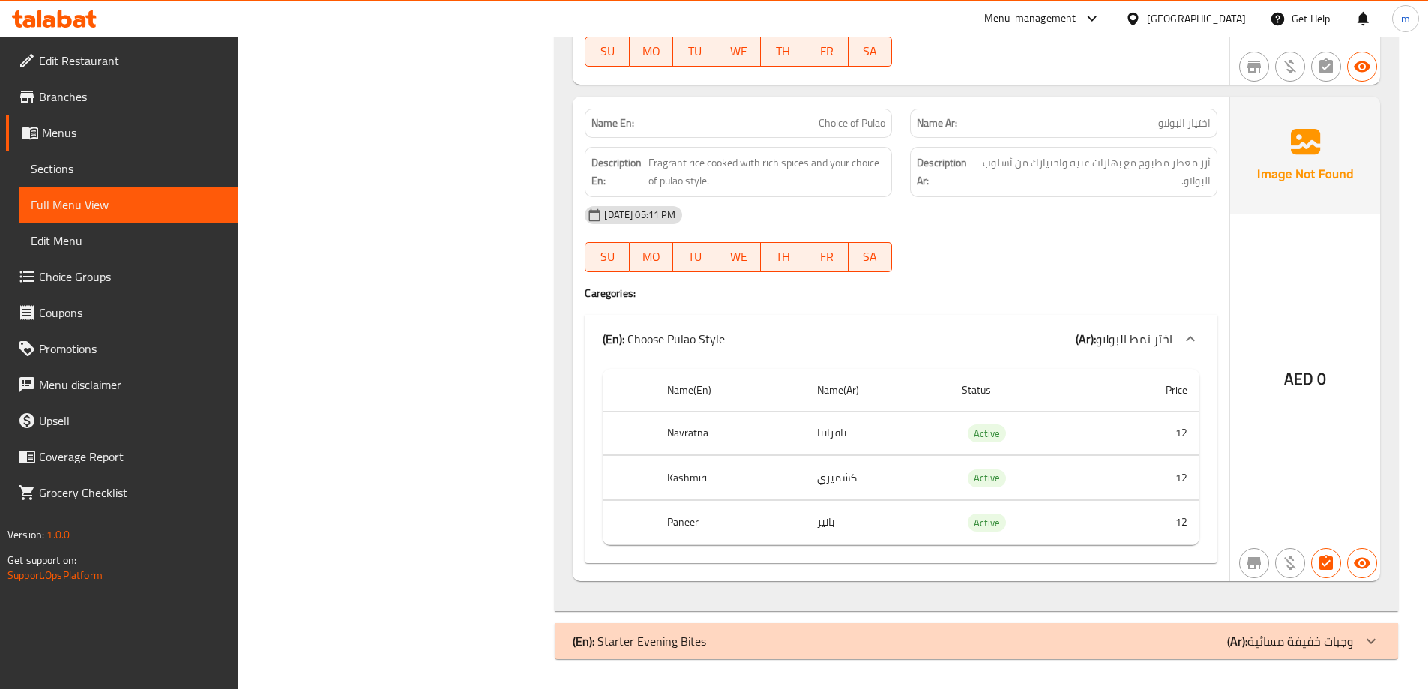
click at [698, 432] on th "Navratna" at bounding box center [729, 433] width 149 height 44
click at [698, 429] on th "Navratna" at bounding box center [729, 433] width 149 height 44
click at [682, 481] on th "Kashmiri" at bounding box center [729, 478] width 149 height 44
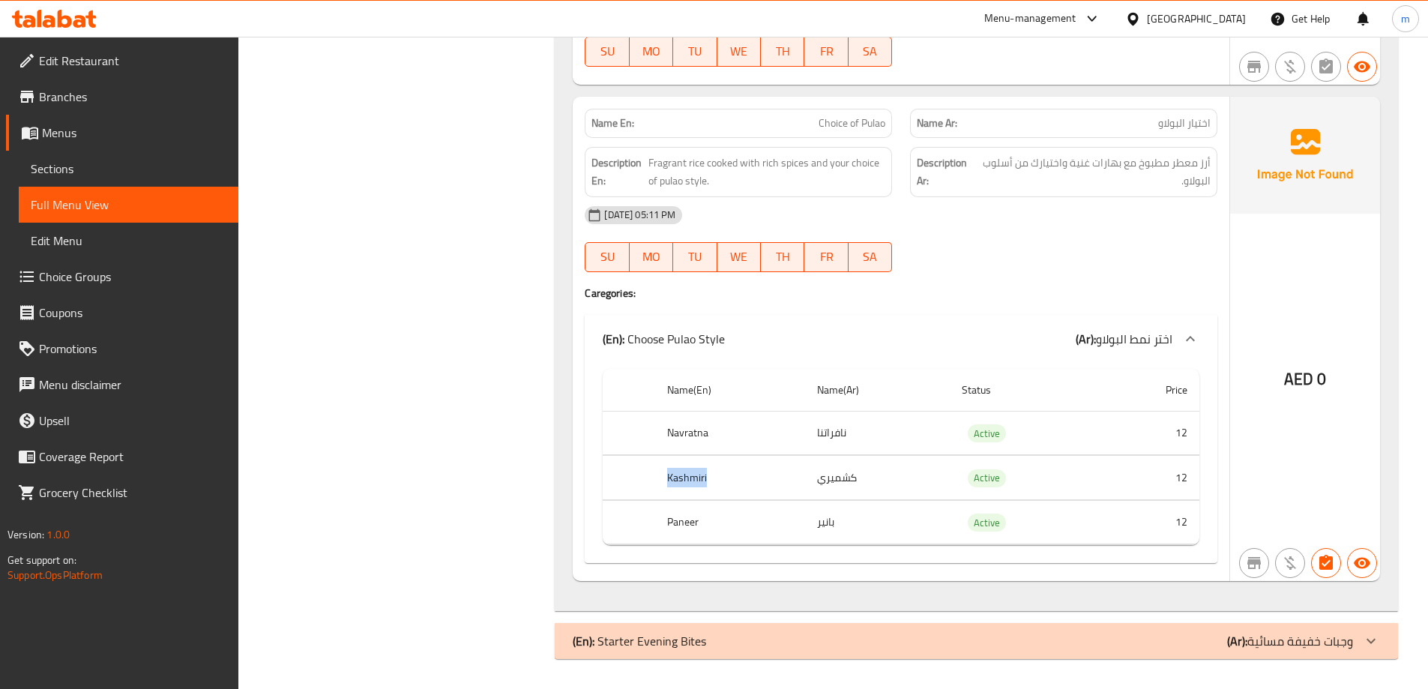
copy th "Kashmiri"
click at [1084, 630] on div "(En): Starter Evening Bites (Ar): وجبات خفيفة مسائية" at bounding box center [977, 641] width 844 height 36
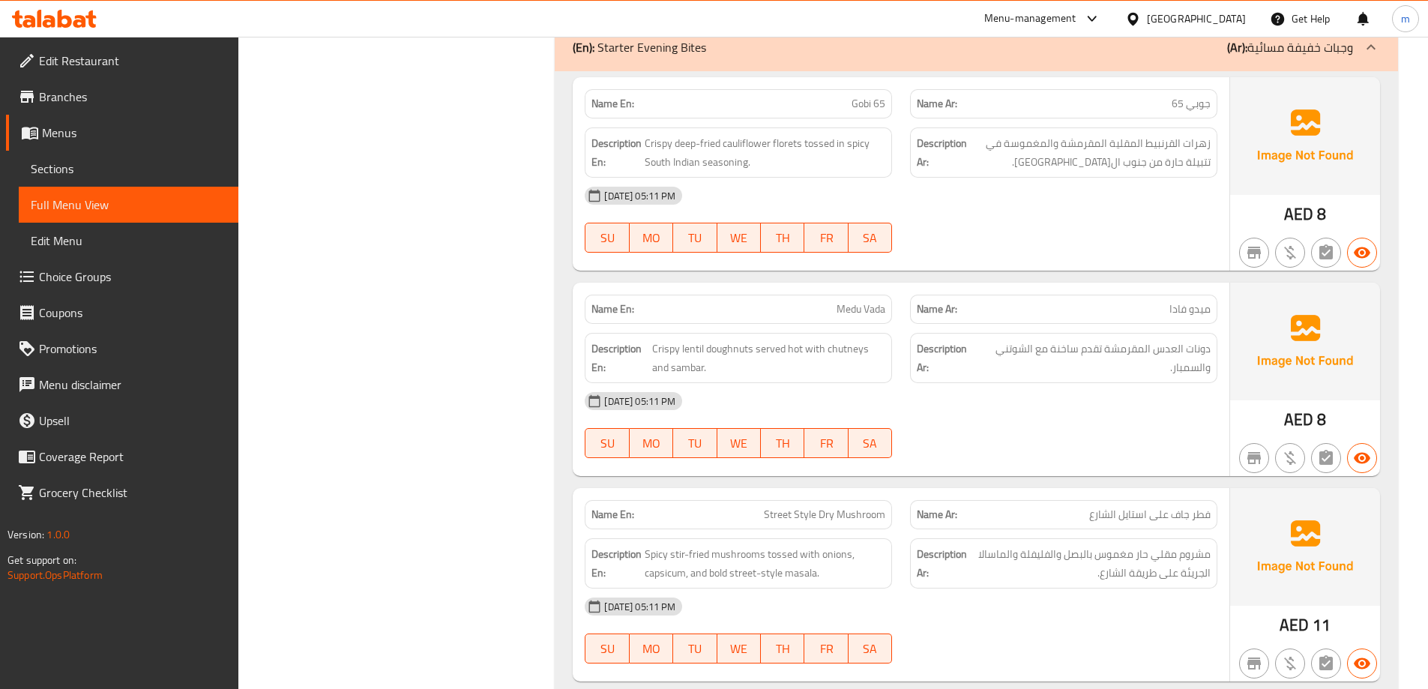
scroll to position [5161, 0]
